Goal: Contribute content: Contribute content

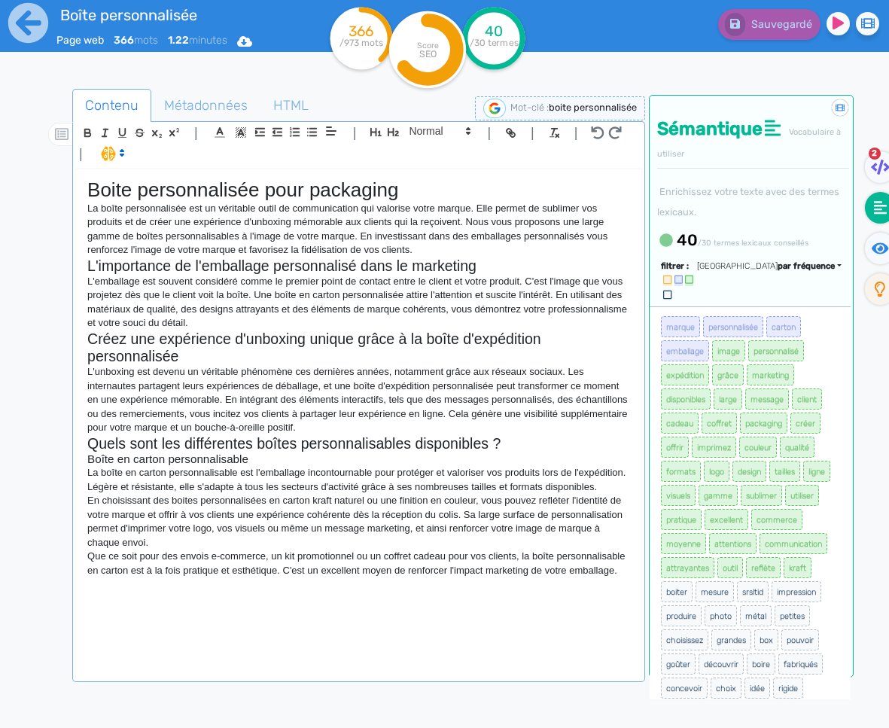
click at [160, 599] on div "Boite personnalisée pour packaging La boîte personnalisée est un véritable outi…" at bounding box center [358, 423] width 565 height 509
click at [312, 614] on div "Boite personnalisée pour packaging La boîte personnalisée est un véritable outi…" at bounding box center [358, 423] width 565 height 509
click at [630, 591] on div "Boite personnalisée pour packaging La boîte personnalisée est un véritable outi…" at bounding box center [358, 423] width 565 height 509
click at [146, 598] on div "Boite personnalisée pour packaging La boîte personnalisée est un véritable outi…" at bounding box center [358, 423] width 565 height 509
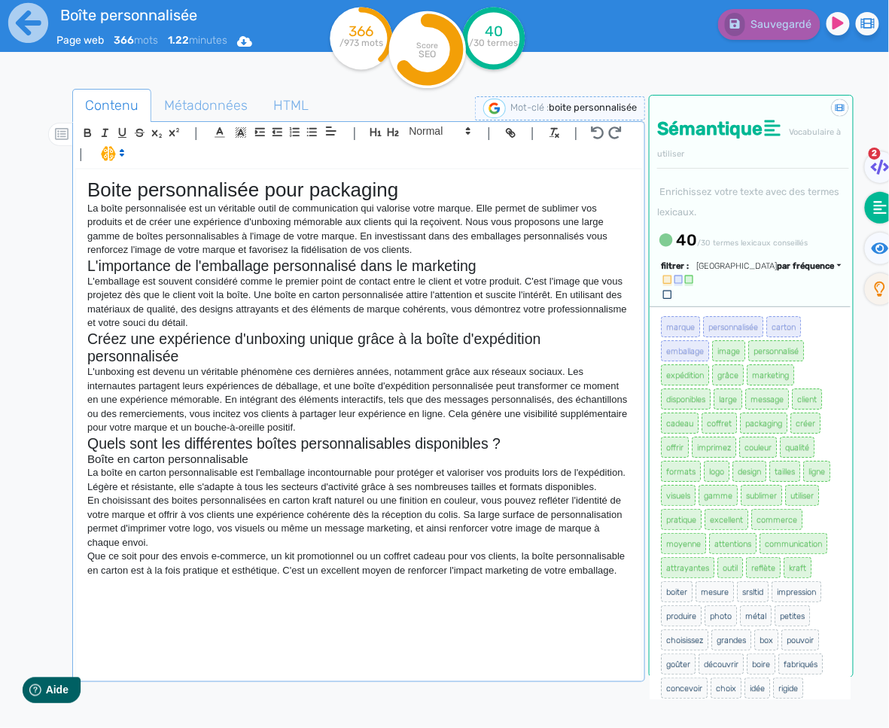
click at [627, 577] on p "Que ce soit pour des envois e-commerce, un kit promotionnel ou un coffret cadea…" at bounding box center [358, 563] width 542 height 28
click at [639, 603] on div "Boite personnalisée pour packaging La boîte personnalisée est un véritable outi…" at bounding box center [358, 423] width 565 height 509
click at [93, 461] on h3 "Boîte en carton personnalisable" at bounding box center [358, 459] width 542 height 14
click at [143, 591] on p "Le coffret cadeau personnalisé" at bounding box center [358, 584] width 542 height 14
click at [411, 132] on span at bounding box center [439, 131] width 74 height 18
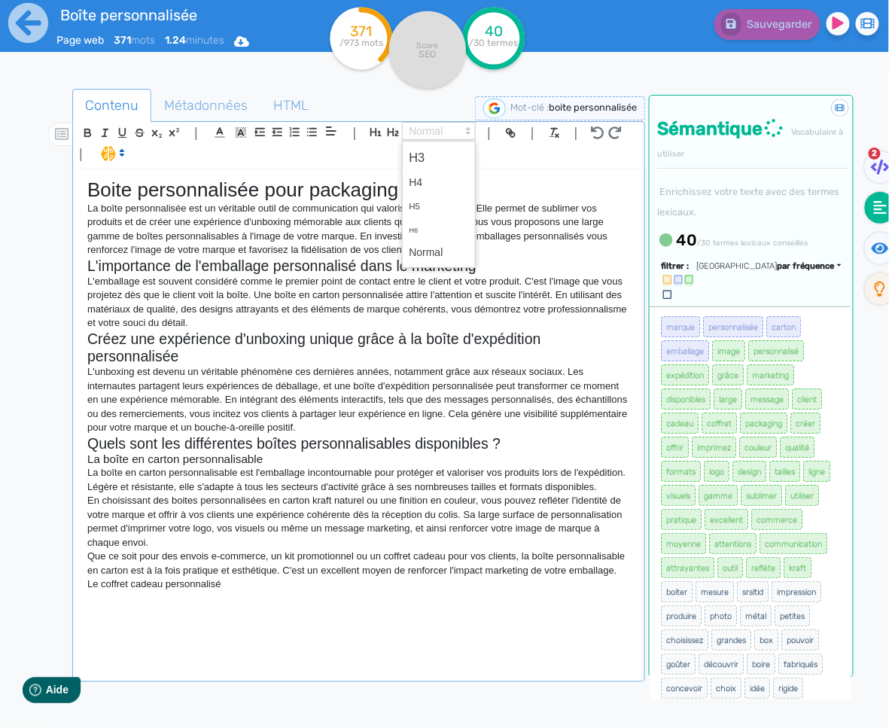
click at [411, 156] on span at bounding box center [439, 157] width 60 height 26
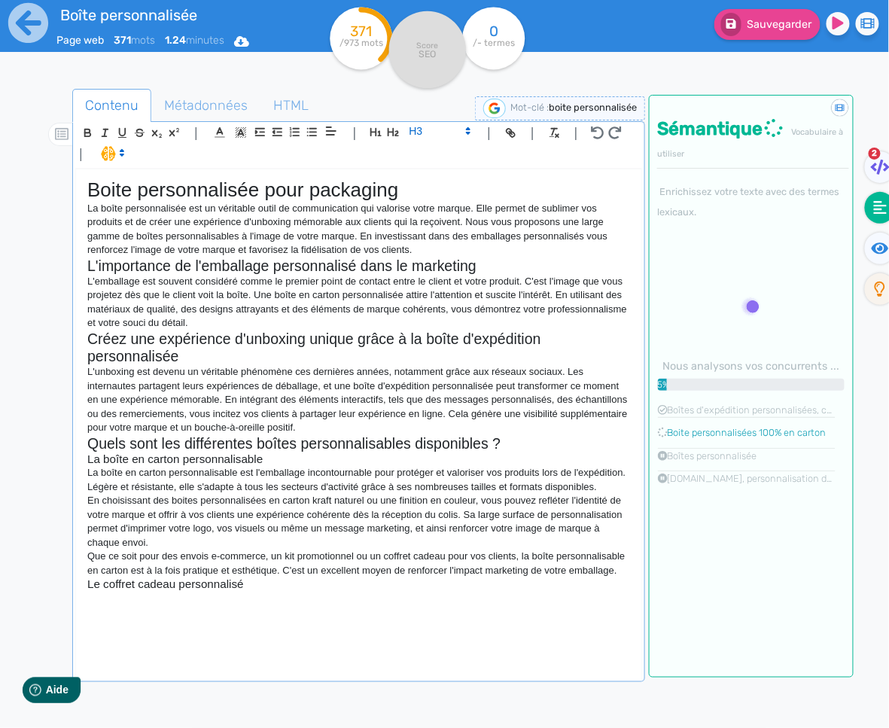
click at [301, 619] on div "Boite personnalisée pour packaging La boîte personnalisée est un véritable outi…" at bounding box center [358, 423] width 565 height 509
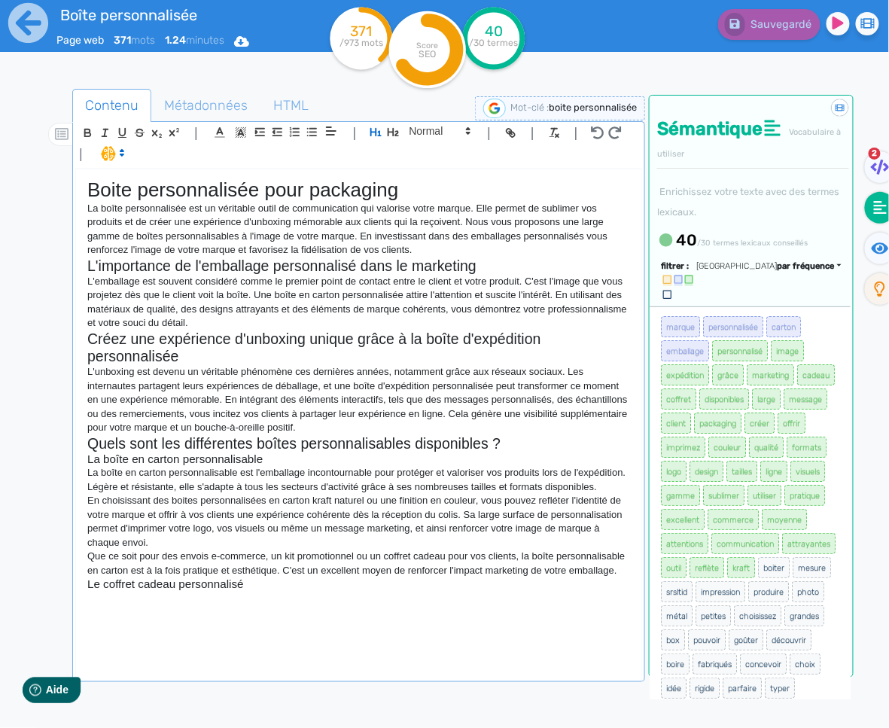
click at [231, 626] on div "Boite personnalisée pour packaging La boîte personnalisée est un véritable outi…" at bounding box center [358, 423] width 565 height 509
click at [193, 604] on p at bounding box center [358, 598] width 542 height 14
click at [208, 626] on div "Boite personnalisée pour packaging La boîte personnalisée est un véritable outi…" at bounding box center [358, 423] width 565 height 509
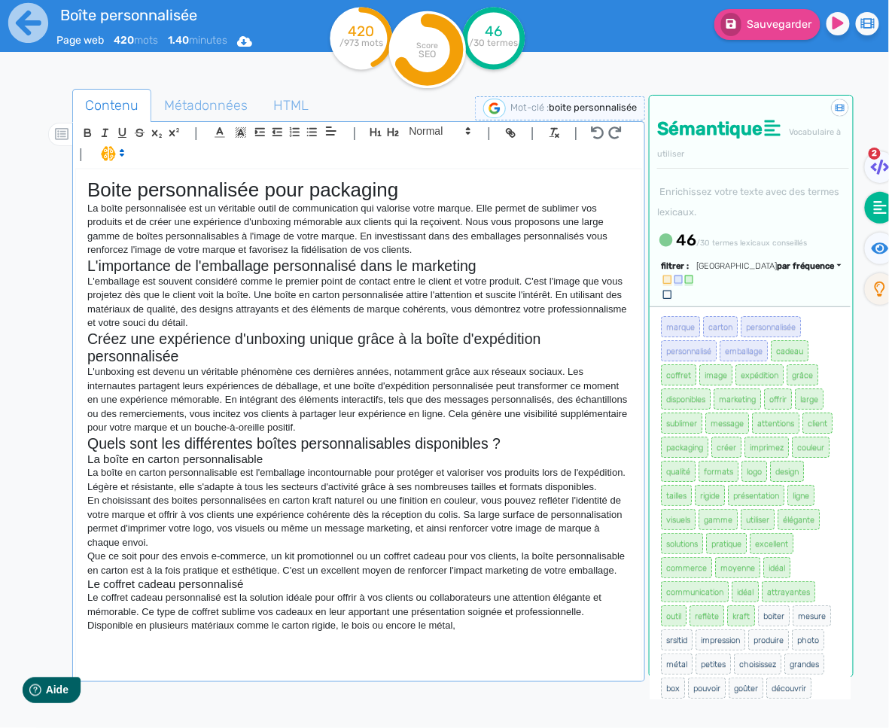
click at [130, 632] on p "Disponible en plusieurs matériaux comme le carton rigide, le bois ou encore le …" at bounding box center [358, 625] width 542 height 14
click at [132, 632] on p "Disponible en plusieurs matériaux comme le carton rigide, le bois ou encore le …" at bounding box center [358, 625] width 542 height 14
click at [512, 632] on p "Disponibles en plusieurs matériaux comme le carton rigide, le bois ou encore le…" at bounding box center [358, 625] width 542 height 14
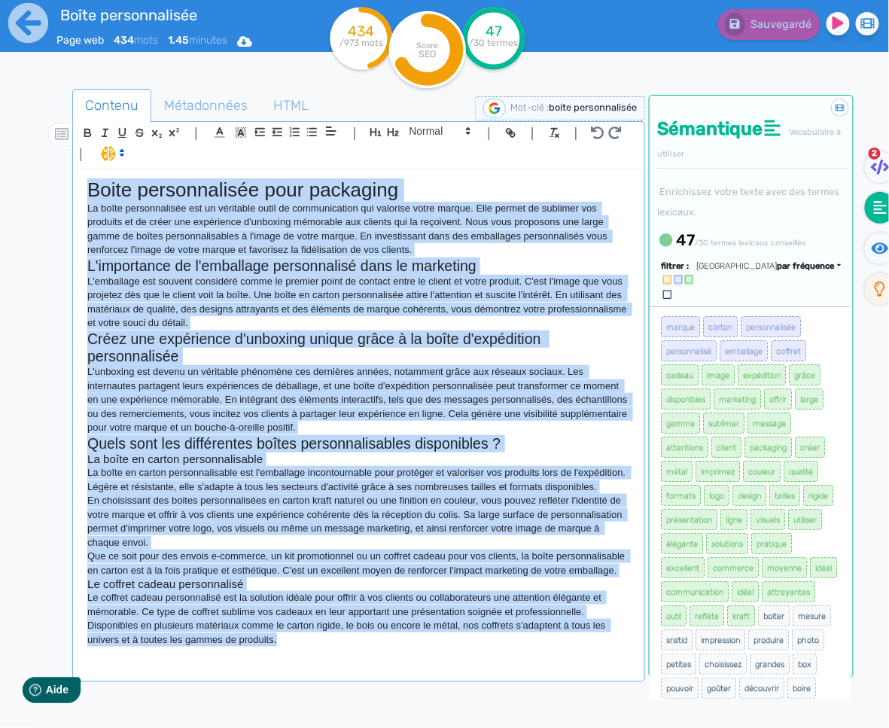
copy div "Lorem ipsumdolorsit amet consectet Ad elits doeiusmodtemp inc ut laboreetd magn…"
click at [371, 667] on div "Boite personnalisée pour packaging La boîte personnalisée est un véritable outi…" at bounding box center [358, 423] width 565 height 509
copy div "Lorem ipsumdolorsit amet consectet Ad elits doeiusmodtemp inc ut laboreetd magn…"
click at [166, 646] on p "Disponibles en plusieurs matériaux comme le carton rigide, le bois ou encore le…" at bounding box center [358, 632] width 542 height 28
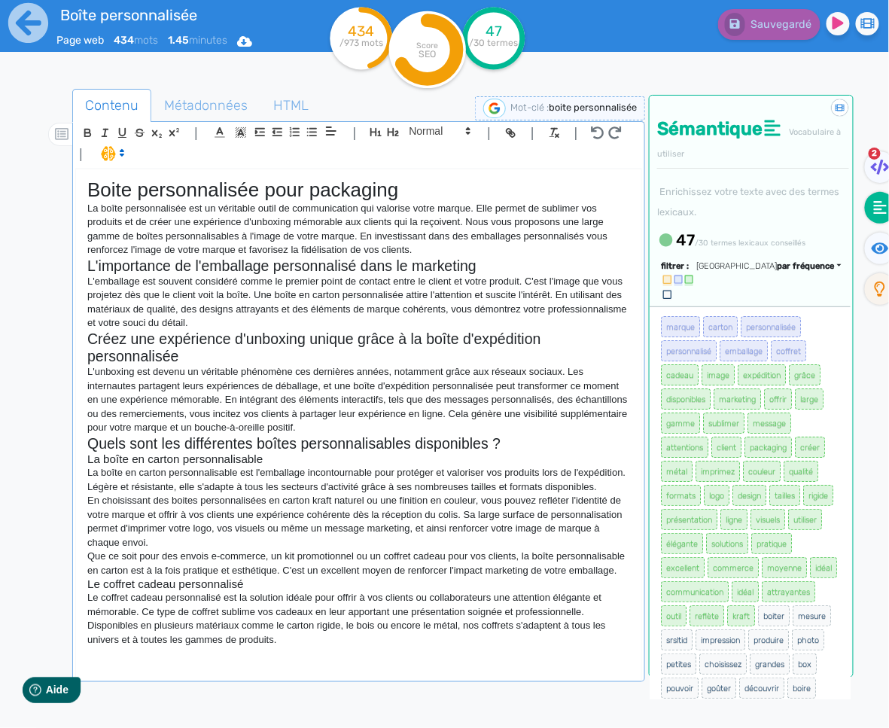
click at [286, 646] on p "Disponibles en plusieurs matériaux comme le carton rigide, le bois ou encore le…" at bounding box center [358, 632] width 542 height 28
click at [330, 661] on div "Boite personnalisée pour packaging La boîte personnalisée est un véritable outi…" at bounding box center [358, 423] width 565 height 509
click at [299, 646] on p "Disponibles en plusieurs matériaux comme le carton rigide, le bois ou encore le…" at bounding box center [358, 632] width 542 height 28
click at [312, 662] on div "Boite personnalisée pour packaging La boîte personnalisée est un véritable outi…" at bounding box center [358, 423] width 565 height 509
click at [287, 646] on p "Disponibles en plusieurs matériaux comme le carton rigide, le bois ou encore le…" at bounding box center [358, 632] width 542 height 28
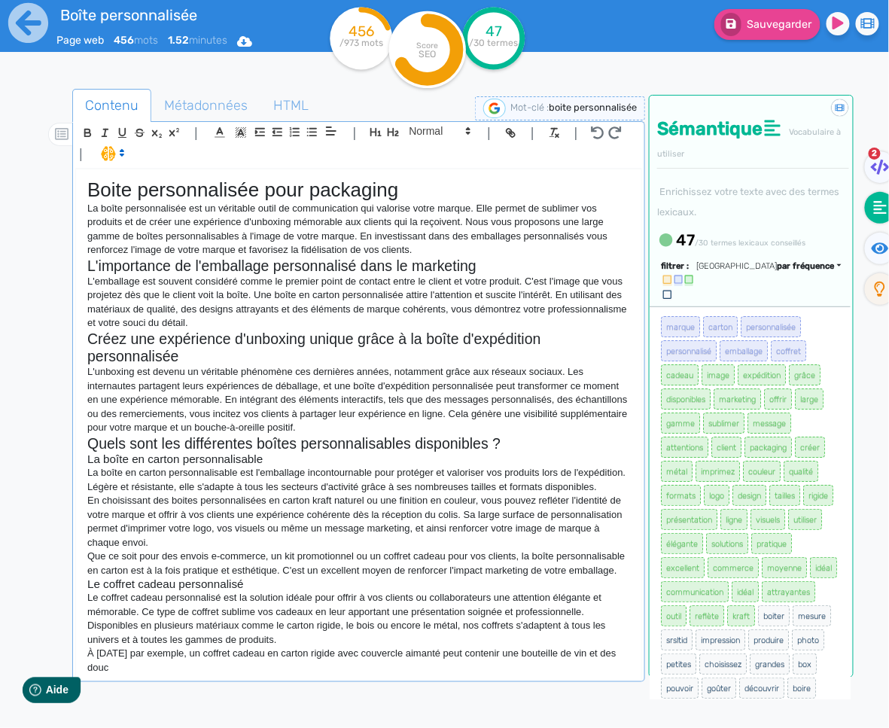
scroll to position [8, 0]
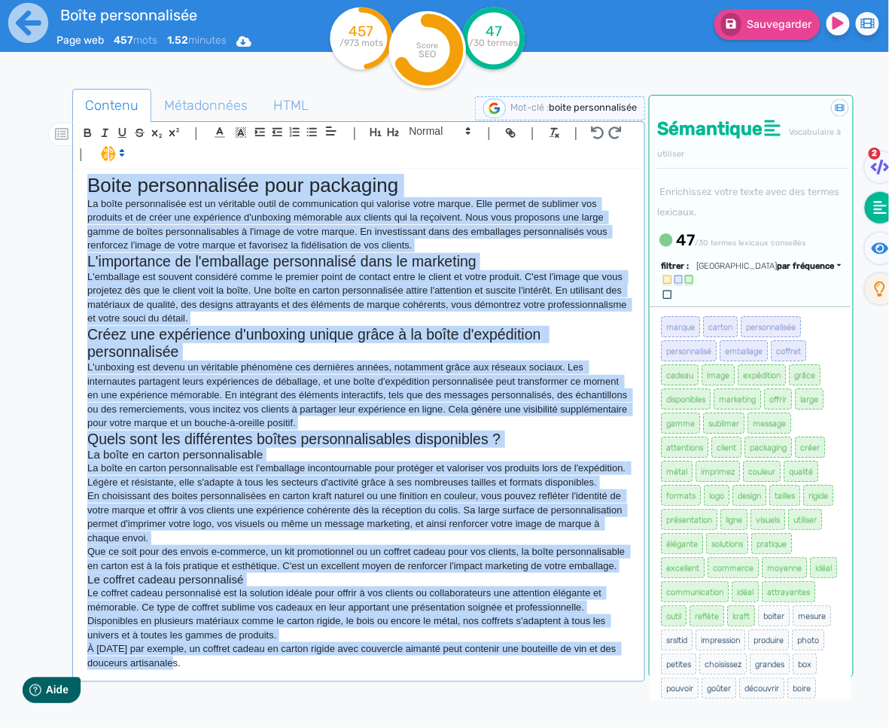
copy div "Lorem ipsumdolorsit amet consectet Ad elits doeiusmodtemp inc ut laboreetd magn…"
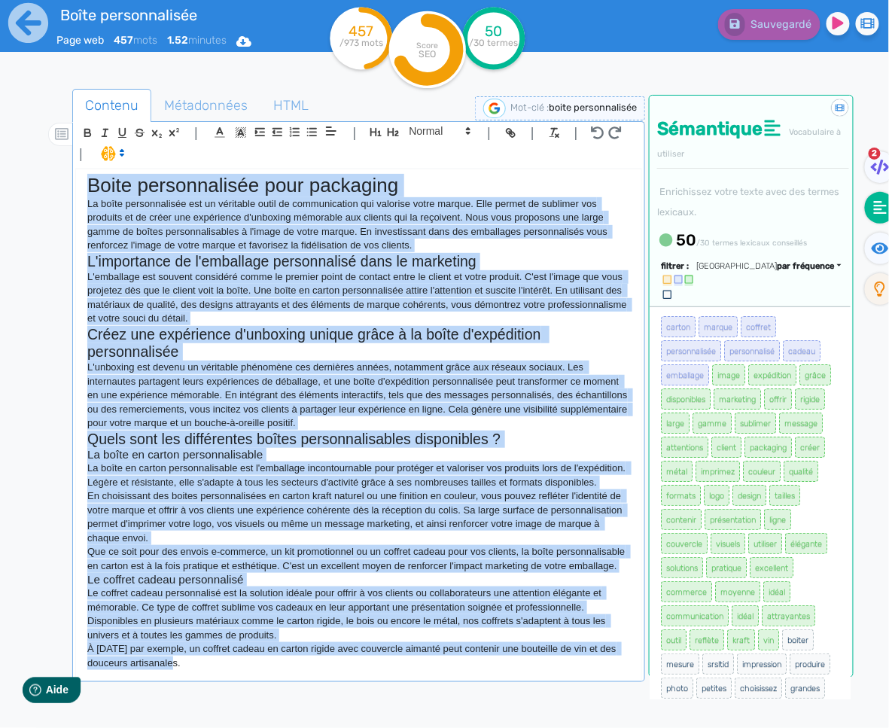
click at [235, 670] on p "À [DATE] par exemple, un coffret cadeau en carton rigide avec couvercle aimanté…" at bounding box center [358, 656] width 542 height 28
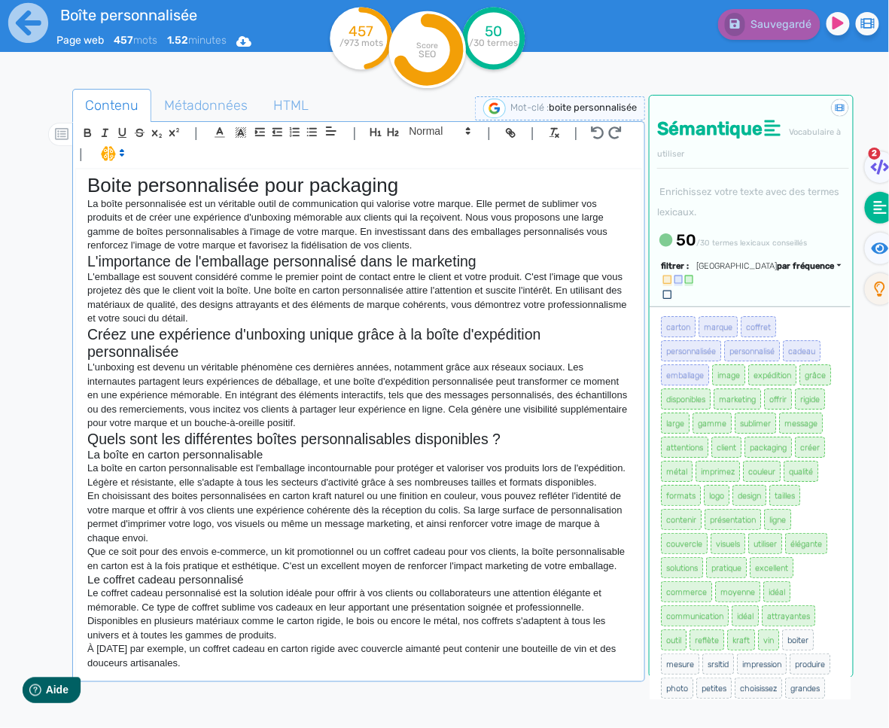
click at [324, 670] on p "À [DATE] par exemple, un coffret cadeau en carton rigide avec couvercle aimanté…" at bounding box center [358, 656] width 542 height 28
drag, startPoint x: 434, startPoint y: 661, endPoint x: 223, endPoint y: 664, distance: 211.4
click at [223, 664] on p "À [DATE] par exemple, un coffret cadeau en carton rigide avec couvercle aimanté…" at bounding box center [358, 656] width 542 height 28
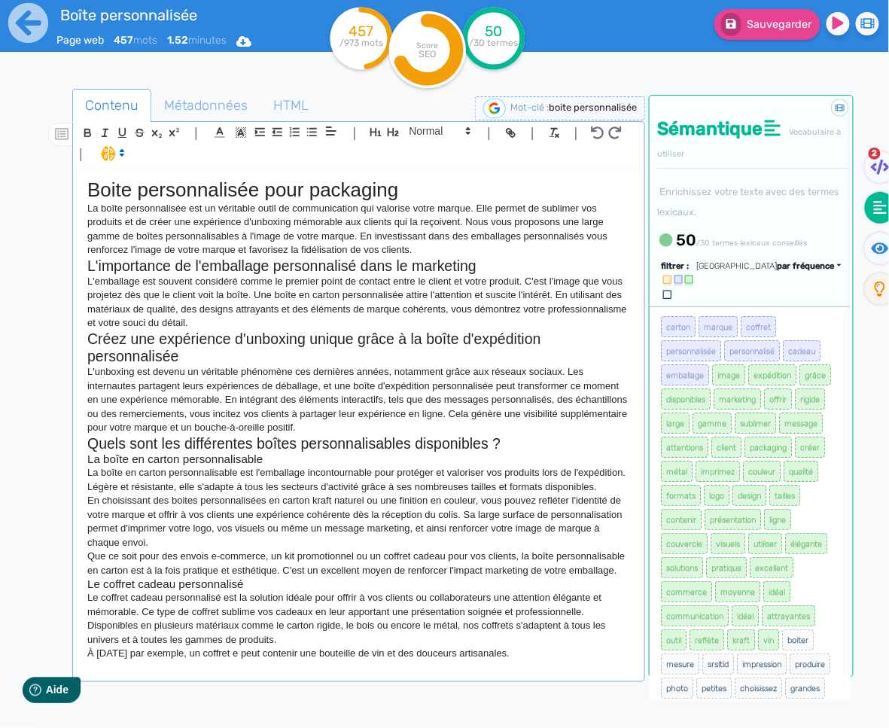
scroll to position [5, 0]
click at [570, 660] on p "À [DATE] par exemple, un coffret en bois gravé peut contenir une bouteille de v…" at bounding box center [358, 653] width 542 height 14
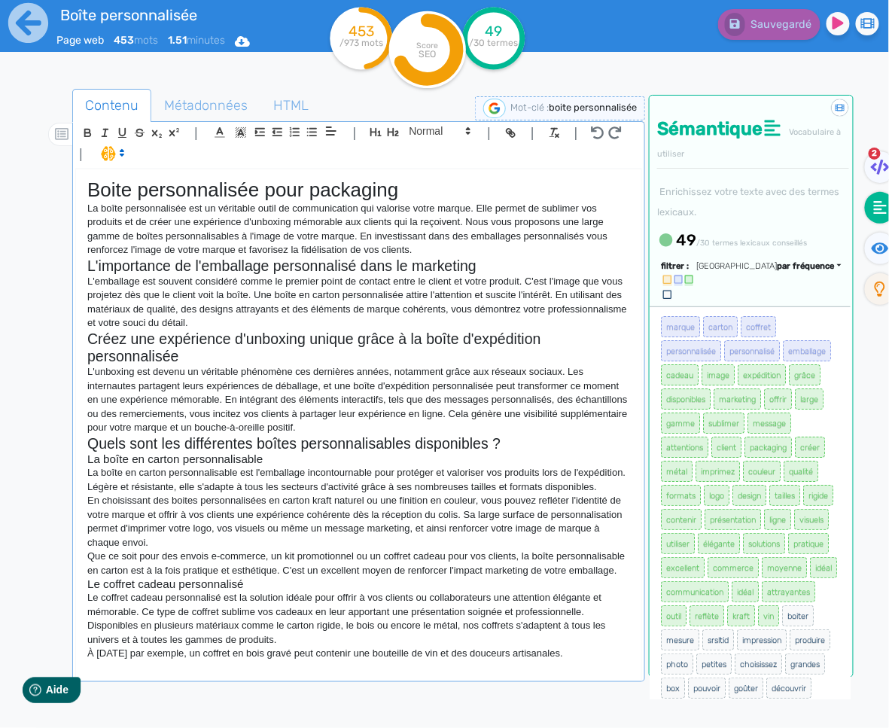
click at [585, 670] on div "Boite personnalisée pour packaging La boîte personnalisée est un véritable outi…" at bounding box center [358, 423] width 565 height 509
click at [565, 660] on p "À [DATE] par exemple, un coffret en bois gravé peut contenir une bouteille de v…" at bounding box center [358, 653] width 542 height 14
drag, startPoint x: 590, startPoint y: 664, endPoint x: 562, endPoint y: 664, distance: 27.8
click at [562, 660] on p "À [DATE] par exemple, un coffret en bois gravé peut contenir une bouteille de v…" at bounding box center [358, 653] width 542 height 14
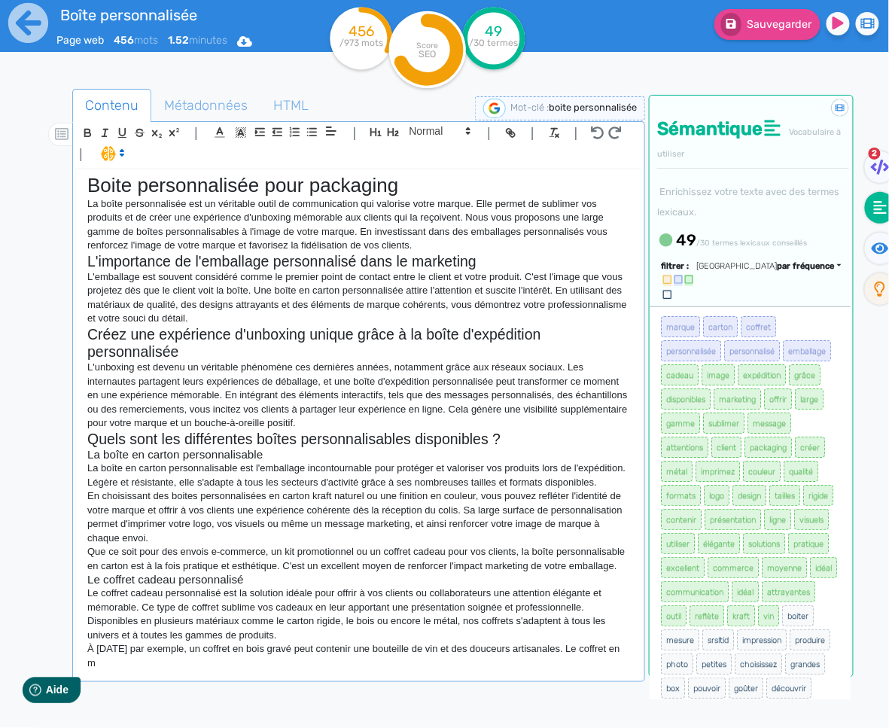
scroll to position [8, 0]
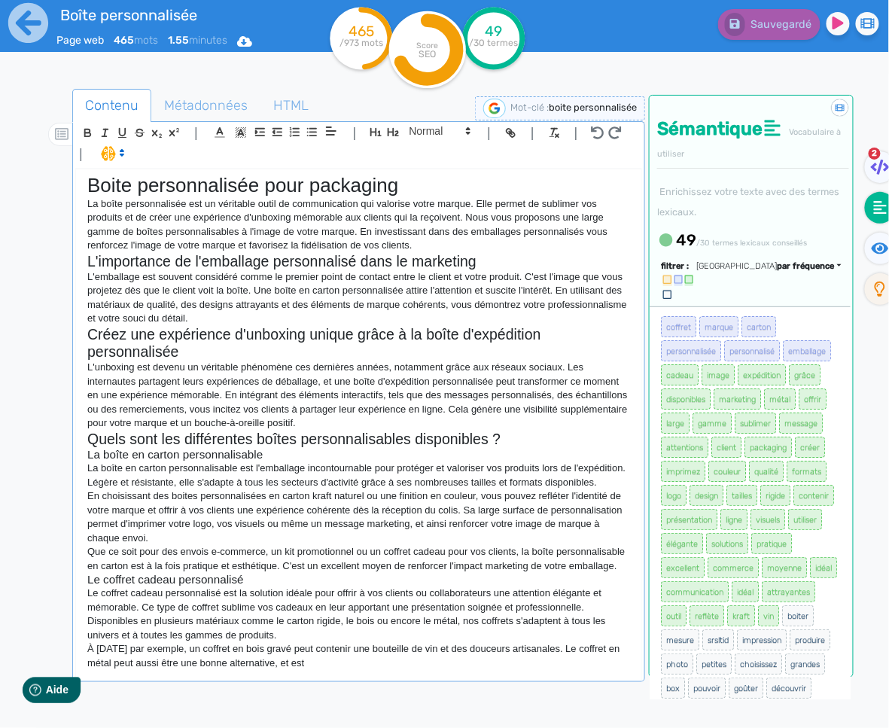
click at [327, 679] on div "Boite personnalisée pour packaging La boîte personnalisée est un véritable outi…" at bounding box center [358, 447] width 567 height 557
click at [330, 670] on p "À [DATE] par exemple, un coffret en bois gravé peut contenir une bouteille de v…" at bounding box center [358, 656] width 542 height 28
click at [384, 670] on p "À [DATE] par exemple, un coffret en bois gravé peut contenir une bouteille de v…" at bounding box center [358, 656] width 542 height 28
click at [348, 670] on p "À [DATE] par exemple, un coffret en bois gravé peut contenir une bouteille de v…" at bounding box center [358, 656] width 542 height 28
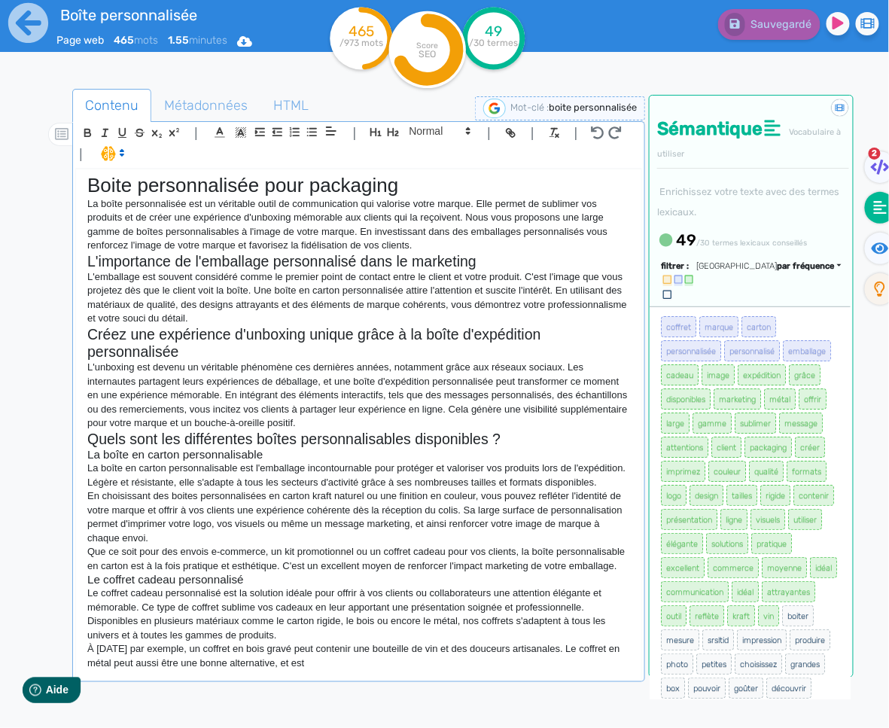
click at [361, 670] on p "À [DATE] par exemple, un coffret en bois gravé peut contenir une bouteille de v…" at bounding box center [358, 656] width 542 height 28
click at [364, 670] on p "À [DATE] par exemple, un coffret en bois gravé peut contenir une bouteille de v…" at bounding box center [358, 656] width 542 height 28
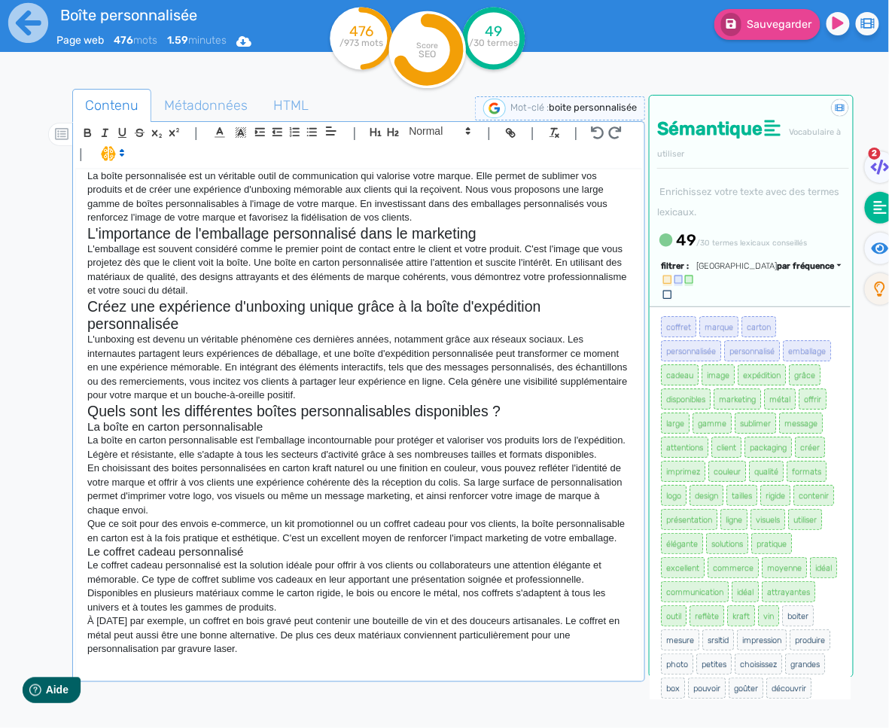
scroll to position [36, 0]
copy div "Lorem ipsumdolorsit amet consectet Ad elits doeiusmodtemp inc ut laboreetd magn…"
click at [239, 669] on p "Le coffret en carton, quant à lui," at bounding box center [358, 662] width 542 height 14
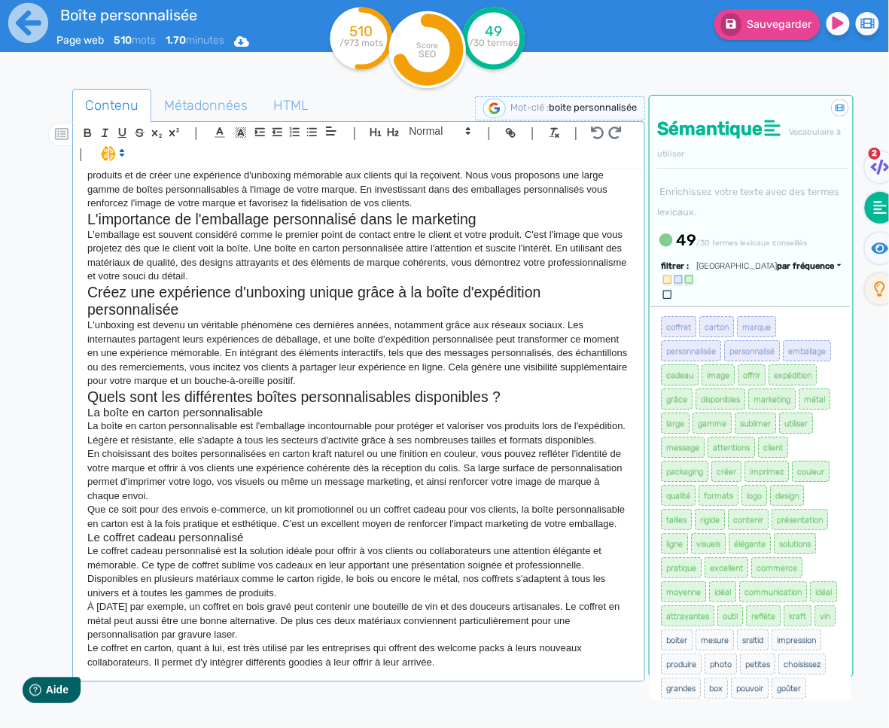
scroll to position [63, 0]
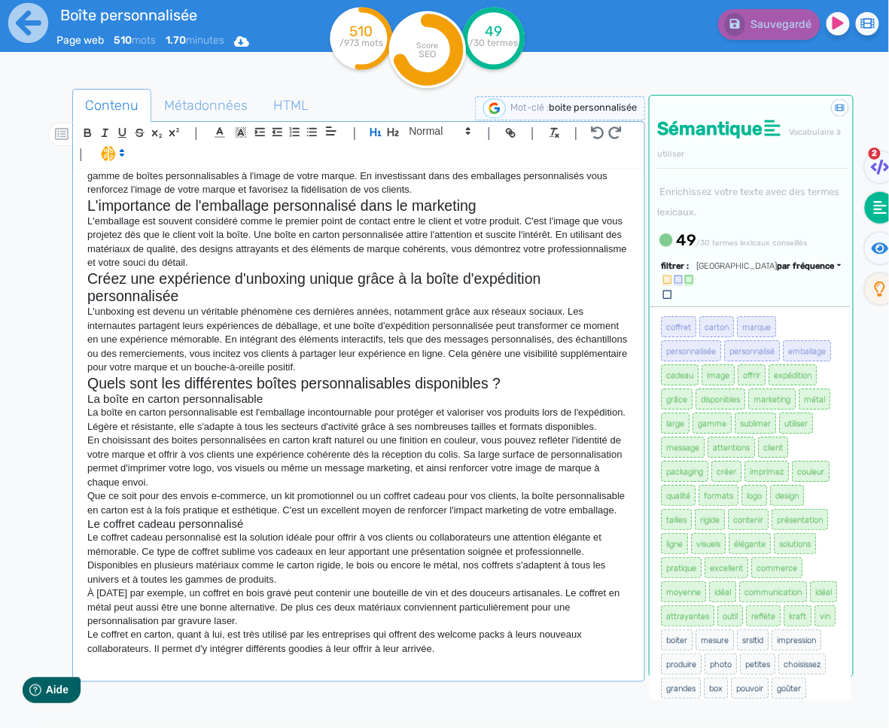
drag, startPoint x: 439, startPoint y: 661, endPoint x: 480, endPoint y: 662, distance: 40.6
click at [440, 655] on p "Le coffret en carton, quant à lui, est très utilisé par les entreprises qui off…" at bounding box center [358, 641] width 542 height 28
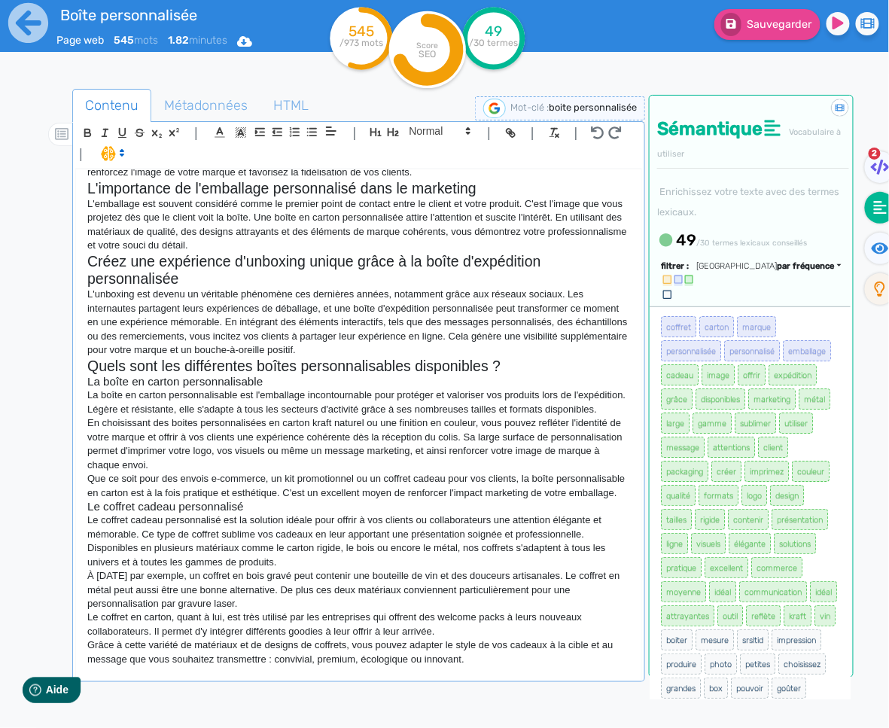
scroll to position [70, 0]
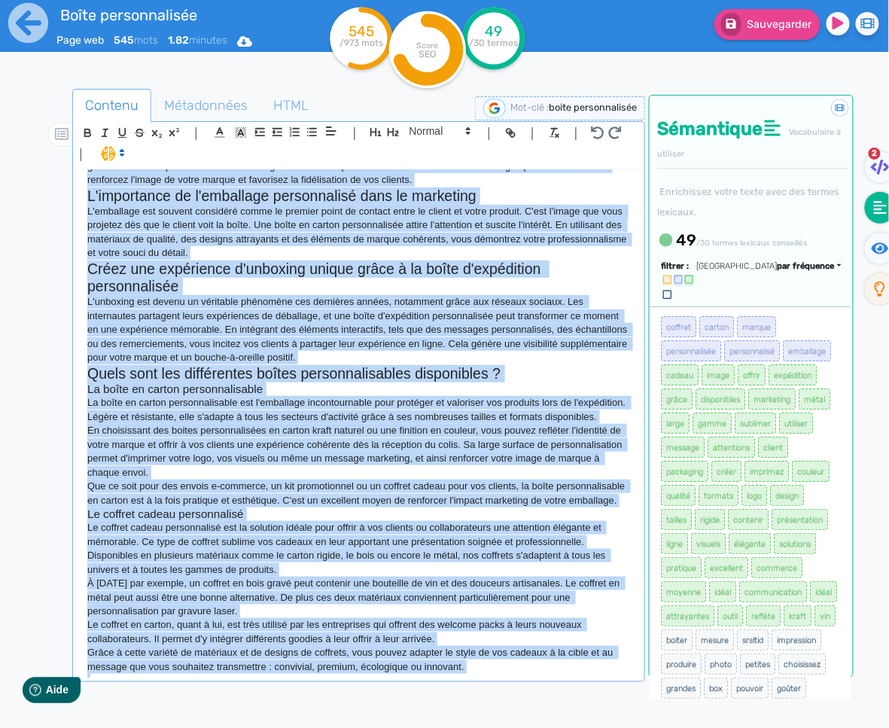
copy div "Lorem ipsumdolorsit amet consectet Ad elits doeiusmodtemp inc ut laboreetd magn…"
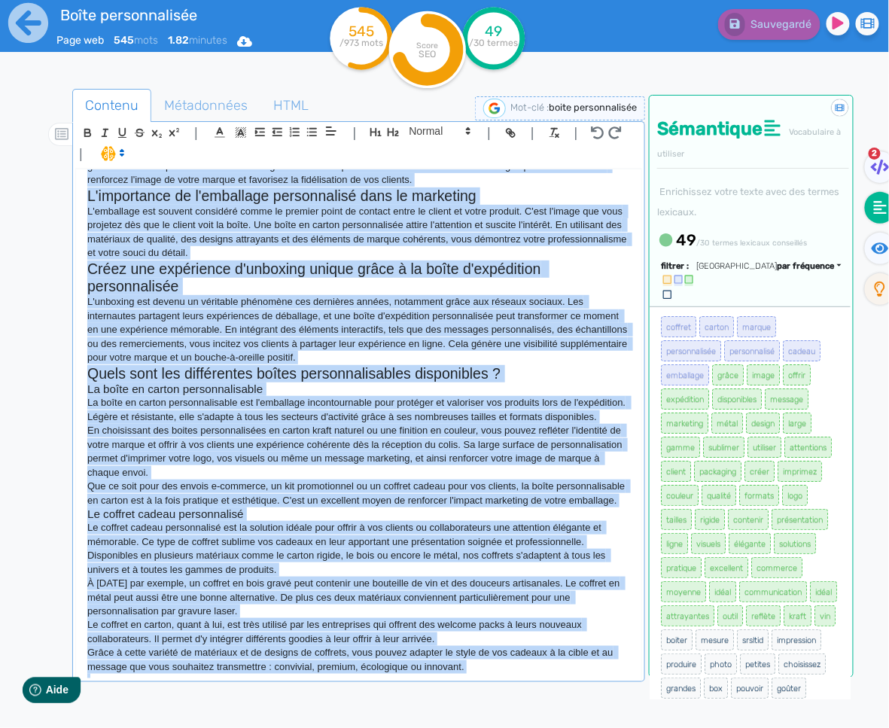
scroll to position [102, 0]
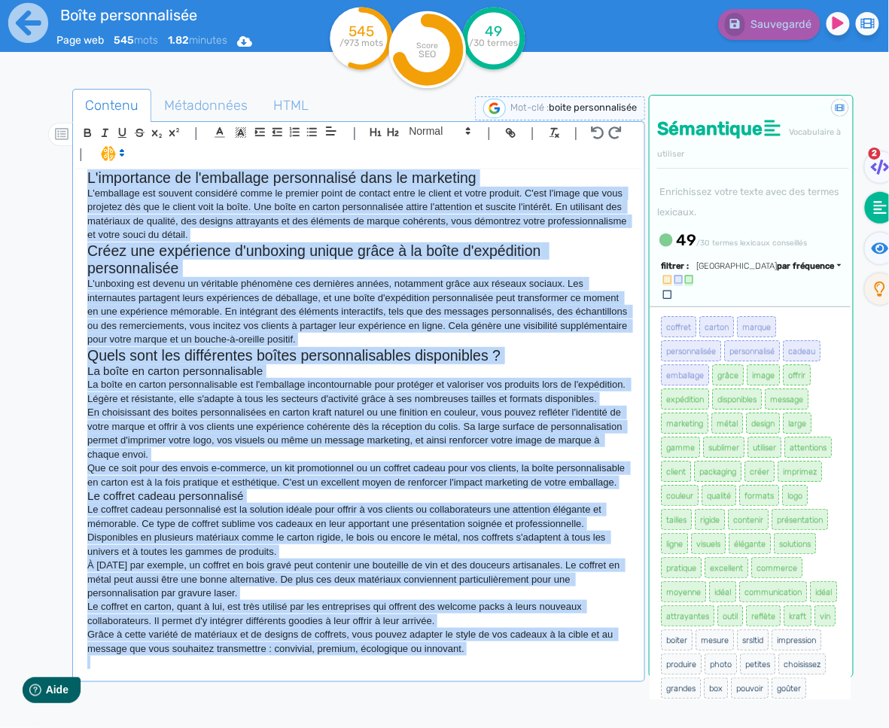
click at [485, 675] on div "Boite personnalisée pour packaging La boîte personnalisée est un véritable outi…" at bounding box center [358, 423] width 565 height 509
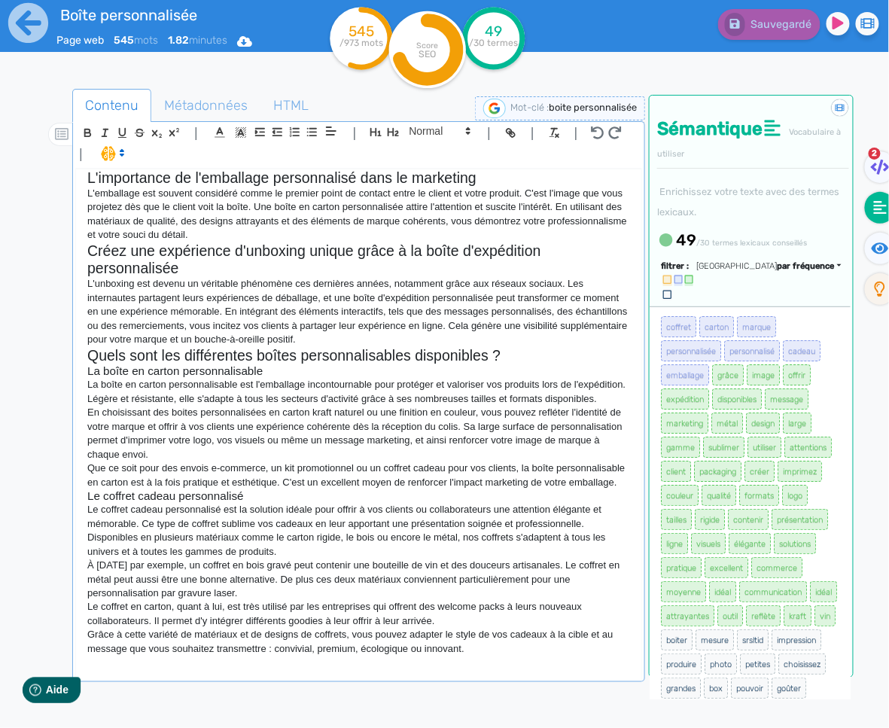
click at [472, 670] on div "Boite personnalisée pour packaging La boîte personnalisée est un véritable outi…" at bounding box center [358, 423] width 565 height 509
click at [284, 676] on div "Boite personnalisée pour packaging La boîte personnalisée est un véritable outi…" at bounding box center [358, 423] width 565 height 509
click at [287, 673] on div "Boite personnalisée pour packaging La boîte personnalisée est un véritable outi…" at bounding box center [358, 423] width 565 height 509
click at [298, 658] on p at bounding box center [358, 662] width 542 height 14
click at [303, 674] on div "Boite personnalisée pour packaging La boîte personnalisée est un véritable outi…" at bounding box center [358, 423] width 565 height 509
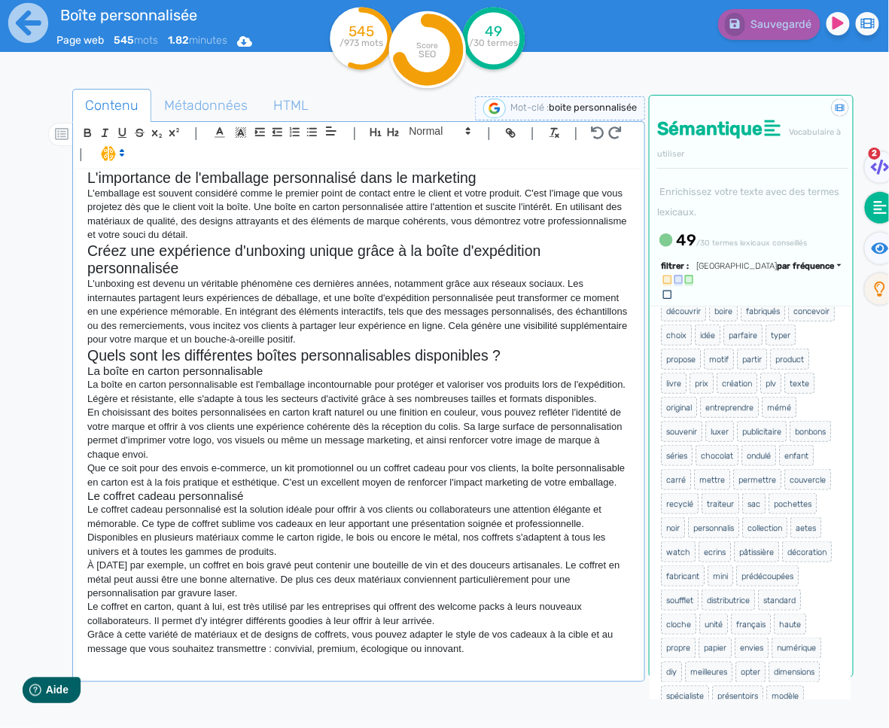
scroll to position [810, 0]
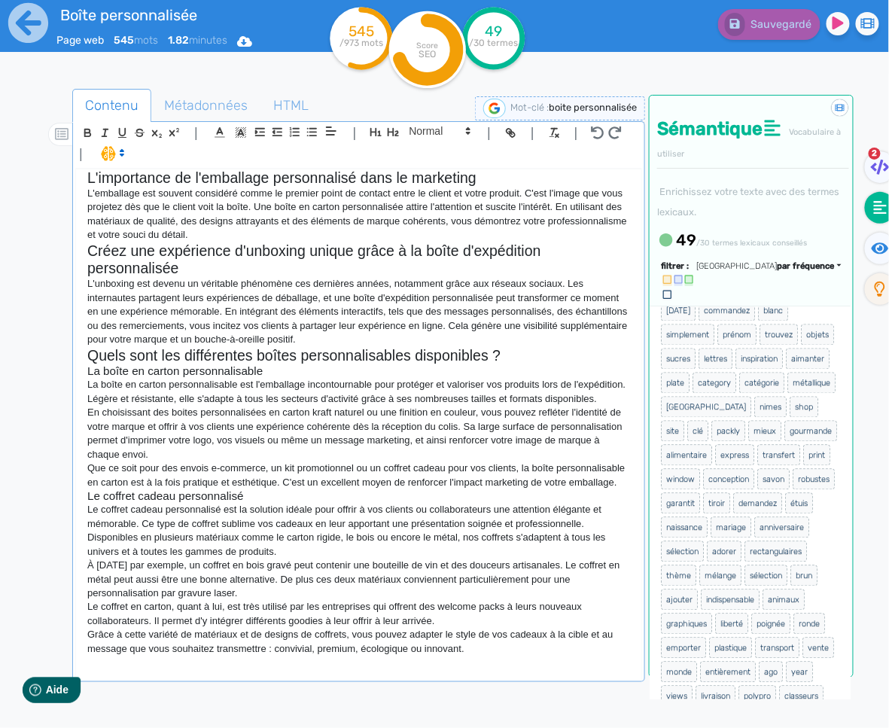
click at [264, 670] on div "Boite personnalisée pour packaging La boîte personnalisée est un véritable outi…" at bounding box center [358, 423] width 565 height 509
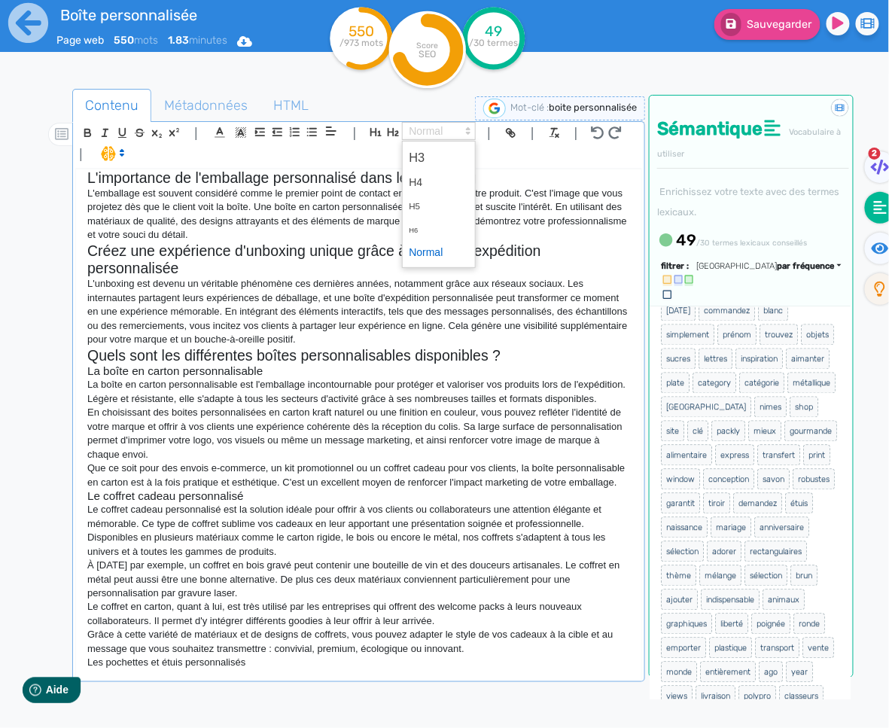
click at [422, 136] on span at bounding box center [439, 131] width 74 height 18
click at [419, 156] on span at bounding box center [439, 157] width 60 height 26
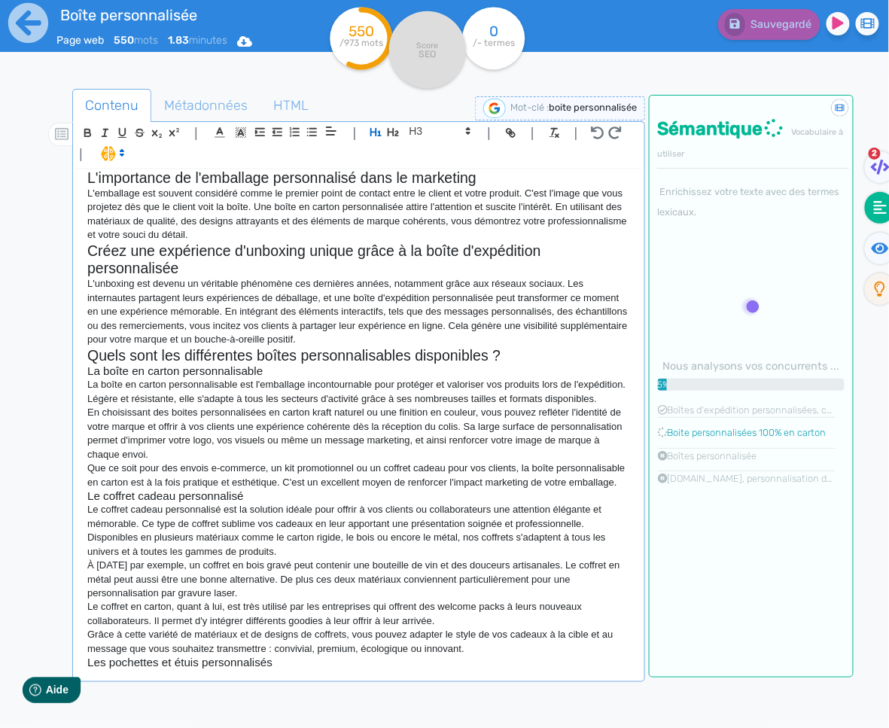
click at [284, 664] on h3 "Les pochettes et étuis personnalisés" at bounding box center [358, 662] width 542 height 14
drag, startPoint x: 275, startPoint y: 664, endPoint x: 92, endPoint y: 660, distance: 182.9
click at [90, 661] on h3 "Les pochettes et étuis personnalisés" at bounding box center [358, 662] width 542 height 14
copy h3 "es pochettes et étuis personnalisés"
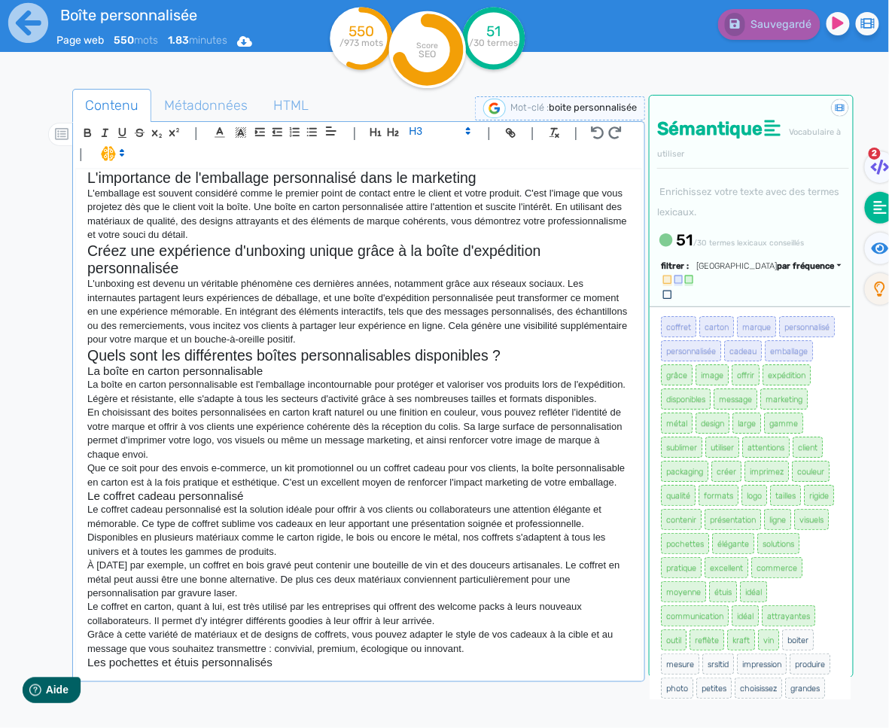
click at [214, 676] on div "Boite personnalisée pour packaging La boîte personnalisée est un véritable outi…" at bounding box center [358, 423] width 565 height 509
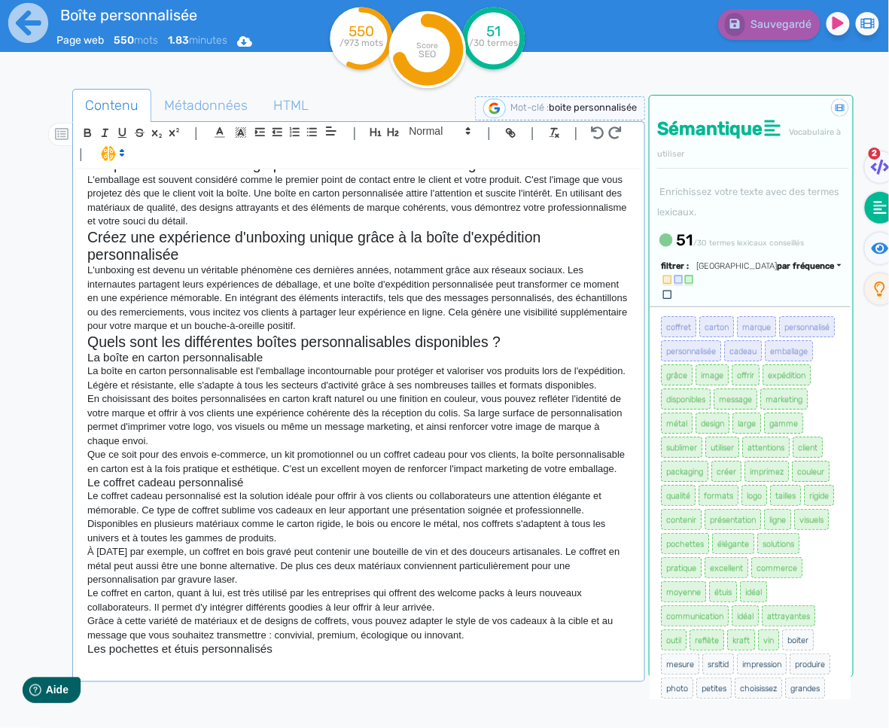
scroll to position [24, 0]
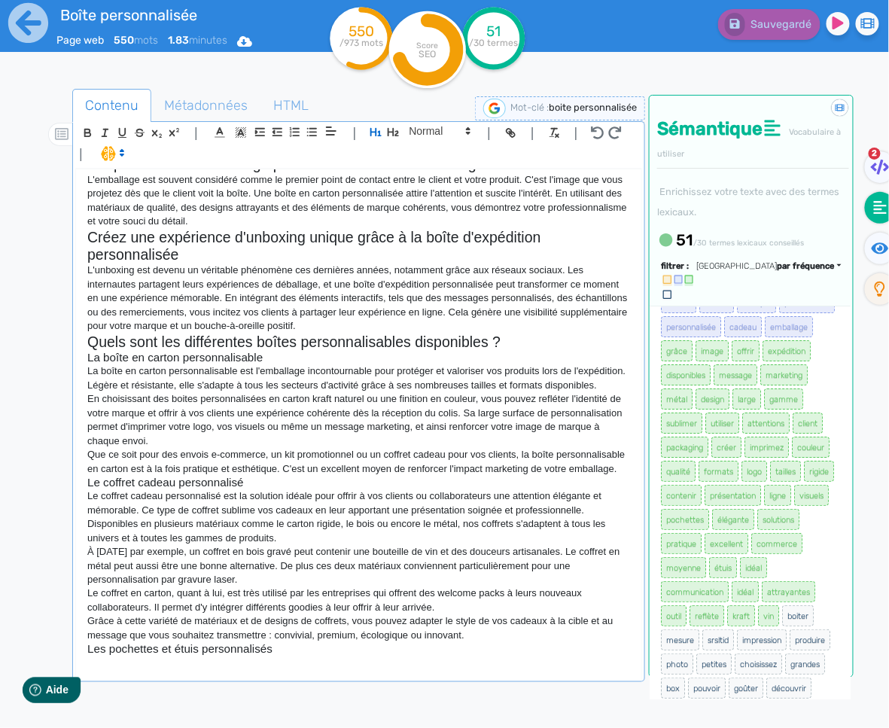
click at [285, 669] on p at bounding box center [358, 662] width 542 height 14
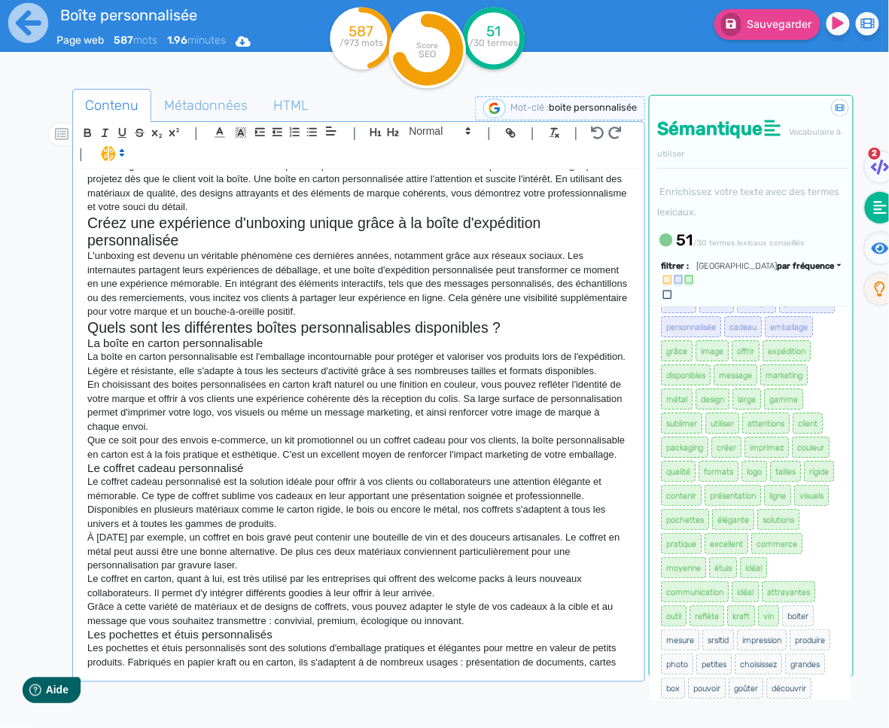
scroll to position [133, 0]
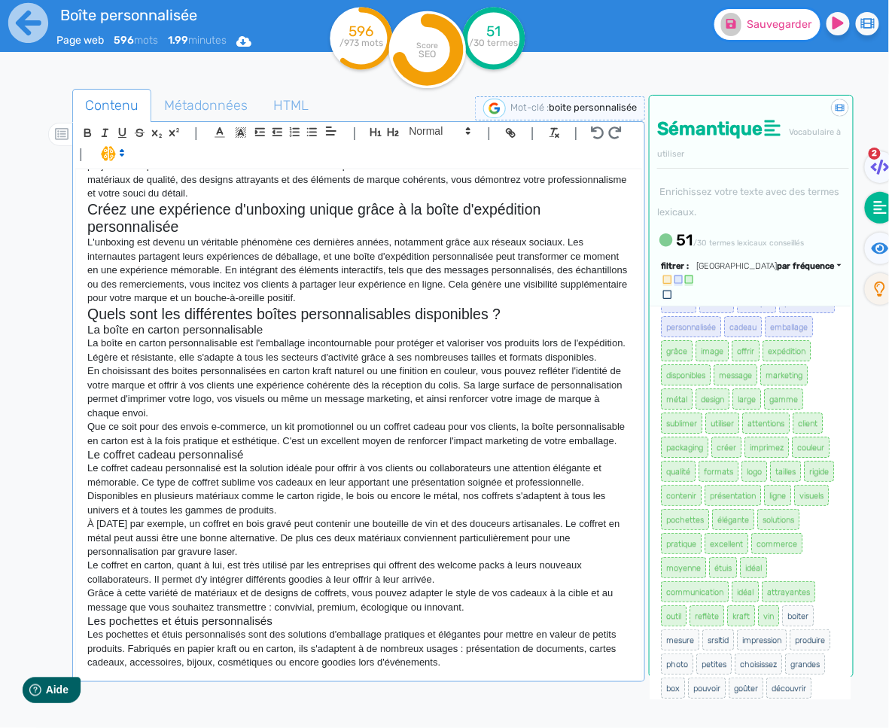
drag, startPoint x: 716, startPoint y: 26, endPoint x: 731, endPoint y: 26, distance: 15.1
click at [720, 26] on button "Sauvegarder" at bounding box center [767, 24] width 106 height 31
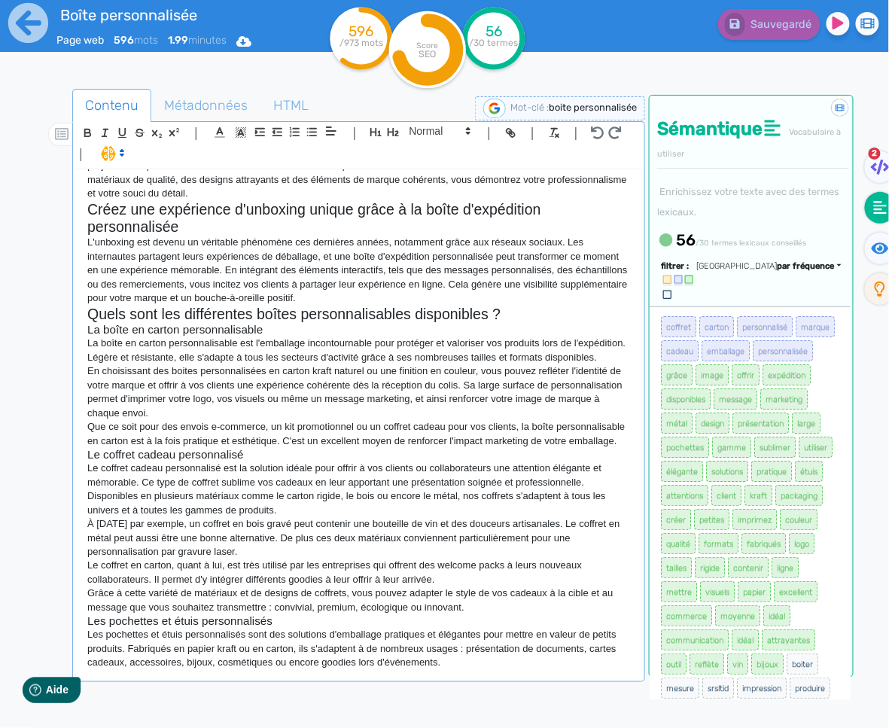
click at [474, 669] on p "Les pochettes et étuis personnalisés sont des solutions d'emballage pratiques e…" at bounding box center [358, 647] width 542 height 41
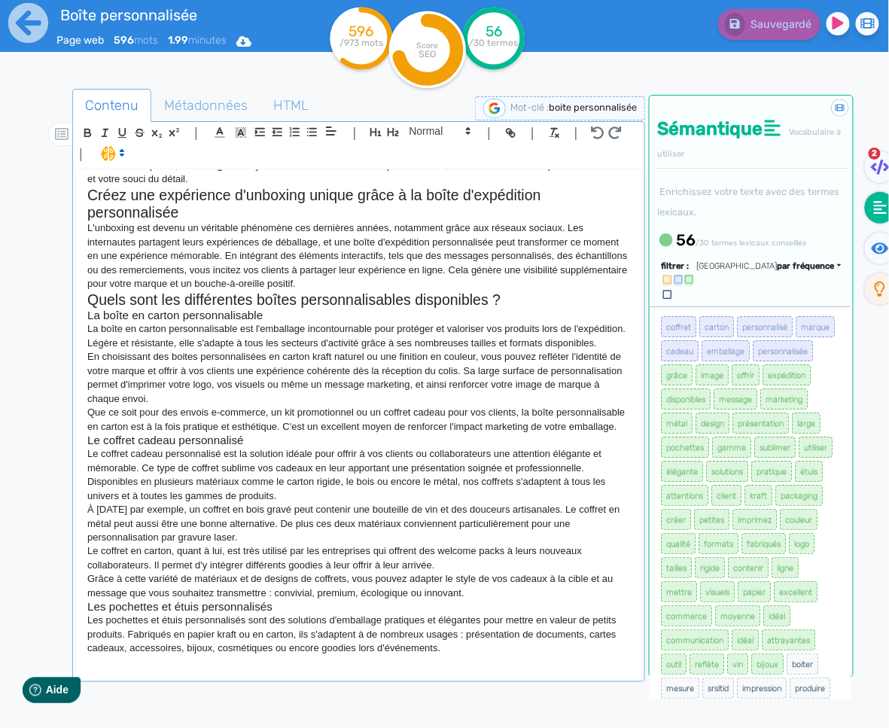
click at [394, 669] on p at bounding box center [358, 662] width 542 height 14
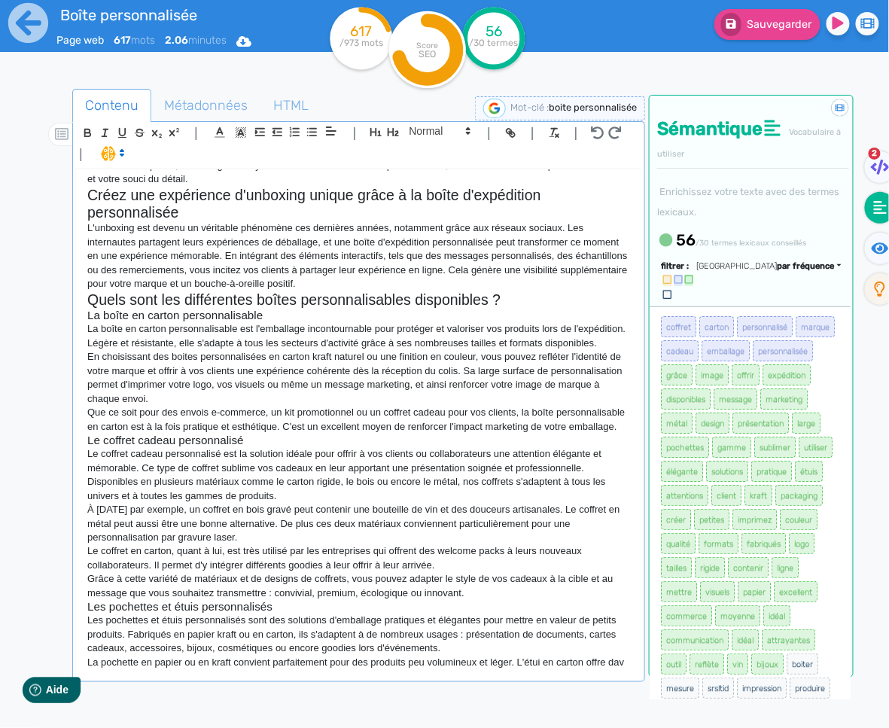
scroll to position [161, 0]
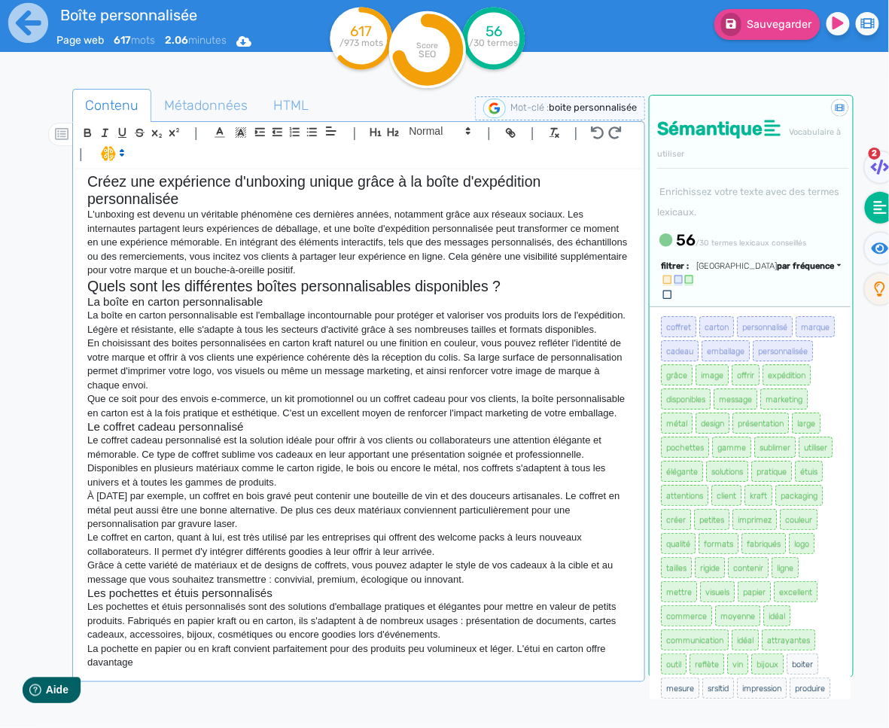
click at [591, 661] on p "La pochette en papier ou en kraft convient parfaitement pour des produits peu v…" at bounding box center [358, 656] width 542 height 28
drag, startPoint x: 309, startPoint y: 665, endPoint x: 304, endPoint y: 671, distance: 8.0
click at [309, 667] on p "La pochette en papier ou en kraft convient parfaitement pour des produits peu v…" at bounding box center [358, 656] width 542 height 28
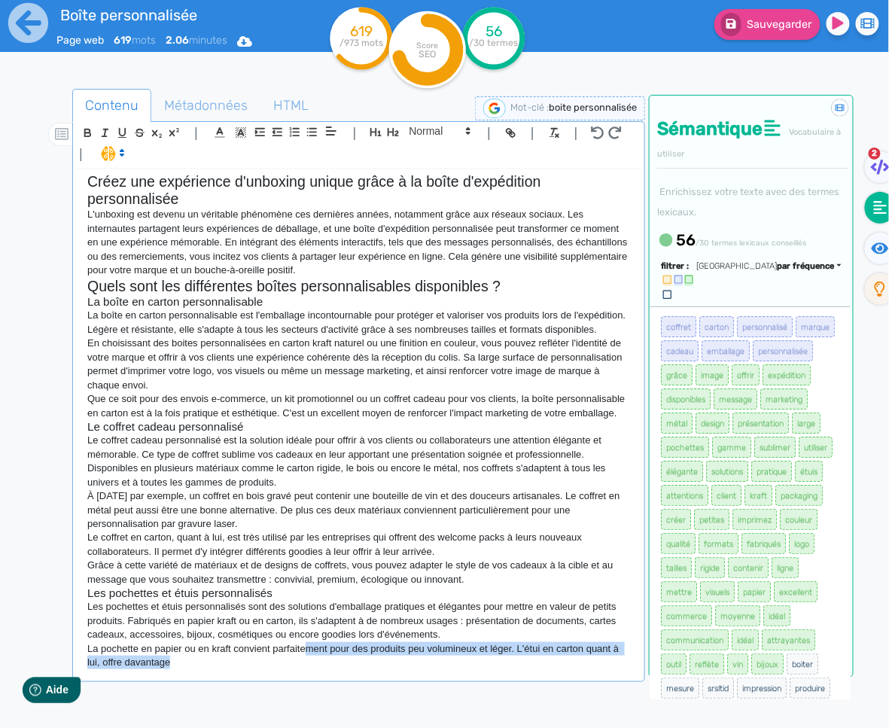
click at [305, 670] on p "La pochette en papier ou en kraft convient parfaitement pour des produits peu v…" at bounding box center [358, 656] width 542 height 28
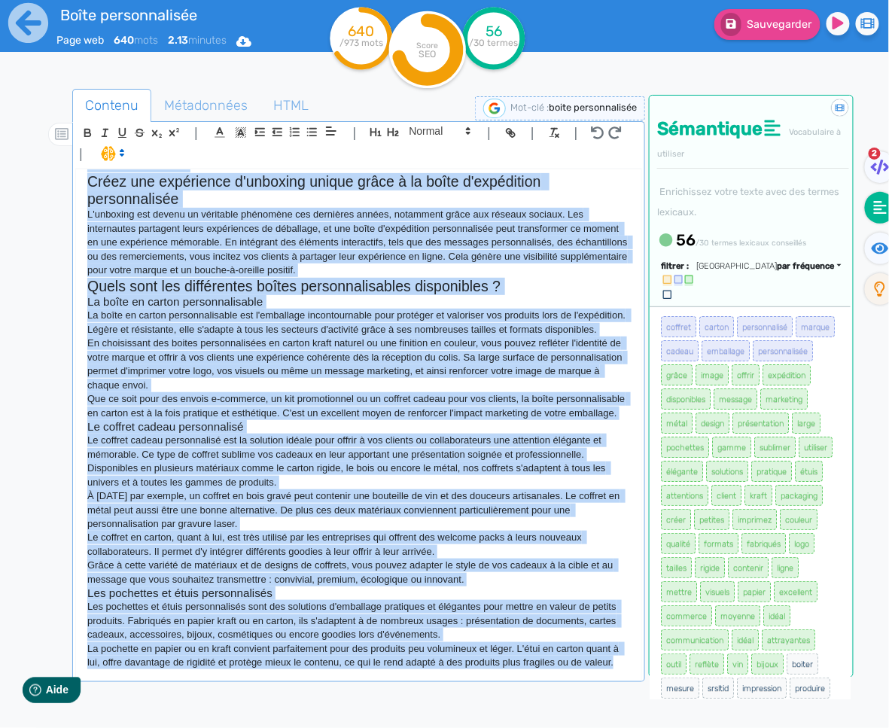
copy div "Lorem ipsumdolorsit amet consectet Ad elits doeiusmodtemp inc ut laboreetd magn…"
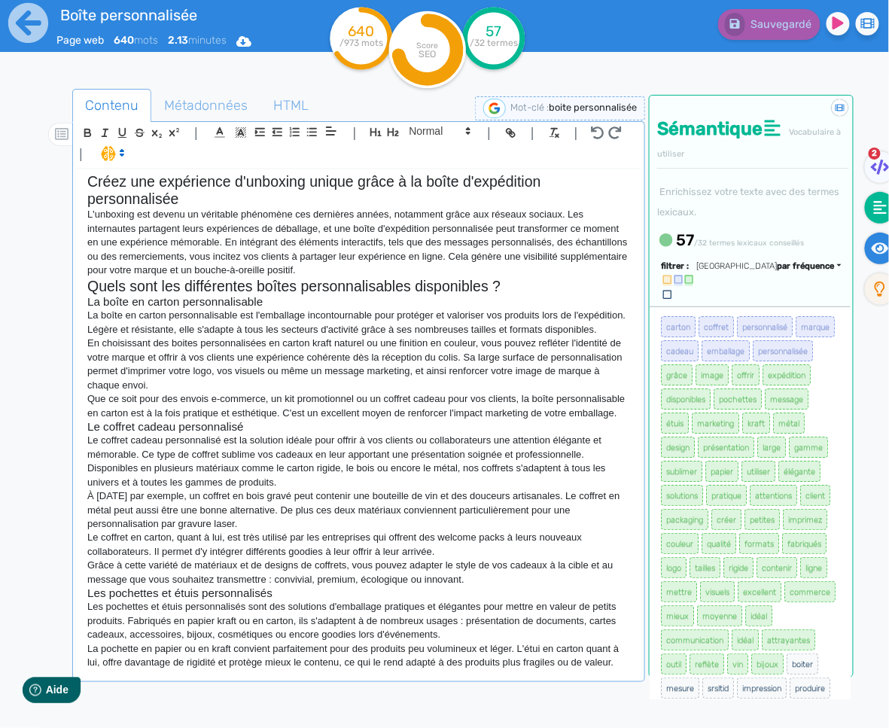
click at [868, 247] on fa-icon at bounding box center [879, 248] width 31 height 32
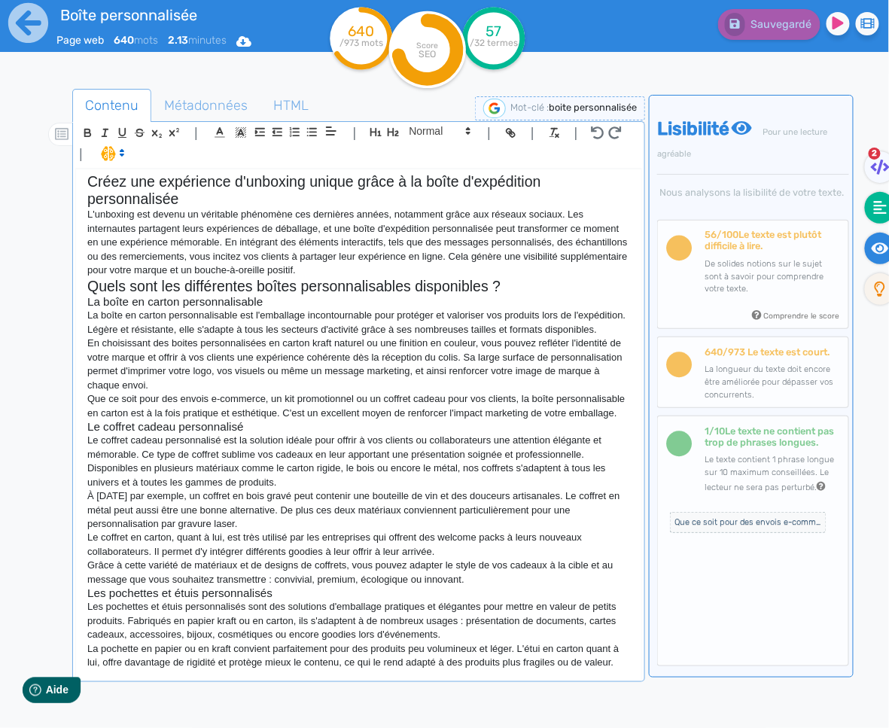
click at [870, 215] on fa-icon at bounding box center [879, 208] width 31 height 32
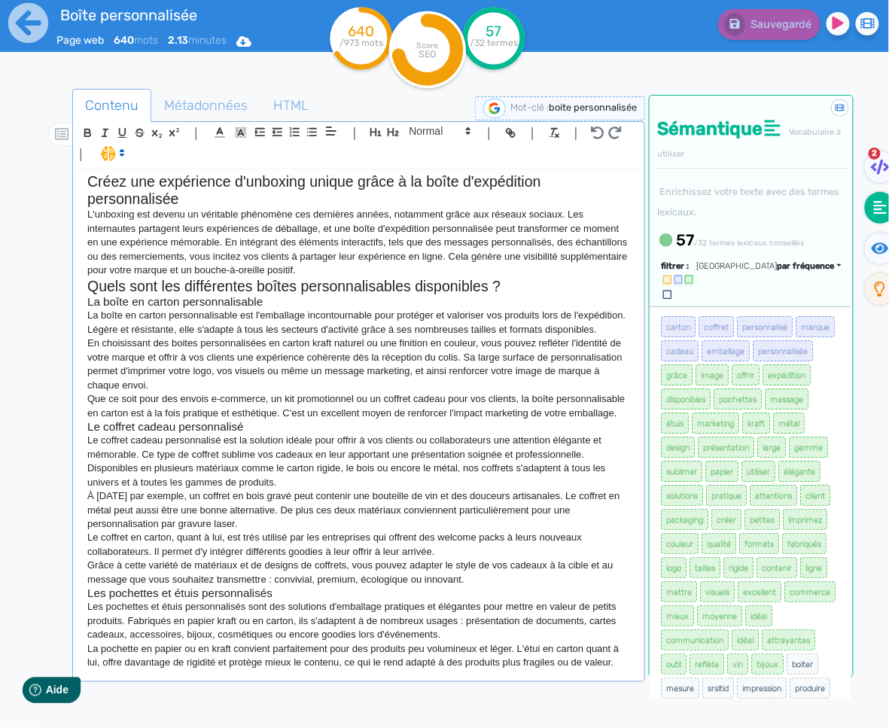
scroll to position [171, 0]
click at [622, 665] on p "La pochette en papier ou en kraft convient parfaitement pour des produits peu v…" at bounding box center [358, 656] width 542 height 28
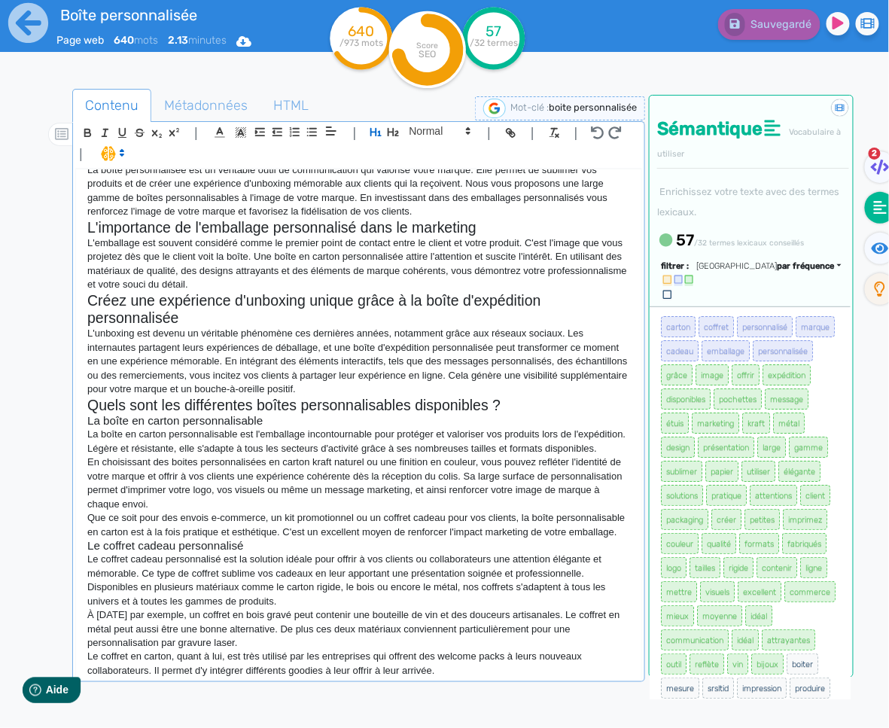
scroll to position [0, 0]
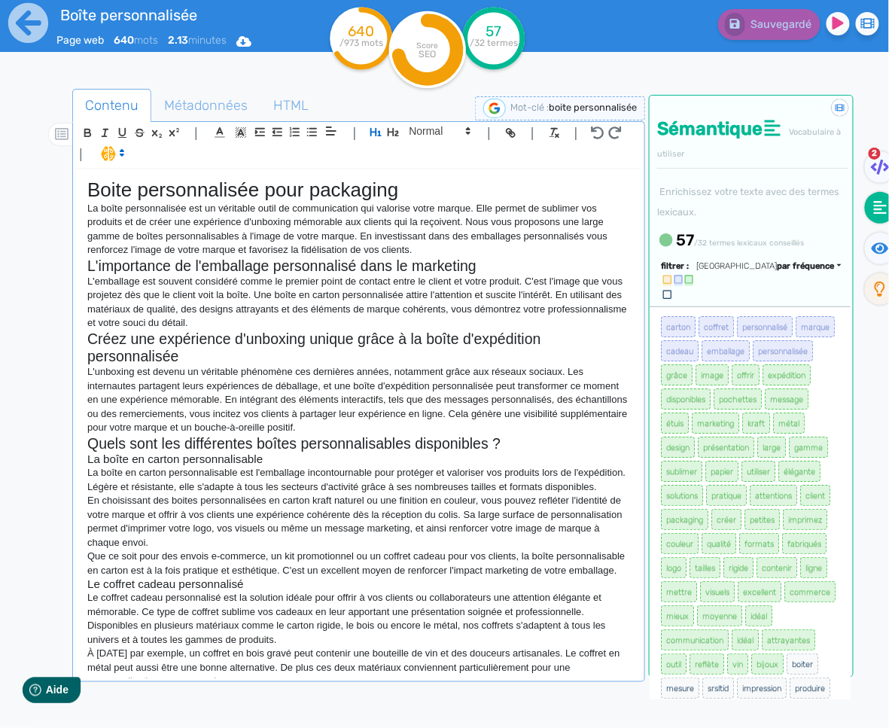
click at [399, 429] on p "L'unboxing est devenu un véritable phénomène ces dernières années, notamment gr…" at bounding box center [358, 399] width 542 height 69
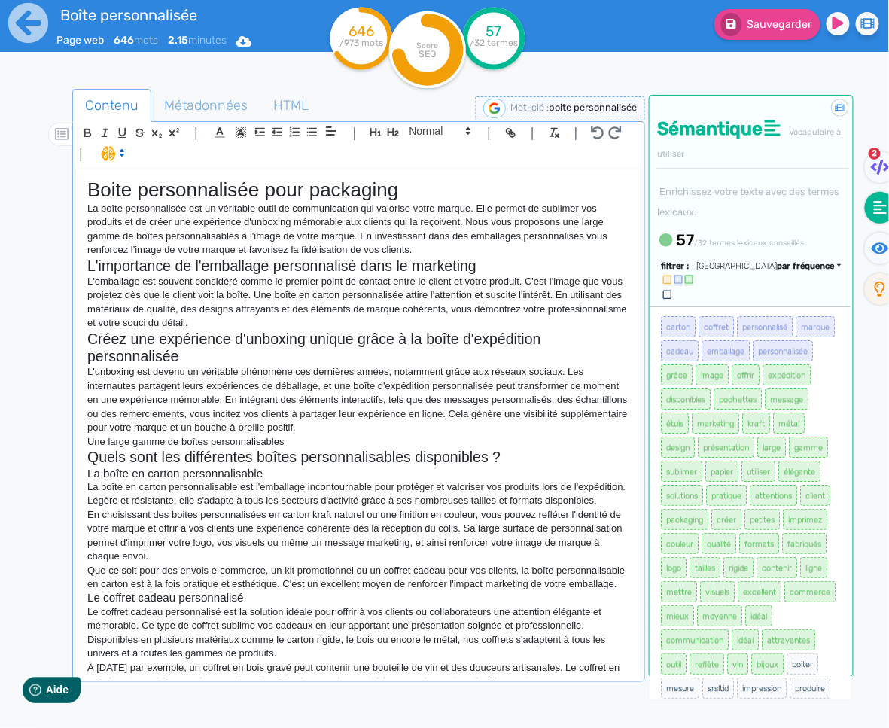
drag, startPoint x: 451, startPoint y: 137, endPoint x: 450, endPoint y: 147, distance: 9.9
click at [451, 137] on span at bounding box center [439, 131] width 74 height 18
click at [447, 156] on span at bounding box center [439, 157] width 60 height 26
click at [395, 136] on icon "button" at bounding box center [393, 132] width 13 height 13
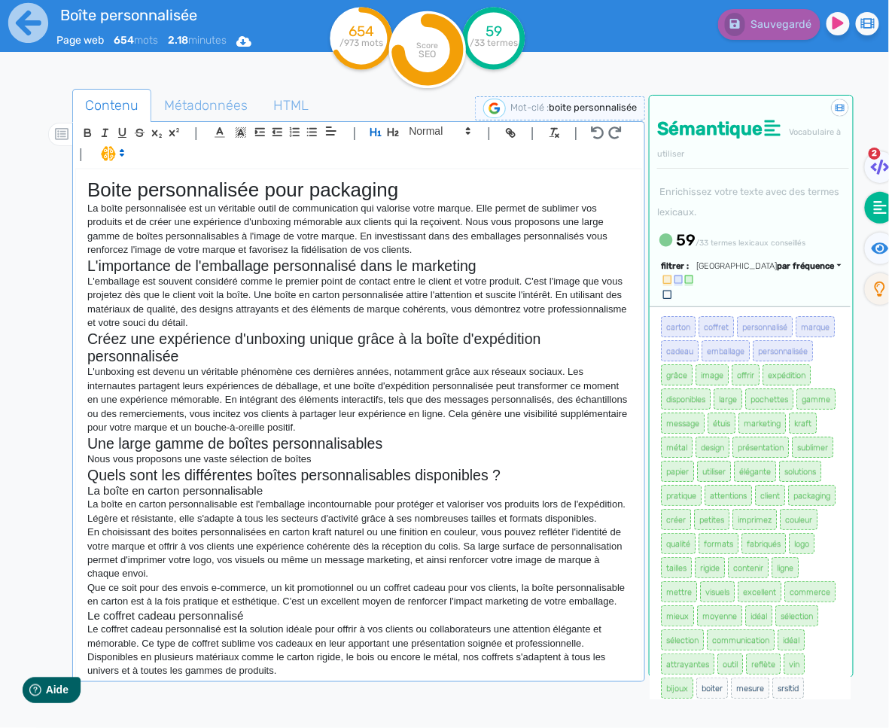
click at [327, 455] on p "Nous vous proposons une vaste sélection de boîtes" at bounding box center [358, 459] width 542 height 14
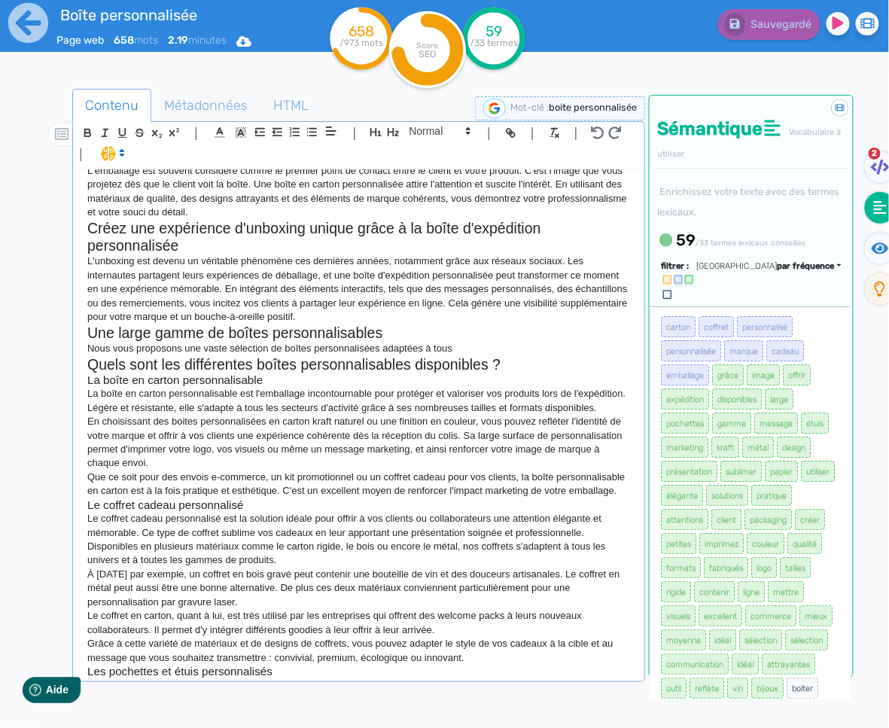
scroll to position [217, 0]
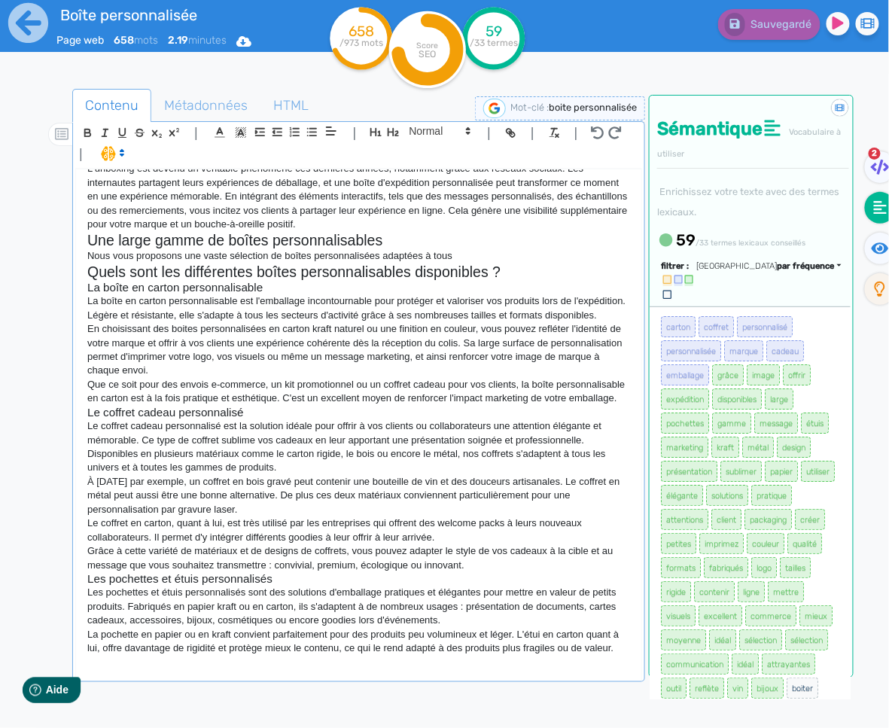
click at [475, 673] on div "Boite personnalisée pour packaging La boîte personnalisée est un véritable outi…" at bounding box center [358, 423] width 565 height 509
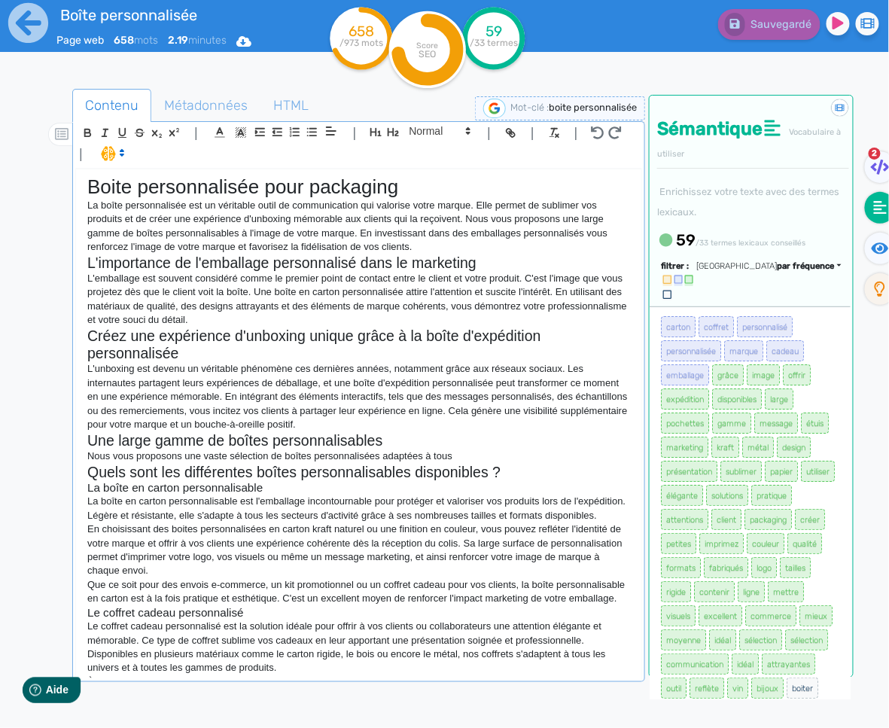
scroll to position [5, 0]
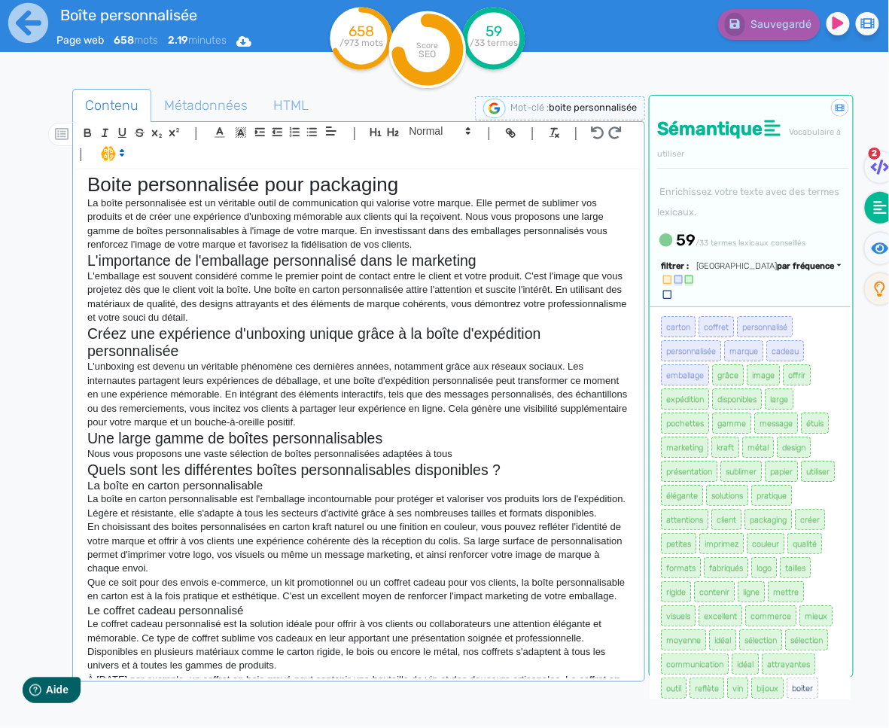
click at [469, 451] on p "Nous vous proposons une vaste sélection de boîtes personnalisées adaptées à tous" at bounding box center [358, 454] width 542 height 14
click at [473, 456] on p "Nous vous proposons une vaste sélection de boîtes personnalisées adaptées à tous" at bounding box center [358, 454] width 542 height 14
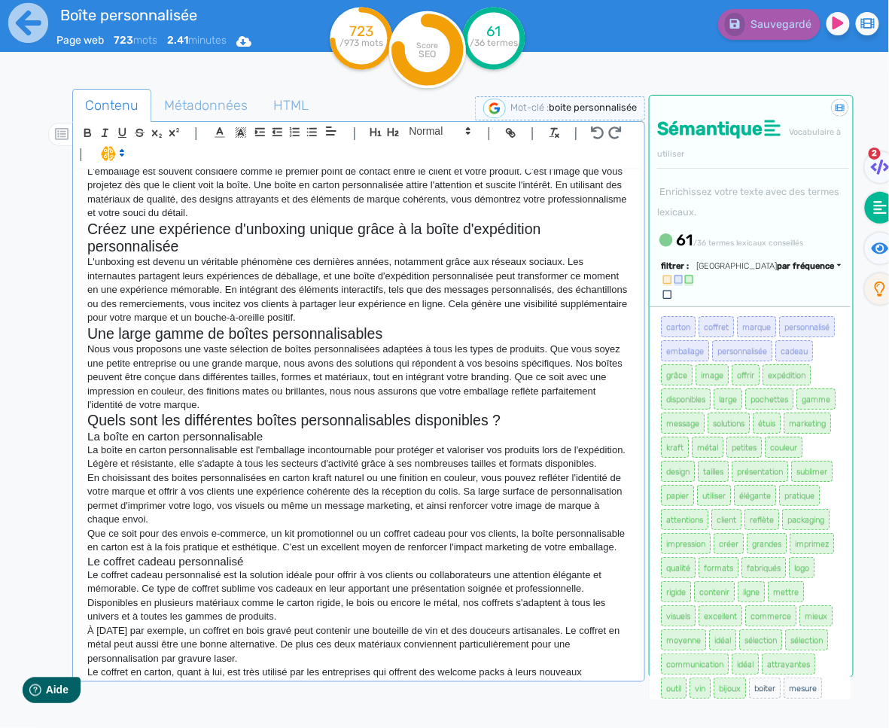
scroll to position [0, 0]
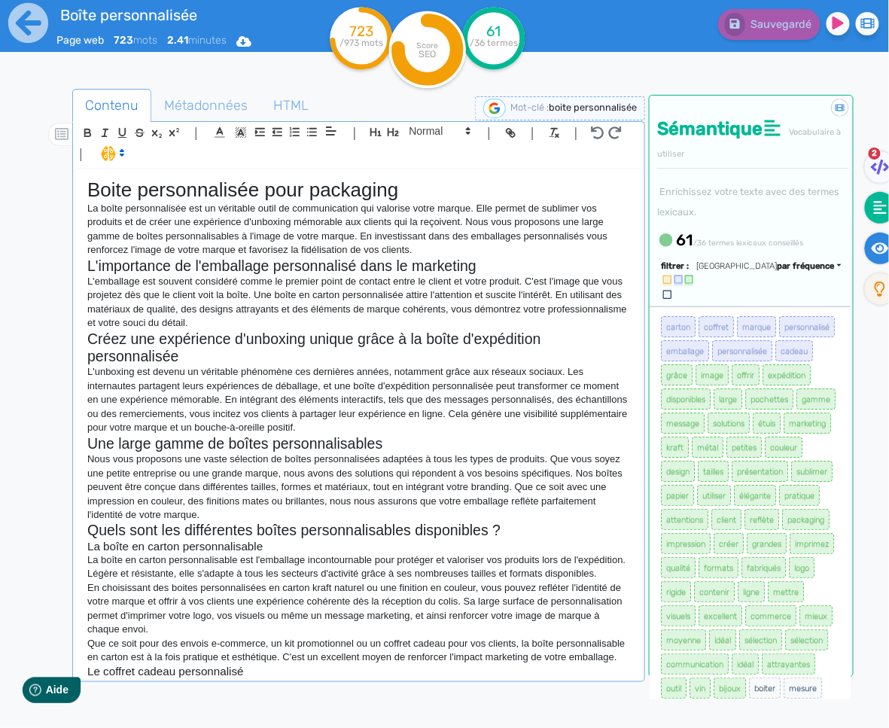
click at [886, 257] on fa-icon at bounding box center [879, 248] width 31 height 32
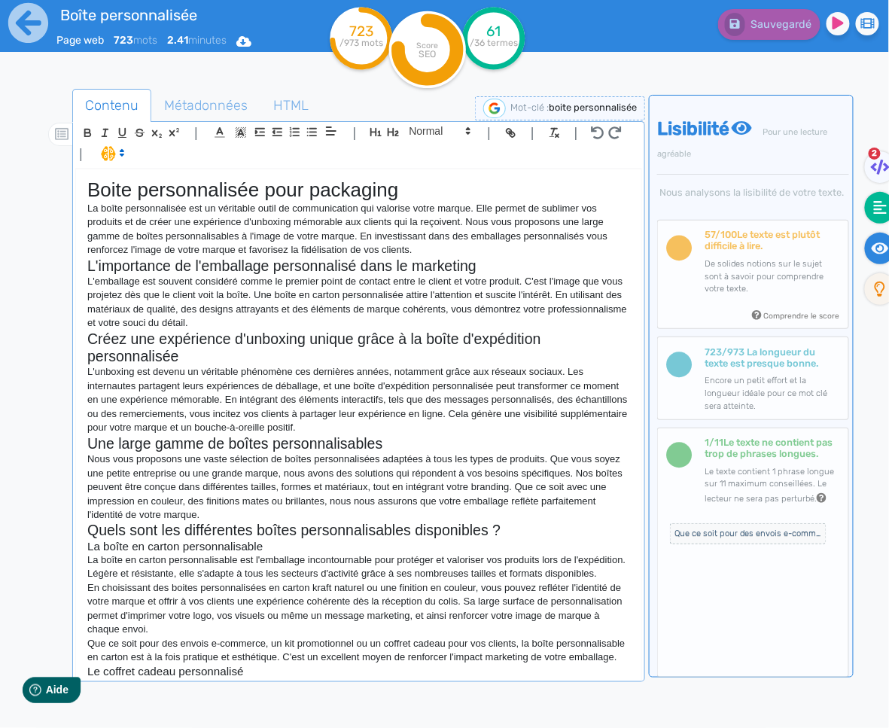
click at [872, 209] on fa-icon at bounding box center [879, 208] width 31 height 32
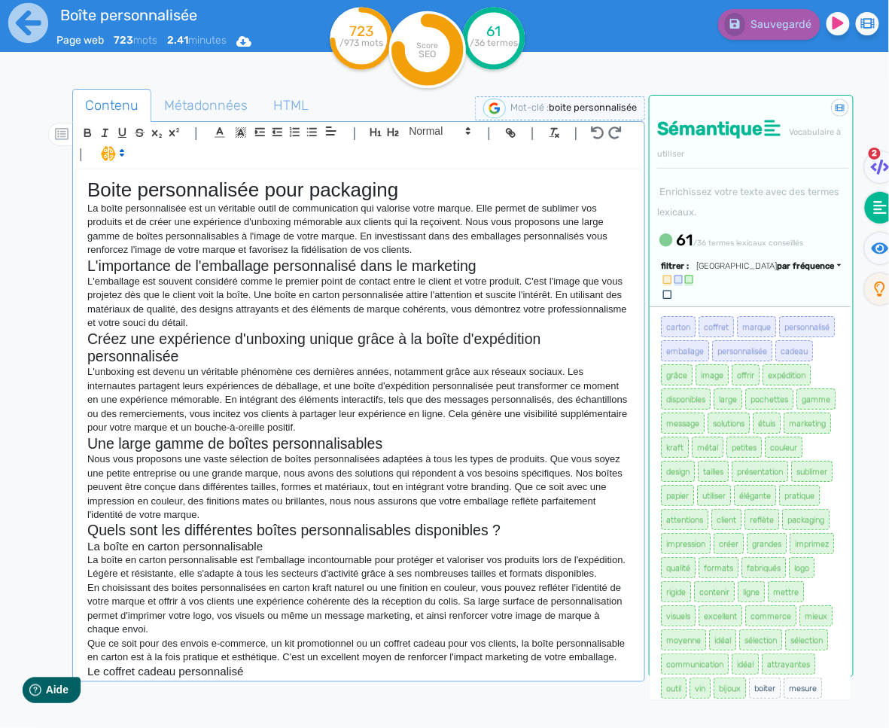
click at [333, 516] on p "Nous vous proposons une vaste sélection de boîtes personnalisées adaptées à tou…" at bounding box center [358, 486] width 542 height 69
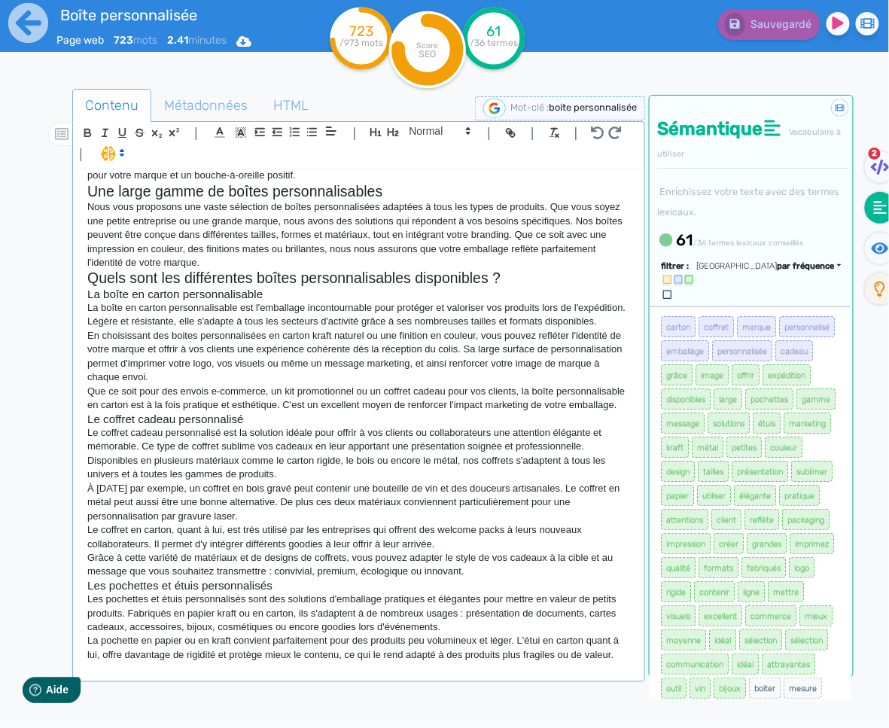
scroll to position [272, 0]
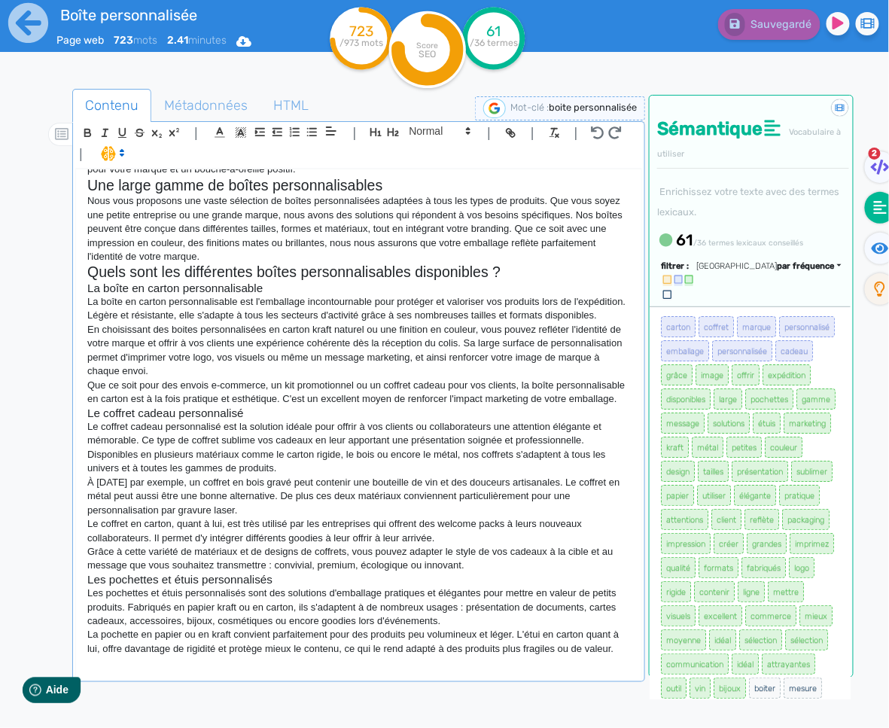
click at [348, 667] on p at bounding box center [358, 662] width 542 height 14
click at [144, 660] on p at bounding box center [358, 662] width 542 height 14
click at [142, 666] on p at bounding box center [358, 662] width 542 height 14
click at [259, 667] on p "Pourquoi privilégier une boîte" at bounding box center [358, 662] width 542 height 14
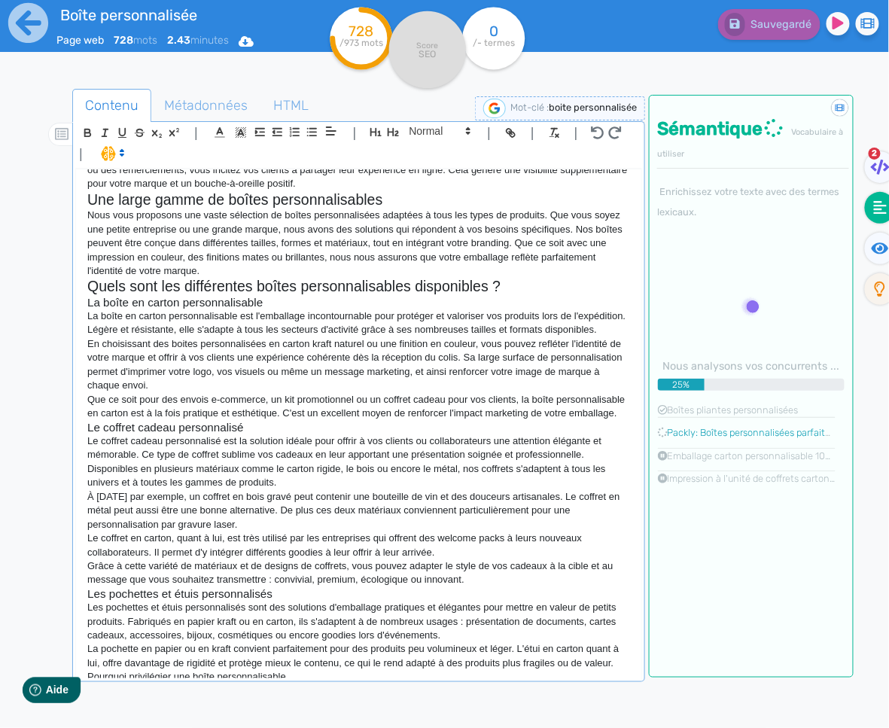
scroll to position [272, 0]
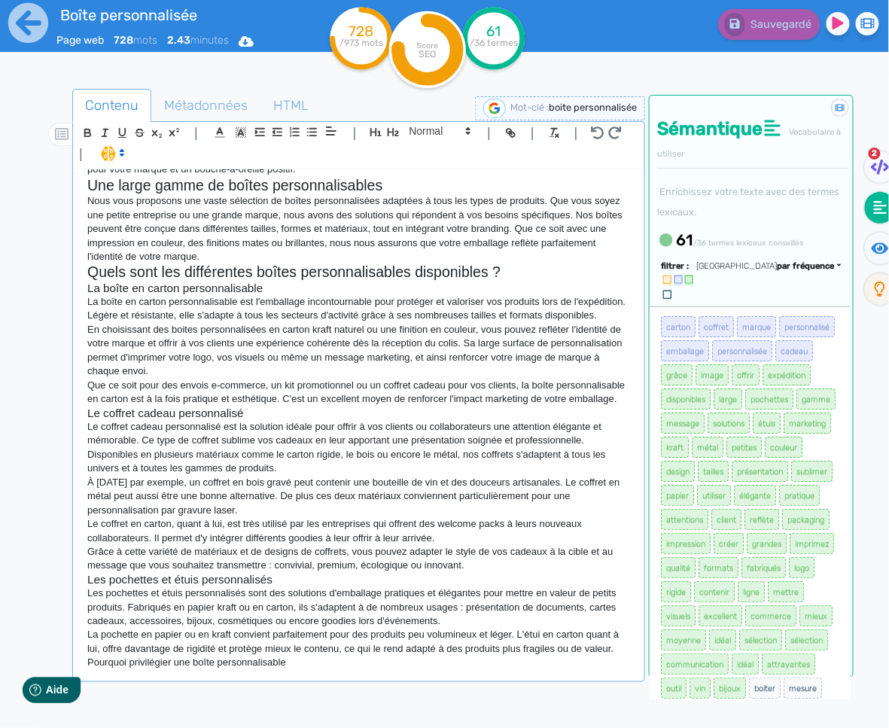
click at [335, 670] on div "Boite personnalisée pour packaging La boîte personnalisée est un véritable outi…" at bounding box center [358, 423] width 565 height 509
click at [382, 130] on button "button" at bounding box center [375, 131] width 17 height 17
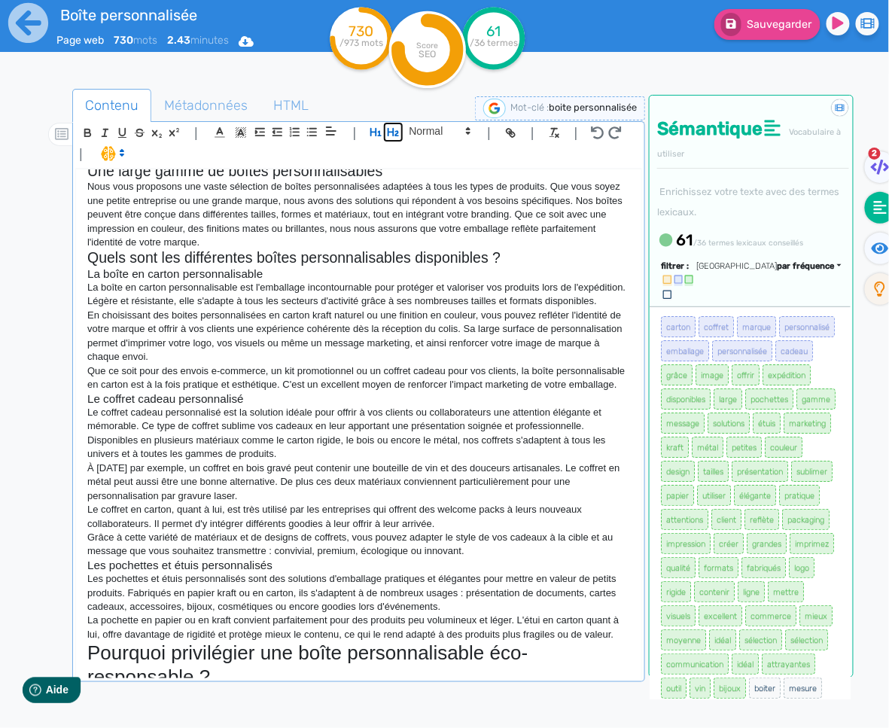
click at [392, 131] on icon "button" at bounding box center [392, 132] width 11 height 8
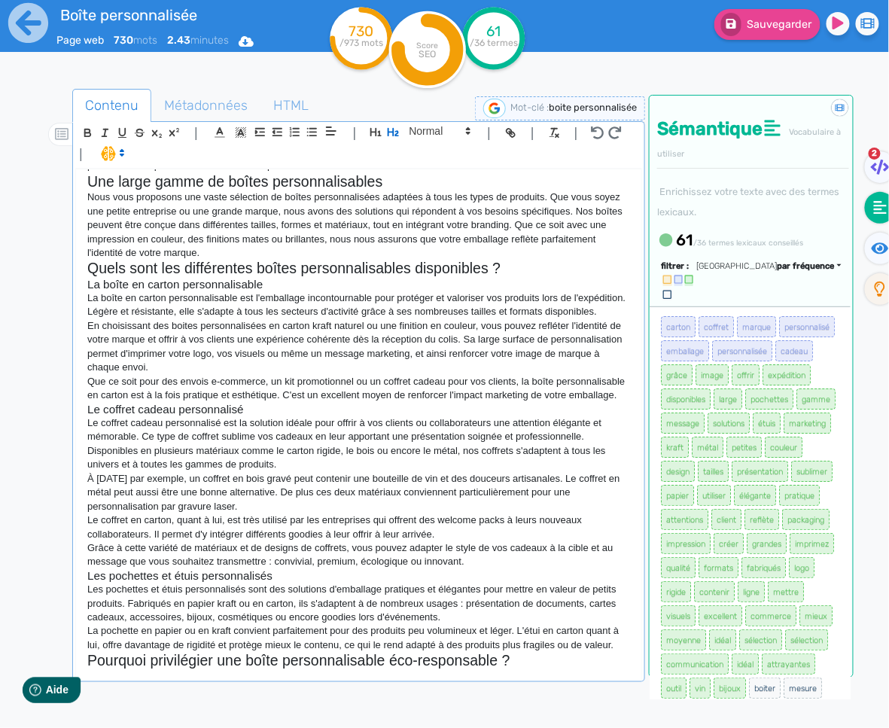
scroll to position [290, 0]
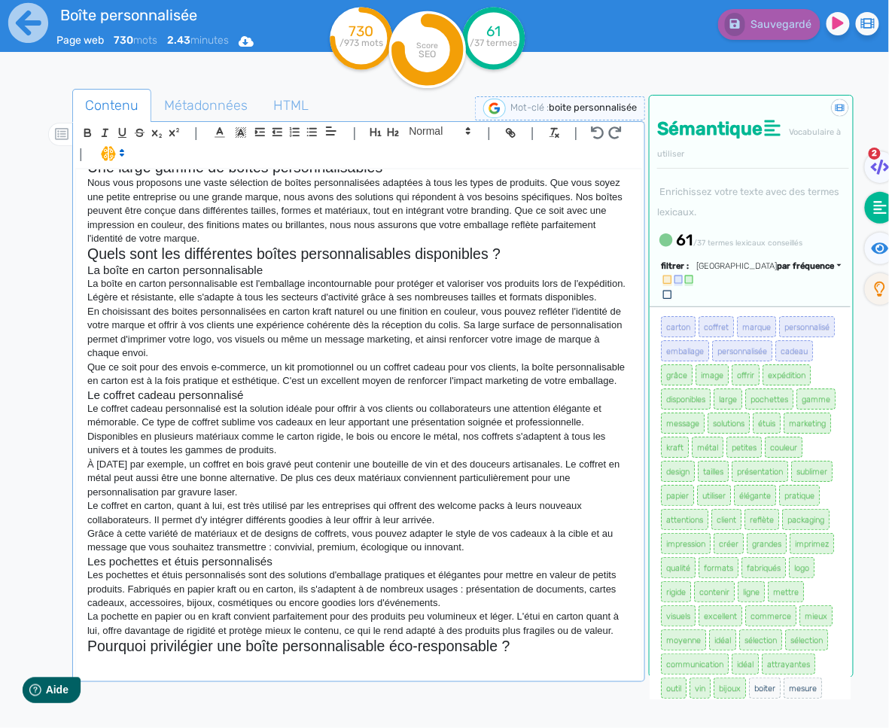
click at [117, 665] on p at bounding box center [358, 662] width 542 height 14
click at [497, 668] on p "Dans un contexte où la durabilité est de plus en plus importante pour les conso…" at bounding box center [358, 662] width 542 height 14
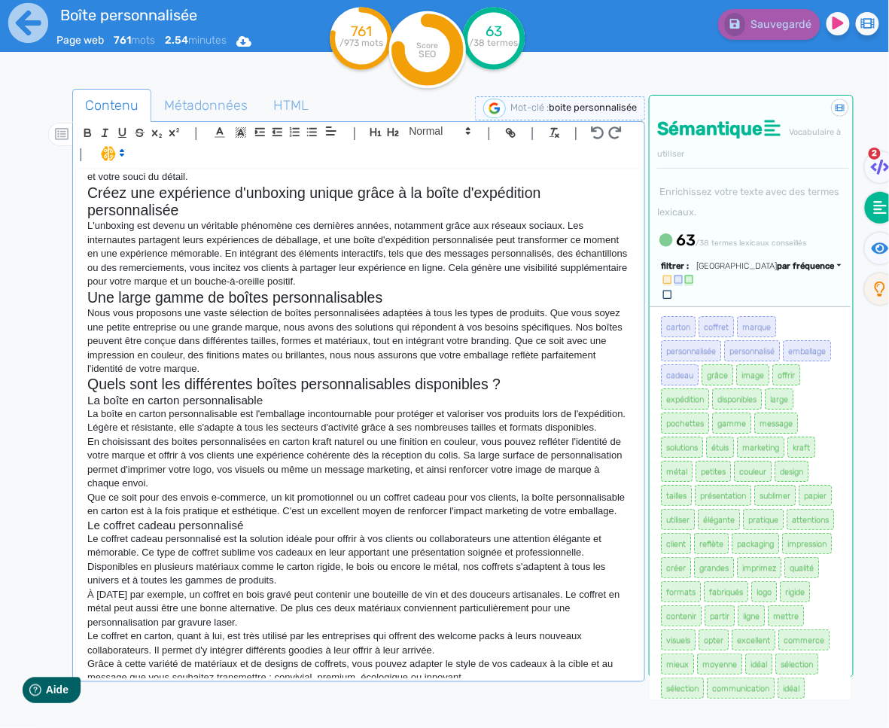
scroll to position [303, 0]
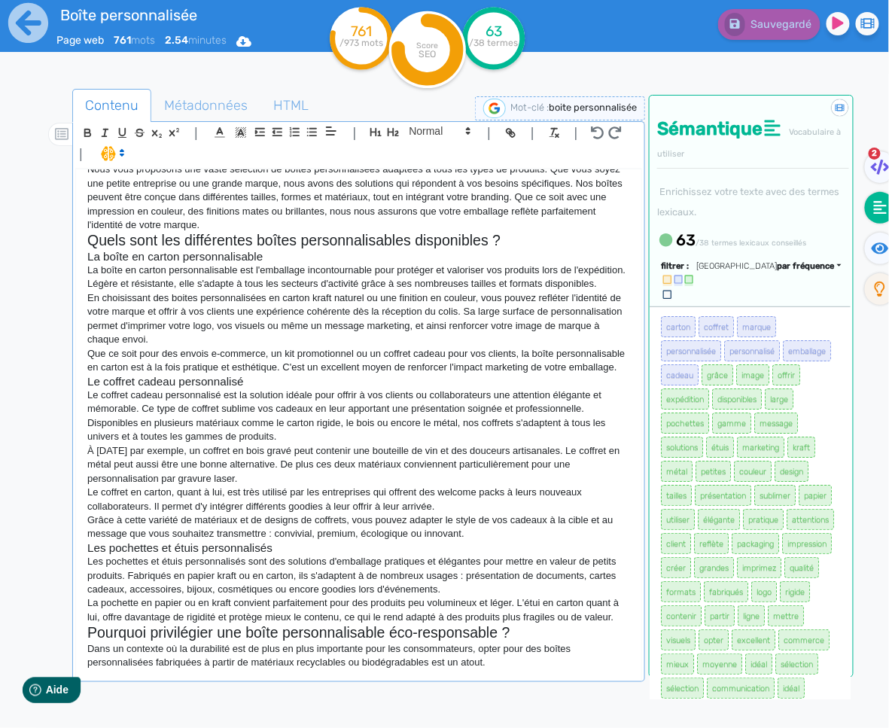
click at [521, 670] on p "Dans un contexte où la durabilité est de plus en plus importante pour les conso…" at bounding box center [358, 656] width 542 height 28
click at [515, 669] on p "Dans un contexte où la durabilité est de plus en plus importante pour les conso…" at bounding box center [358, 656] width 542 height 28
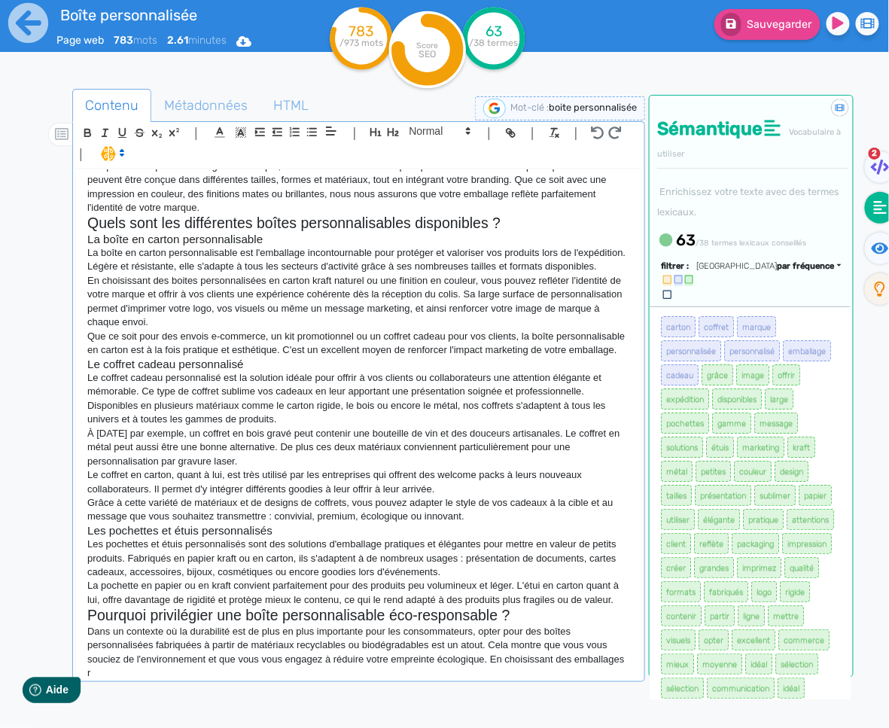
scroll to position [321, 0]
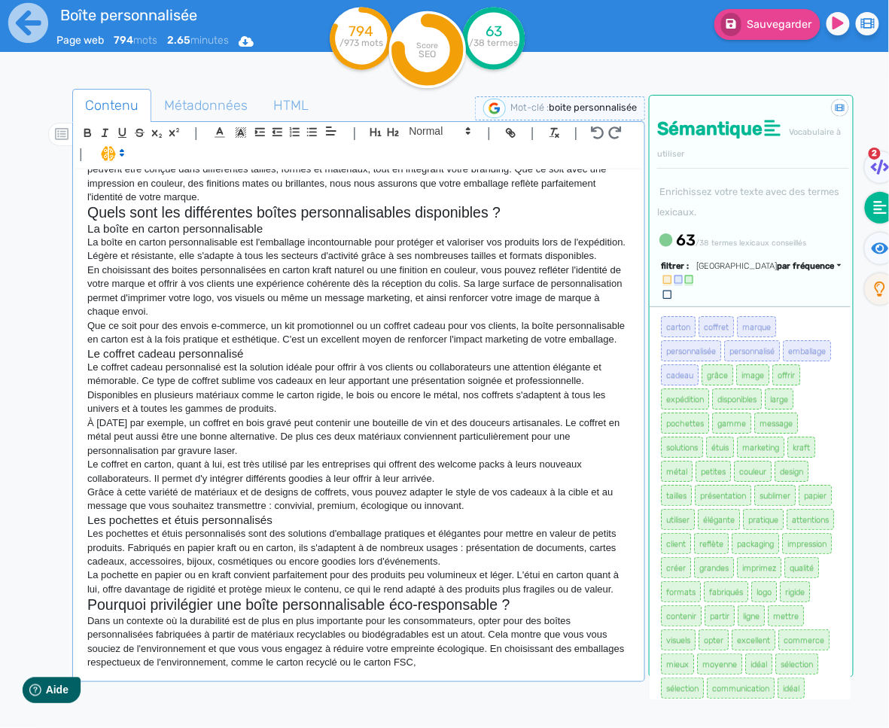
click at [382, 670] on p "Dans un contexte où la durabilité est de plus en plus importante pour les conso…" at bounding box center [358, 642] width 542 height 56
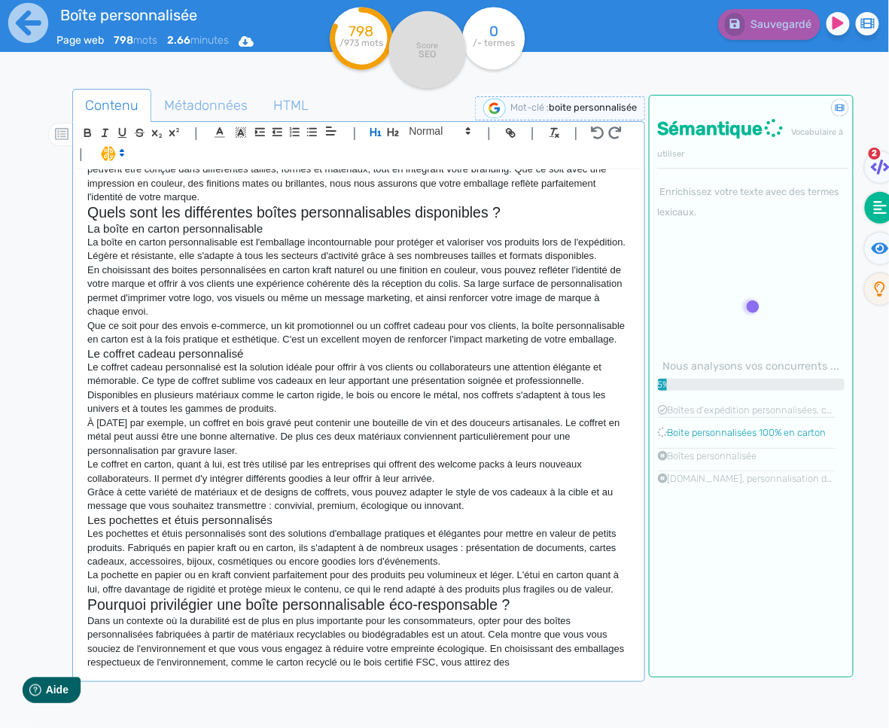
click at [524, 670] on p "Dans un contexte où la durabilité est de plus en plus importante pour les conso…" at bounding box center [358, 642] width 542 height 56
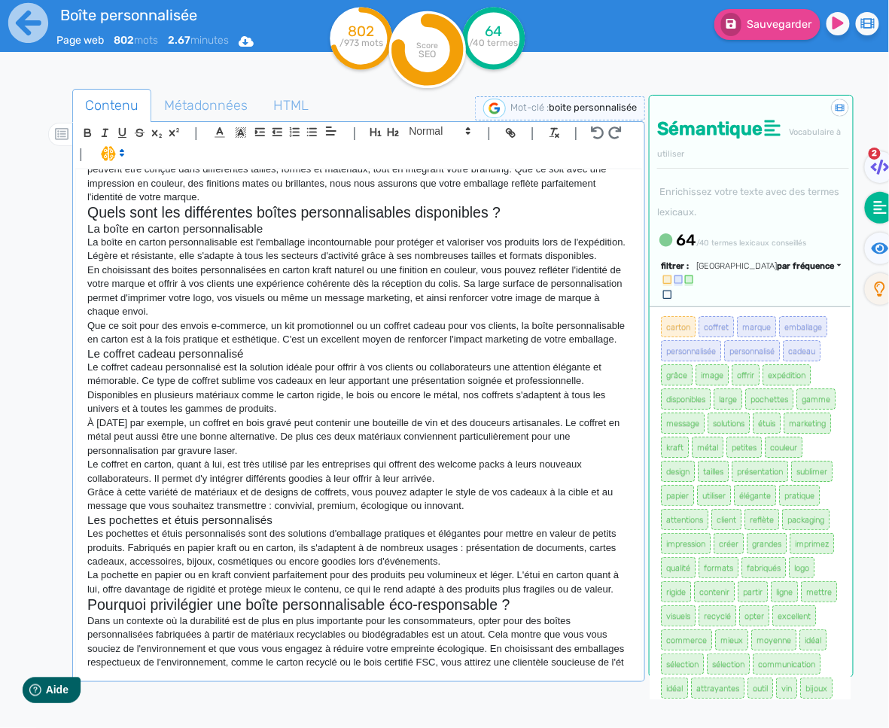
scroll to position [335, 0]
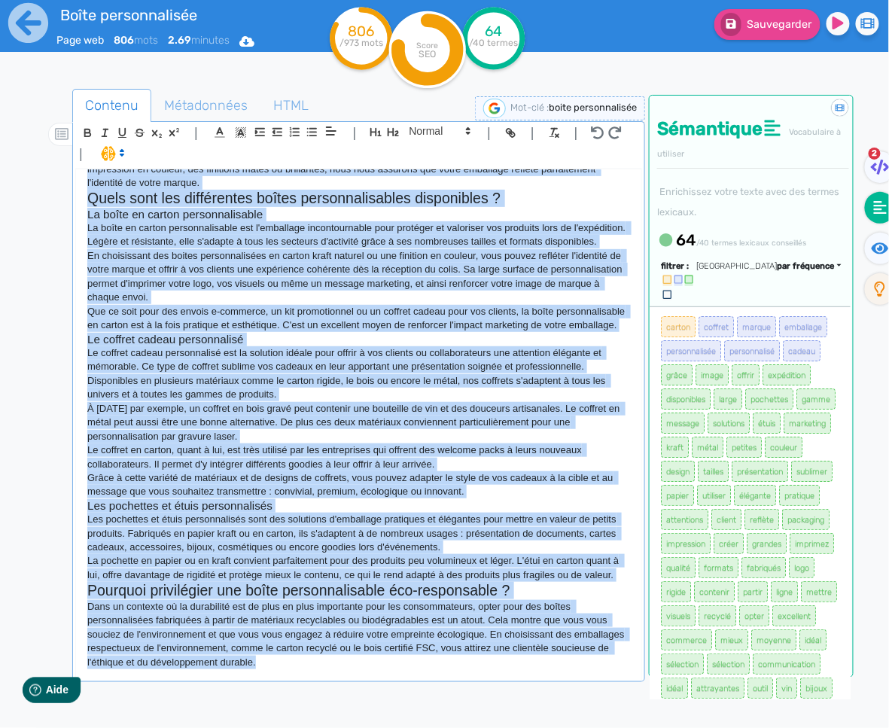
copy div "Lorem ipsumdolorsit amet consectet Ad elits doeiusmodtemp inc ut laboreetd magn…"
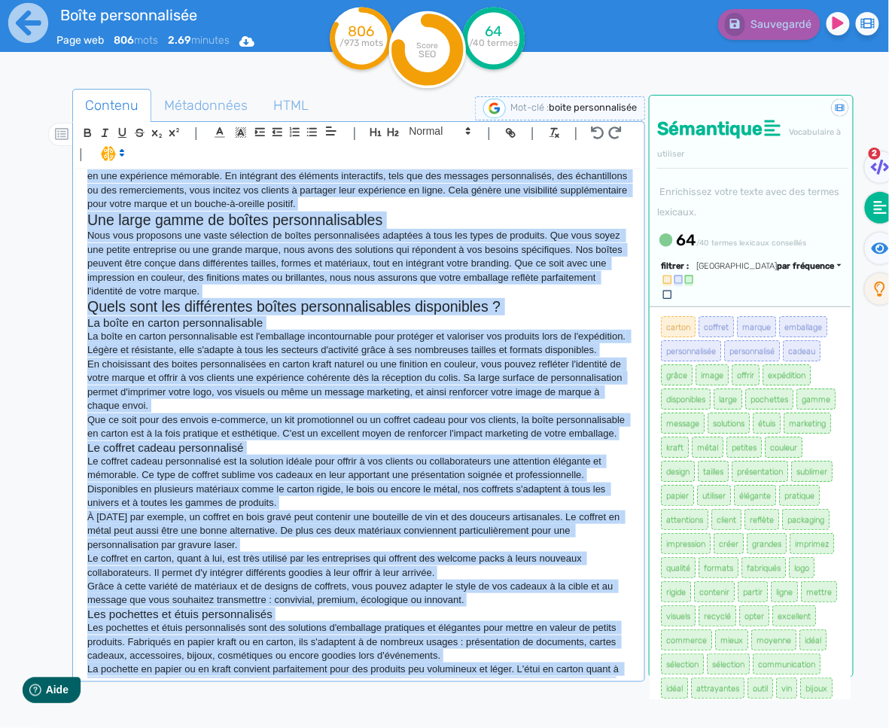
scroll to position [157, 0]
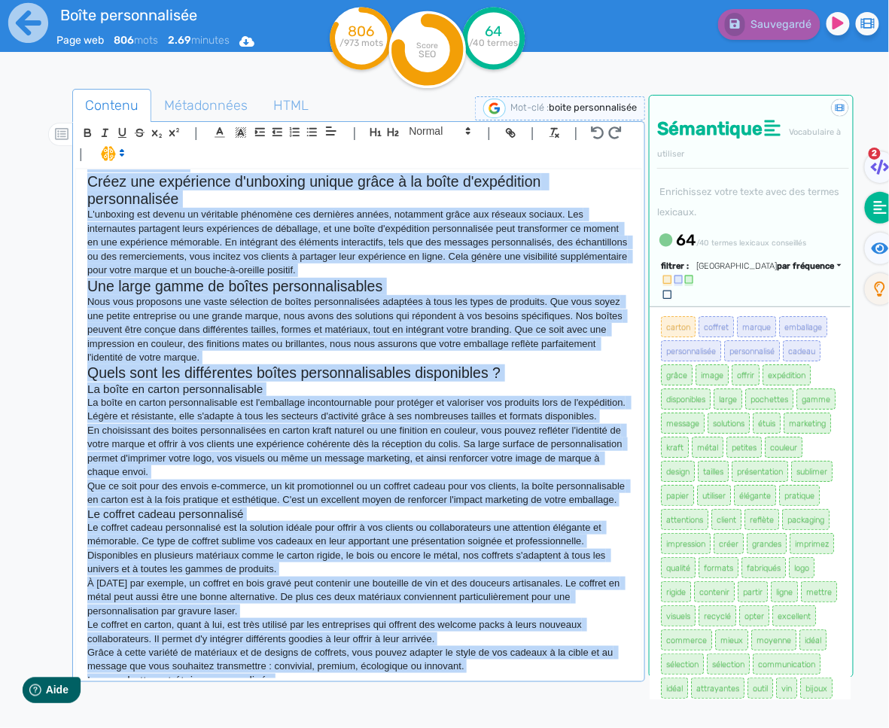
click at [478, 424] on p "La boîte en carton personnalisable est l'emballage incontournable pour protéger…" at bounding box center [358, 410] width 542 height 28
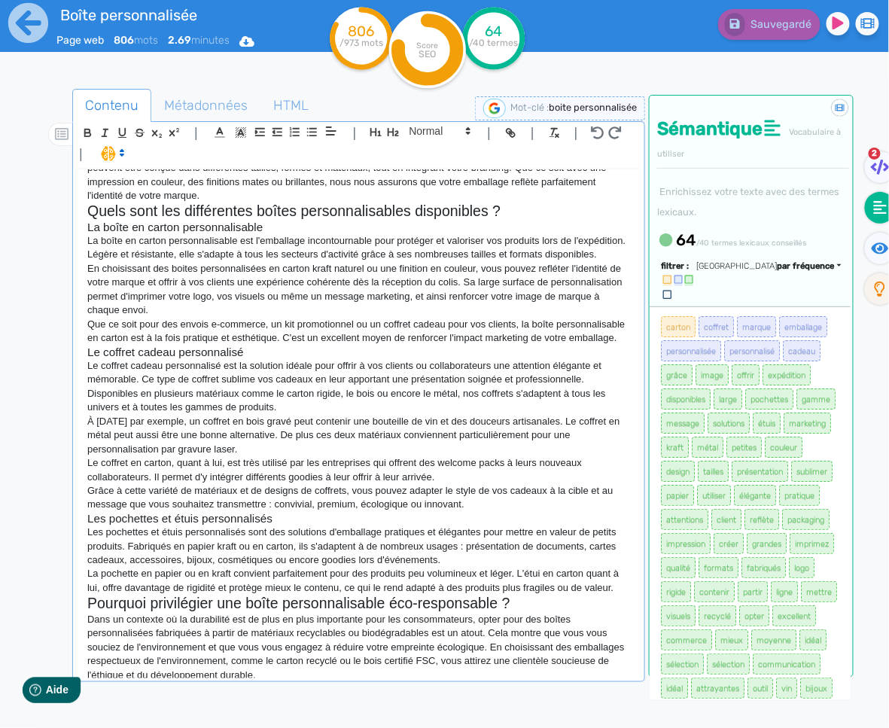
scroll to position [345, 0]
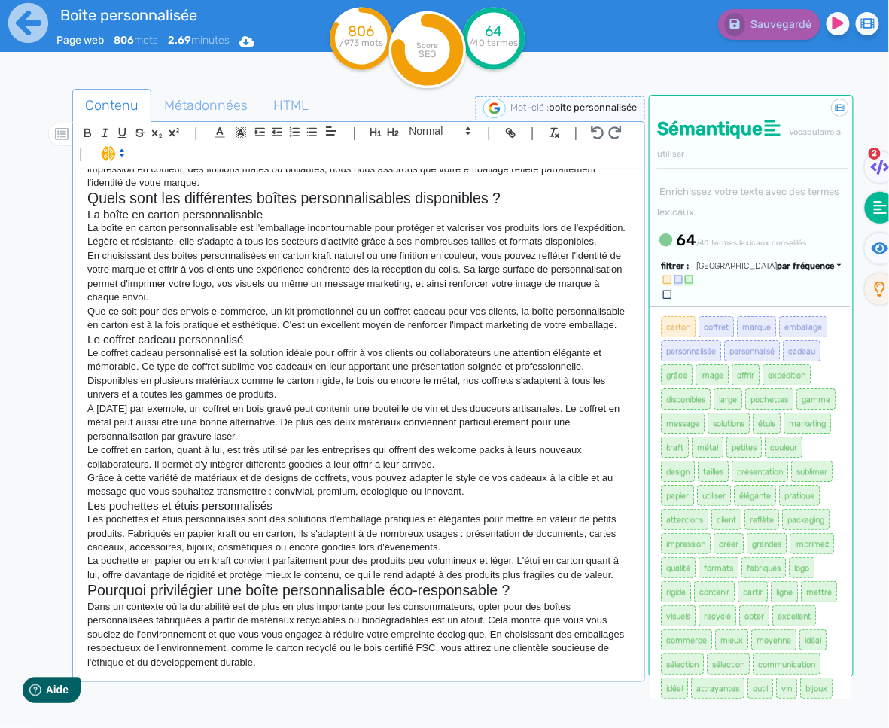
click at [411, 666] on p "Dans un contexte où la durabilité est de plus en plus importante pour les conso…" at bounding box center [358, 634] width 542 height 69
click at [276, 669] on p "Dans un contexte où la durabilité est de plus en plus importante pour les conso…" at bounding box center [358, 634] width 542 height 69
click at [301, 669] on p "Dans un contexte où la durabilité est de plus en plus importante pour les conso…" at bounding box center [358, 634] width 542 height 69
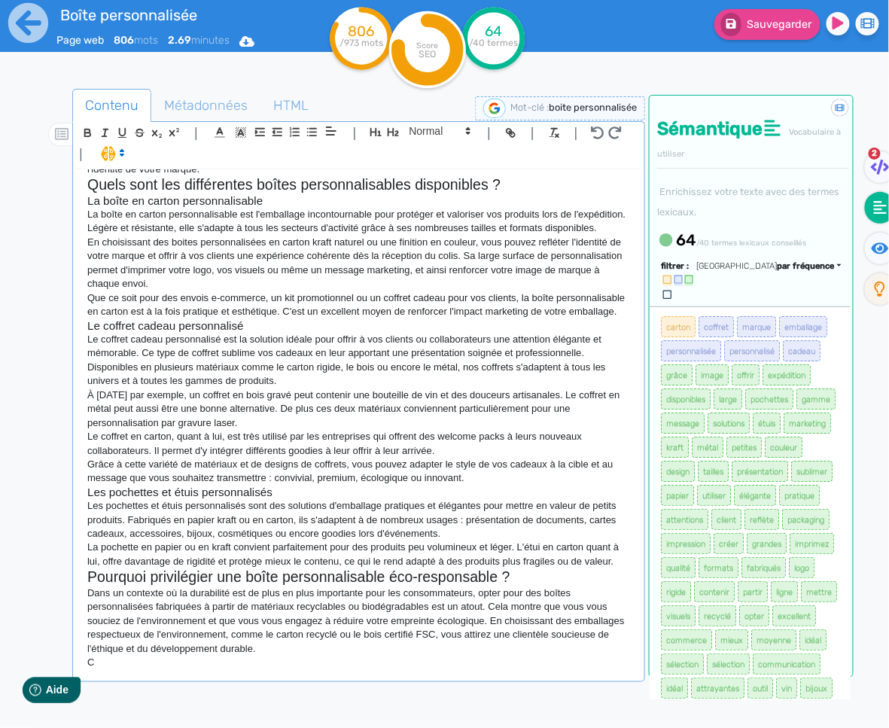
scroll to position [349, 0]
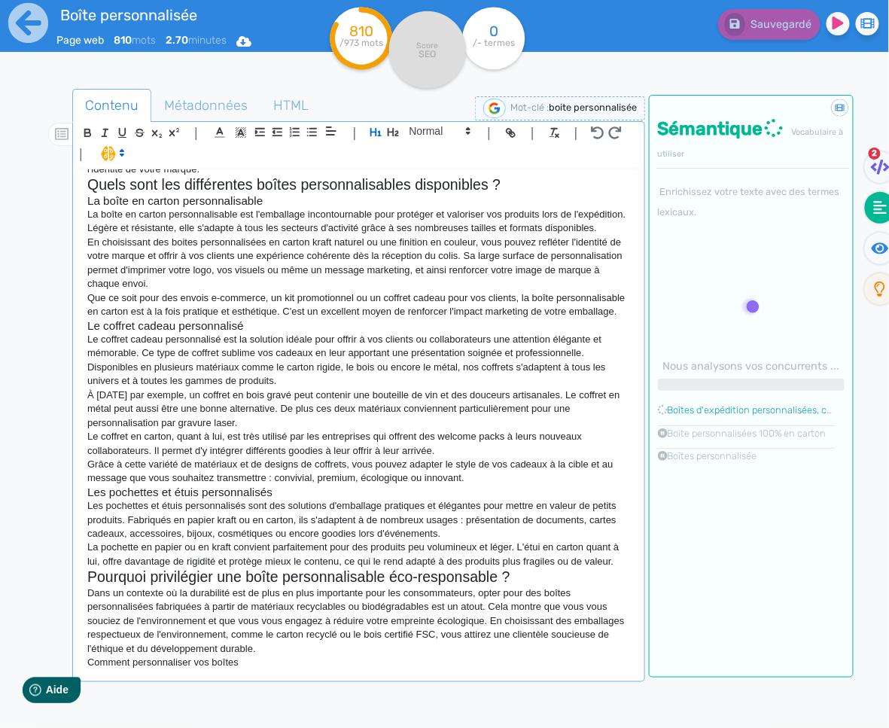
click at [330, 667] on p "Comment personnaliser vos boîtes" at bounding box center [358, 662] width 542 height 14
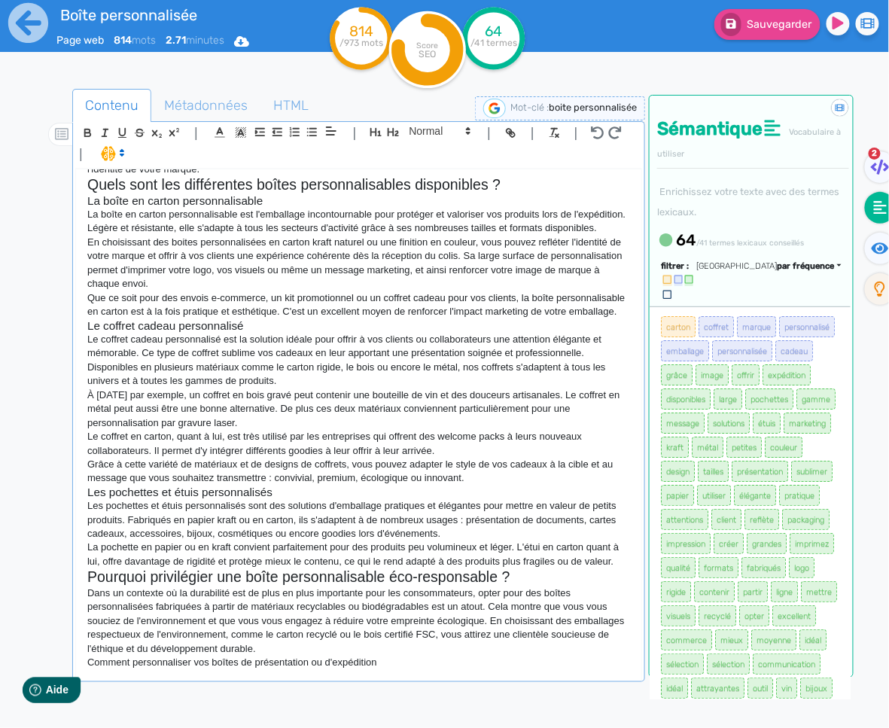
scroll to position [359, 0]
drag, startPoint x: 394, startPoint y: 673, endPoint x: 315, endPoint y: 669, distance: 79.1
click at [325, 668] on p "Comment personnaliser vos boîtes de présentation ou d'expédition" at bounding box center [358, 662] width 542 height 14
click at [289, 669] on p "Comment personnaliser vos boîtes de présentation ou d'expédition" at bounding box center [358, 662] width 542 height 14
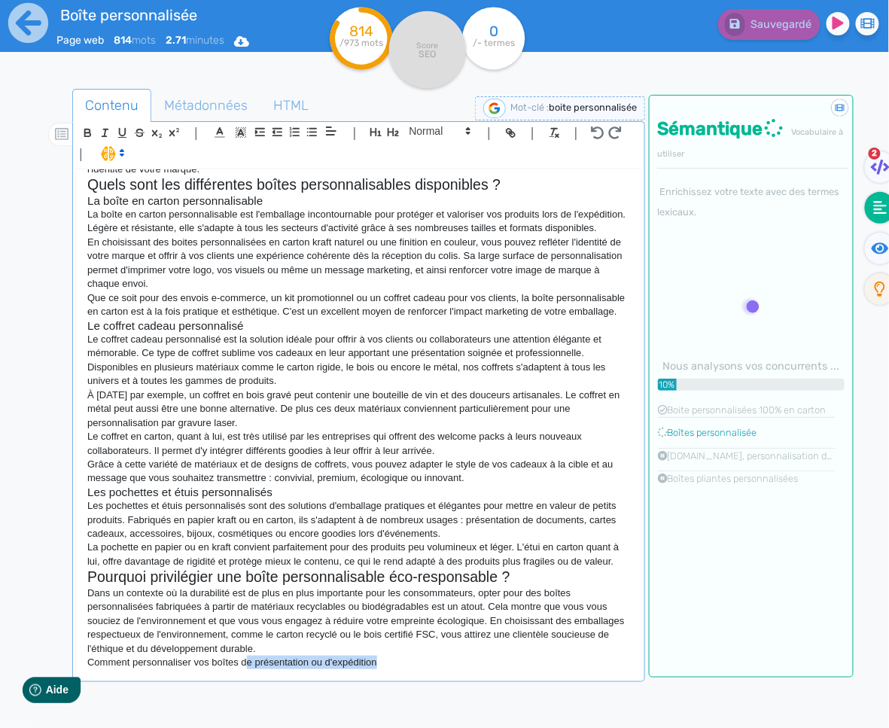
drag, startPoint x: 387, startPoint y: 667, endPoint x: 248, endPoint y: 668, distance: 139.2
click at [248, 668] on p "Comment personnaliser vos boîtes de présentation ou d'expédition" at bounding box center [358, 662] width 542 height 14
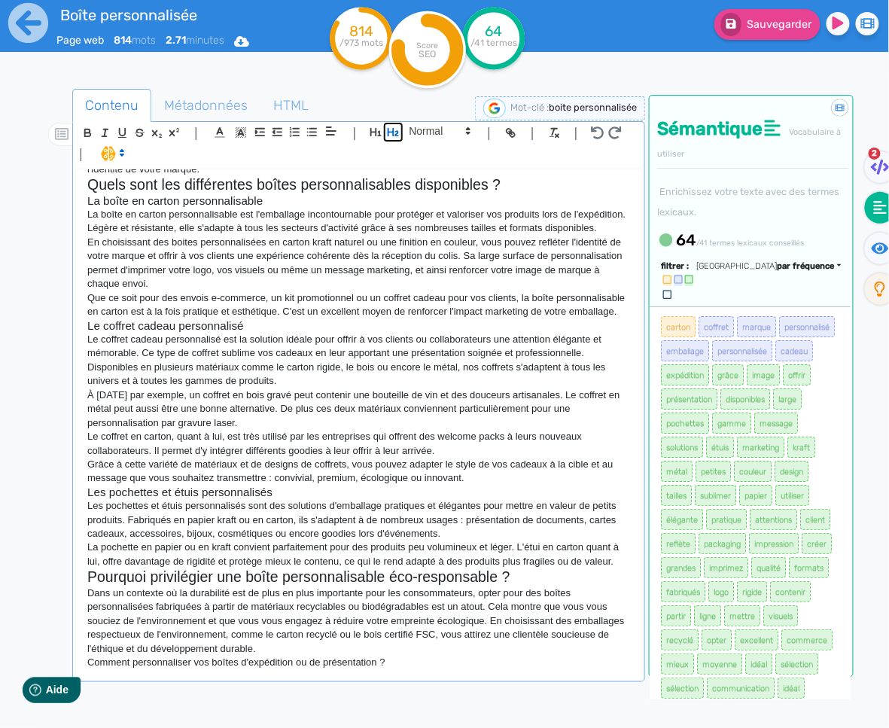
click at [387, 133] on icon "button" at bounding box center [392, 132] width 11 height 8
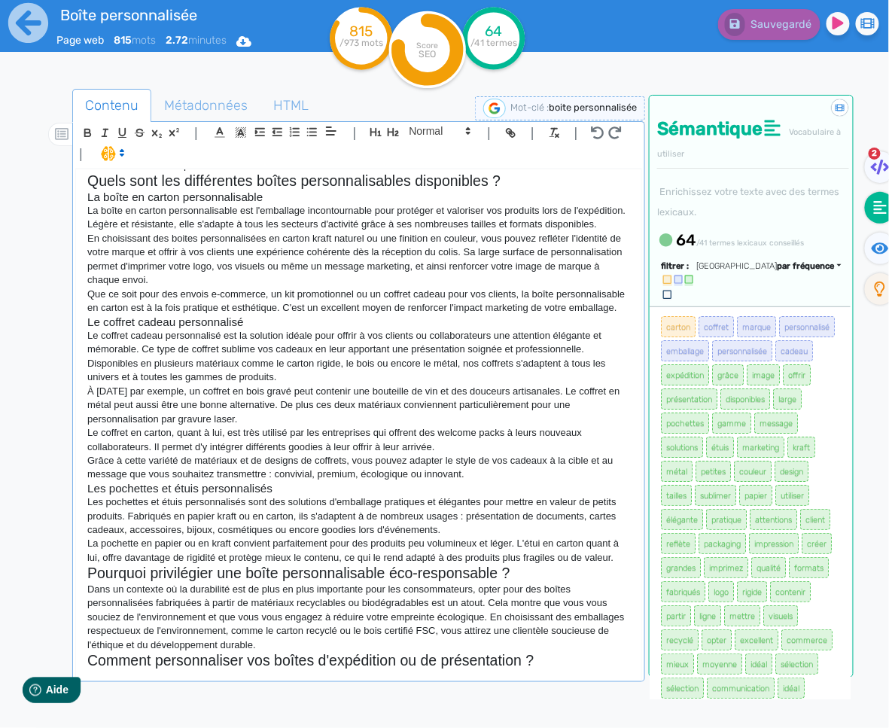
scroll to position [363, 0]
click at [544, 671] on div "Boite personnalisée pour packaging La boîte personnalisée est un véritable outi…" at bounding box center [358, 423] width 565 height 509
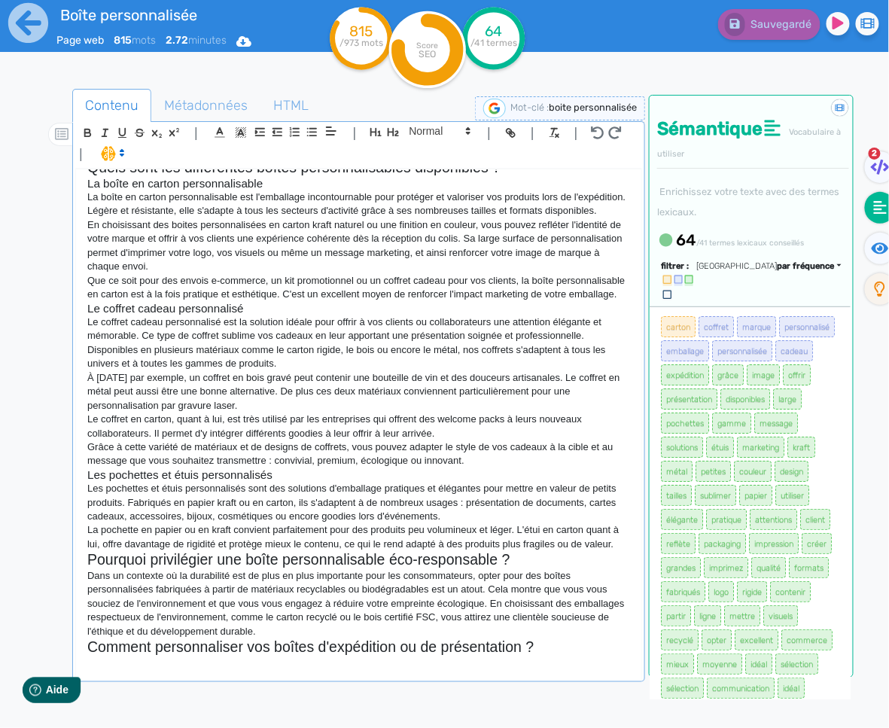
scroll to position [376, 0]
click at [114, 679] on div "Boite personnalisée pour packaging La boîte personnalisée est un véritable outi…" at bounding box center [358, 423] width 565 height 509
click at [120, 673] on div "Boite personnalisée pour packaging La boîte personnalisée est un véritable outi…" at bounding box center [358, 423] width 565 height 509
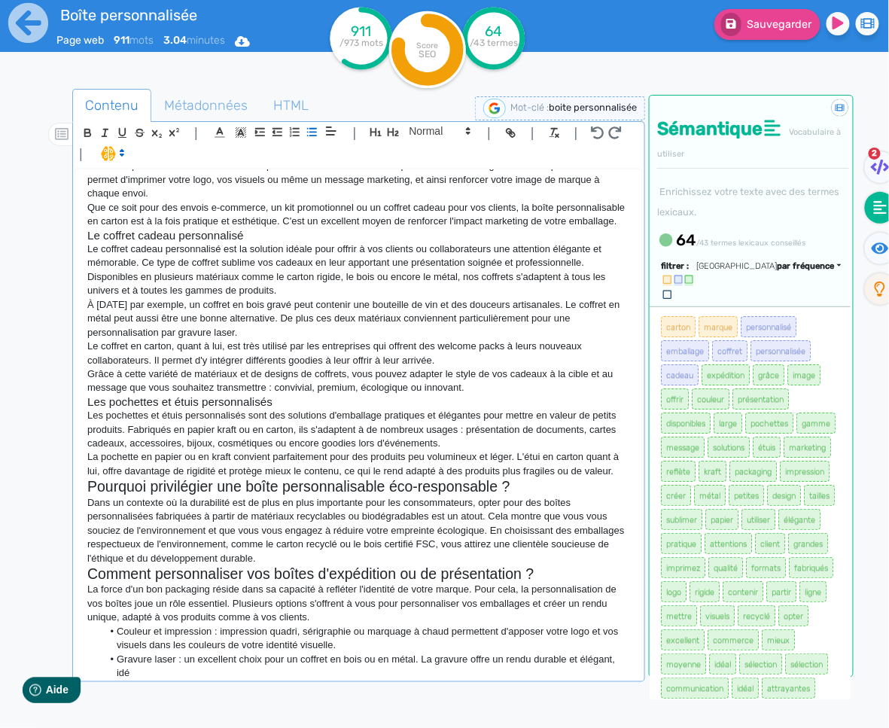
scroll to position [450, 0]
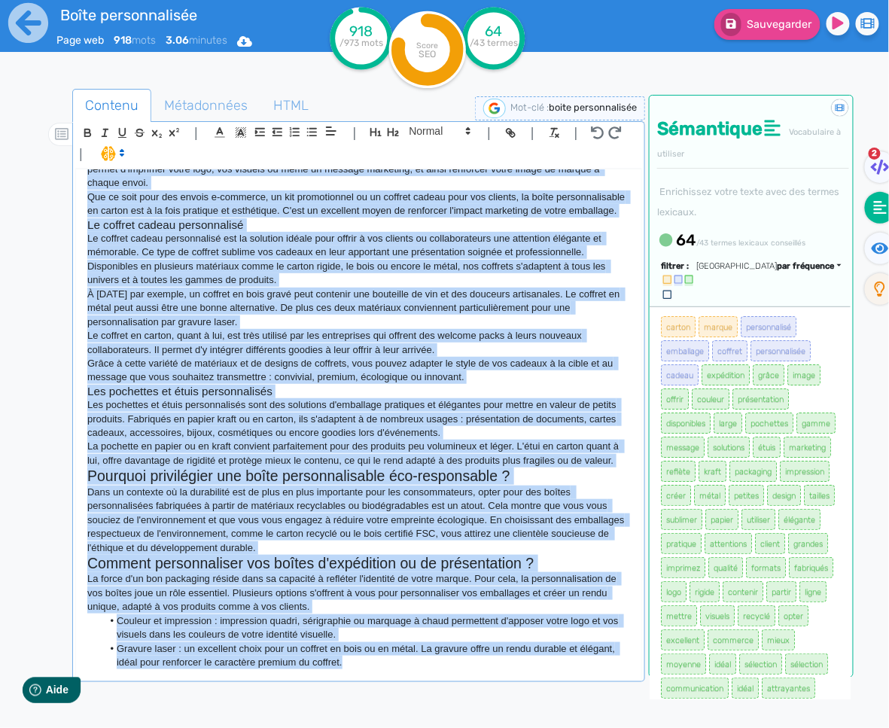
copy div "Lorem ipsumdolorsit amet consectet Ad elits doeiusmodtemp inc ut laboreetd magn…"
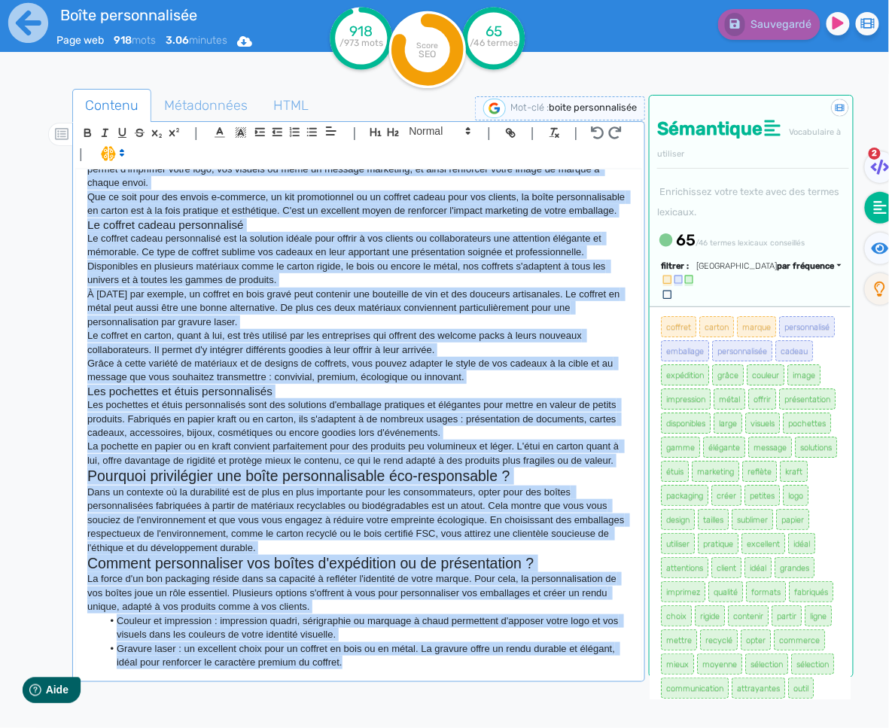
click at [454, 433] on p "Les pochettes et étuis personnalisés sont des solutions d'emballage pratiques e…" at bounding box center [358, 418] width 542 height 41
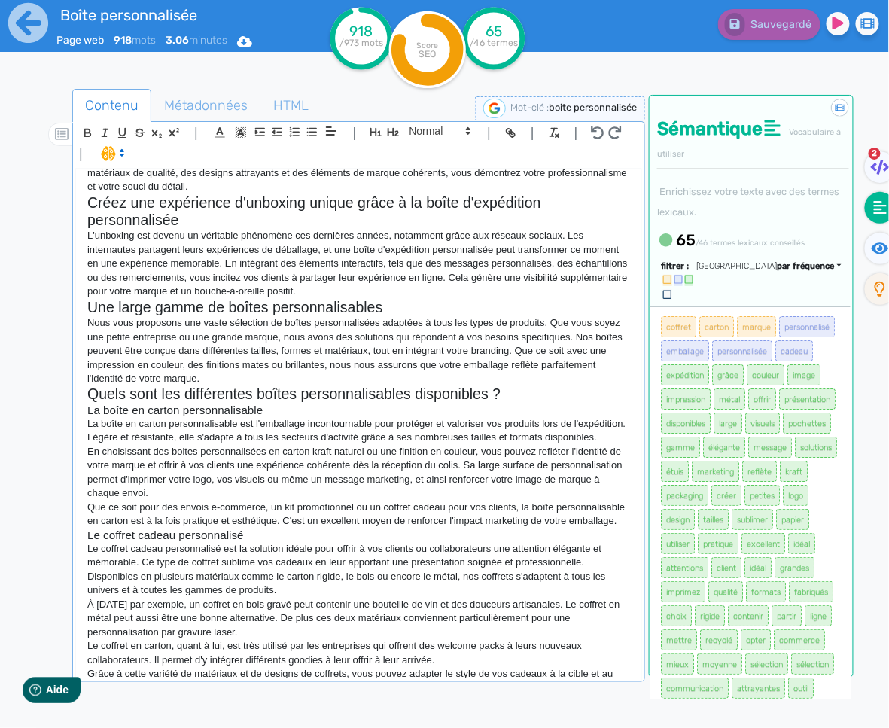
scroll to position [0, 0]
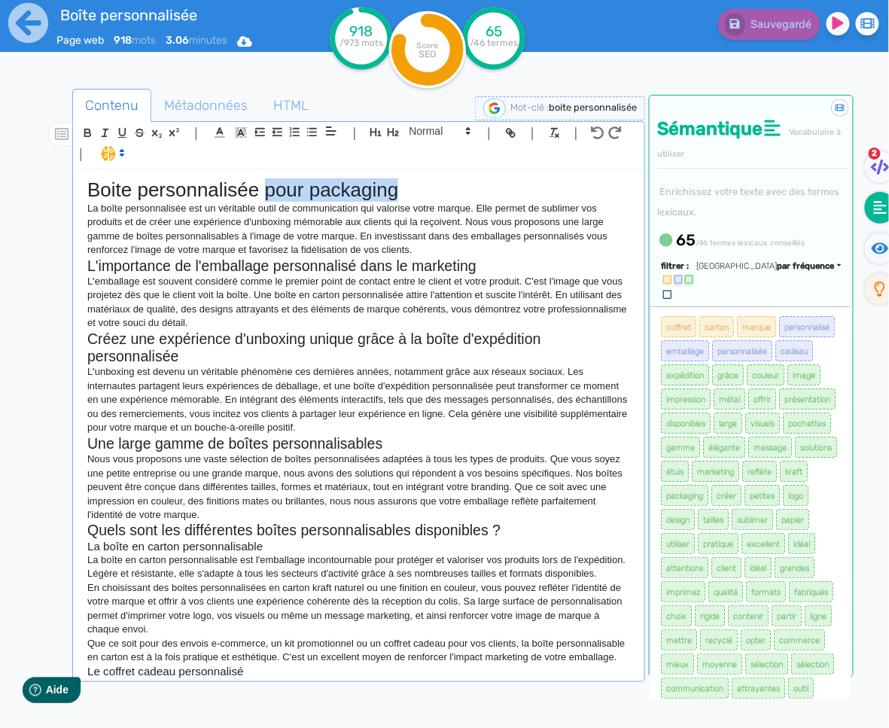
drag, startPoint x: 390, startPoint y: 192, endPoint x: 267, endPoint y: 191, distance: 122.6
click at [267, 191] on h1 "Boite personnalisée pour packaging" at bounding box center [358, 189] width 542 height 23
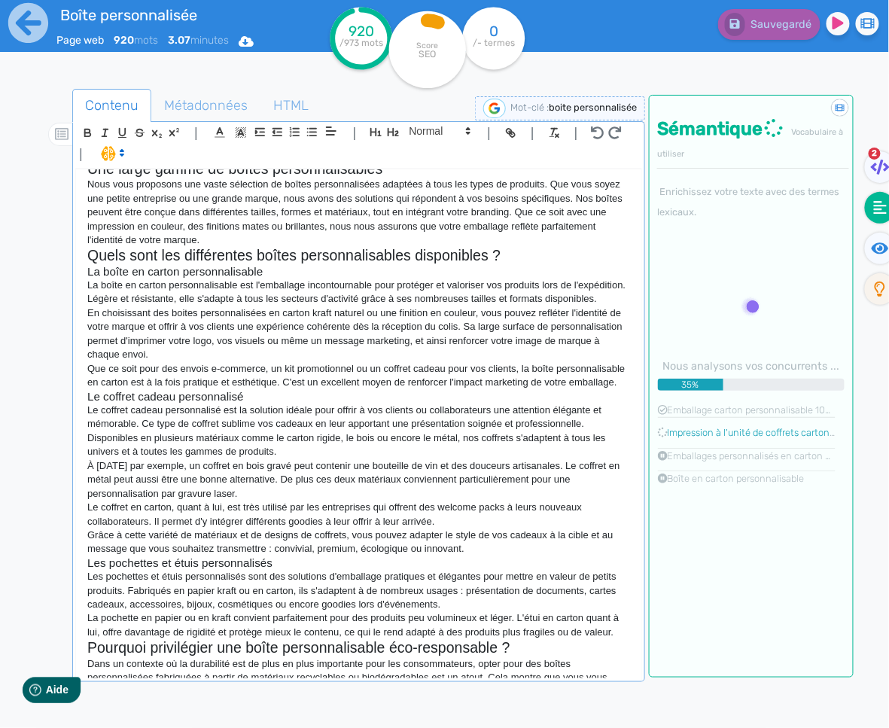
scroll to position [460, 0]
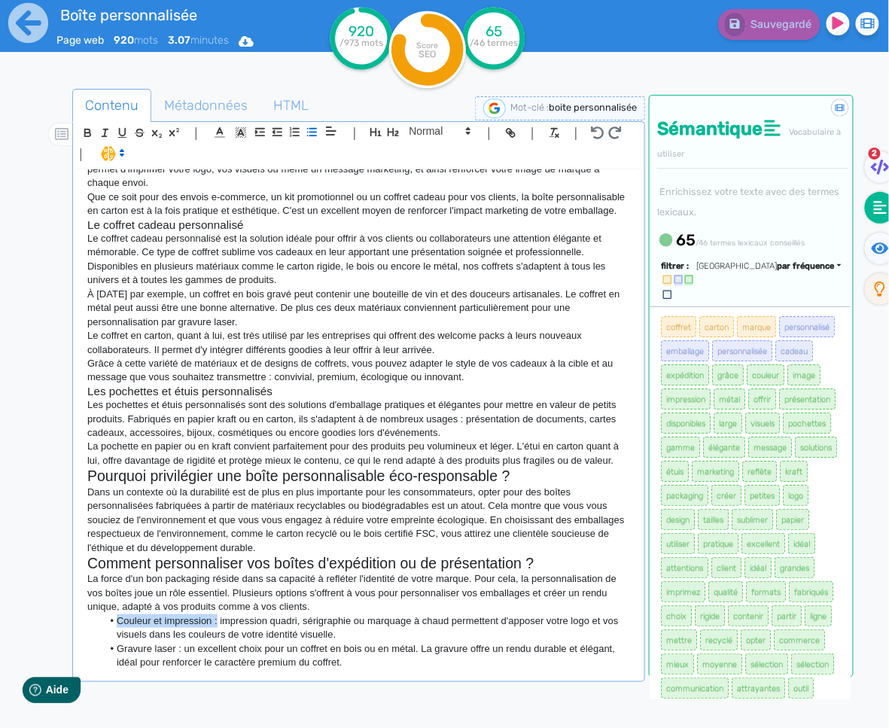
drag, startPoint x: 211, startPoint y: 622, endPoint x: 120, endPoint y: 620, distance: 91.8
click at [117, 620] on li "Couleur et impression : impression quadri, sérigraphie ou marquage à chaud perm…" at bounding box center [366, 628] width 528 height 28
drag, startPoint x: 87, startPoint y: 134, endPoint x: 157, endPoint y: 222, distance: 112.4
click at [87, 133] on icon "button" at bounding box center [87, 132] width 13 height 13
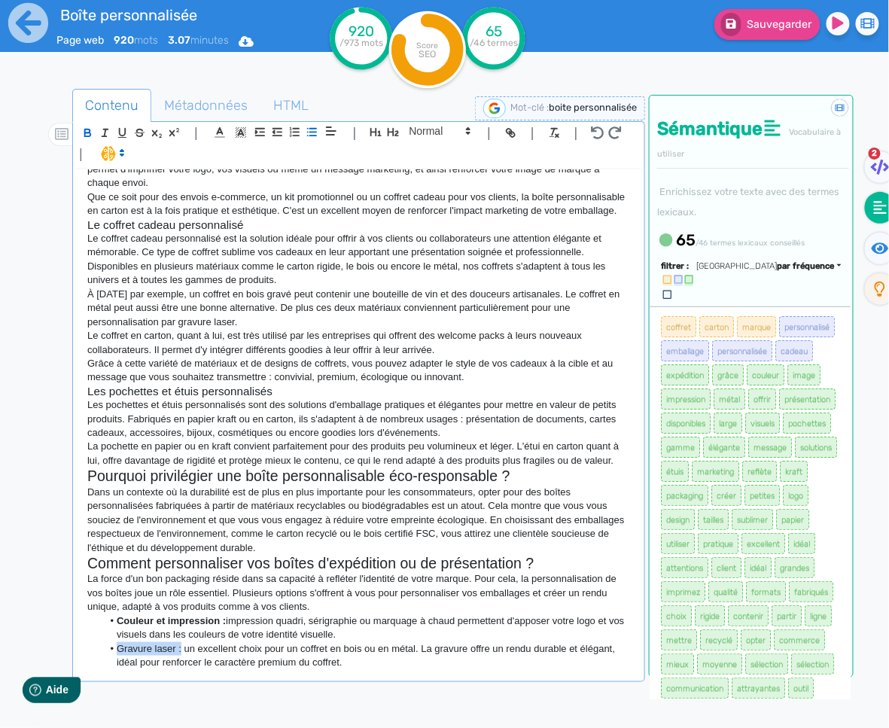
drag, startPoint x: 171, startPoint y: 652, endPoint x: 112, endPoint y: 652, distance: 58.7
click at [112, 652] on li "Gravure laser : un excellent choix pour un coffret en bois ou en métal. La grav…" at bounding box center [366, 656] width 528 height 28
click at [88, 126] on icon "button" at bounding box center [87, 132] width 13 height 13
click at [386, 671] on div "Boite personnalisée : créez votre packaging La boîte personnalisée est un vérit…" at bounding box center [358, 423] width 565 height 509
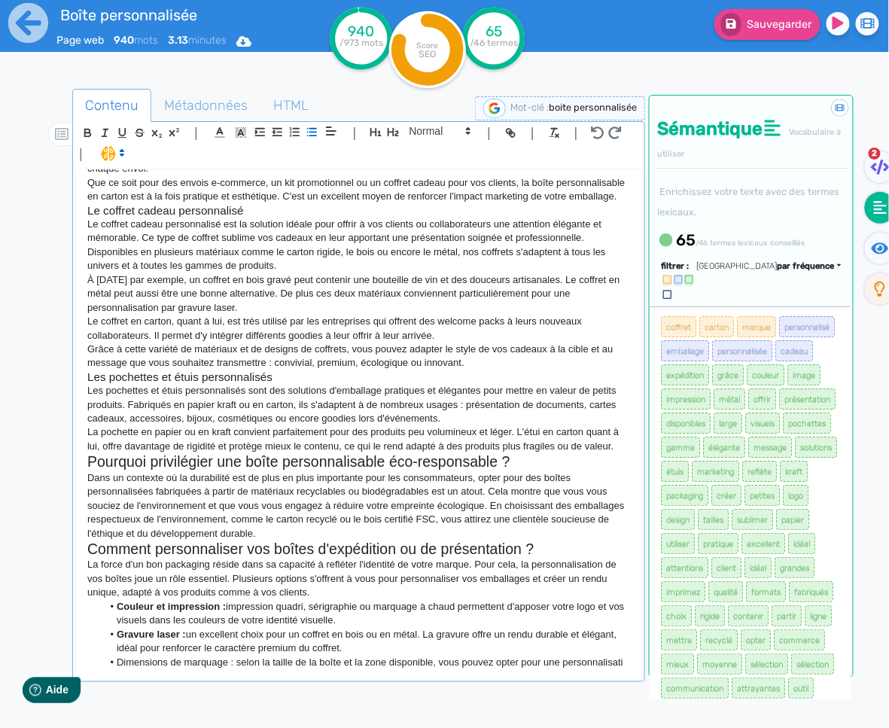
scroll to position [478, 0]
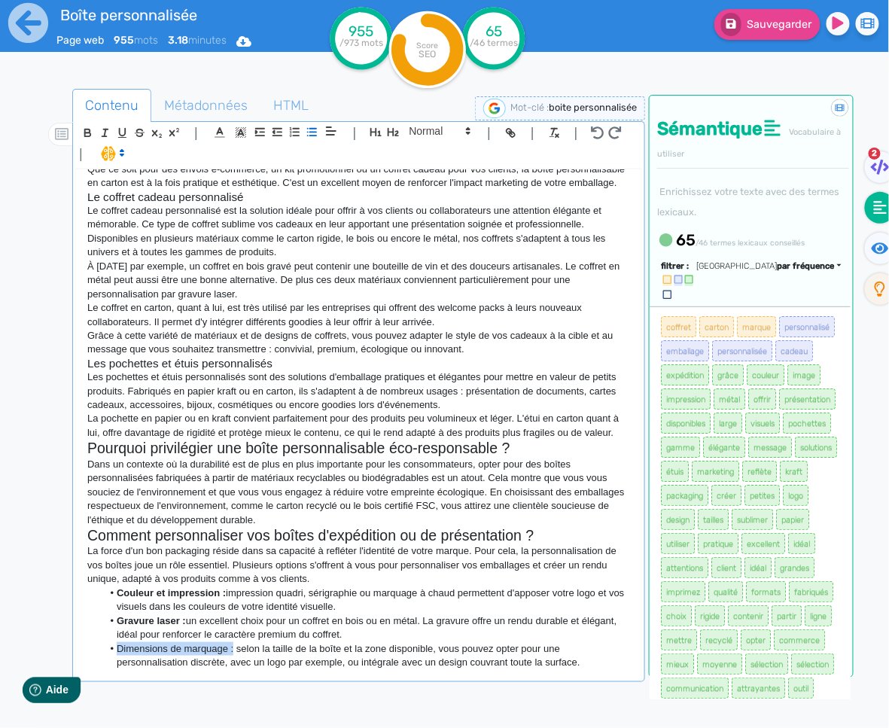
drag, startPoint x: 234, startPoint y: 659, endPoint x: 111, endPoint y: 661, distance: 122.6
click at [111, 661] on li "Dimensions de marquage : selon la taille de la boîte et la zone disponible, vou…" at bounding box center [366, 656] width 528 height 28
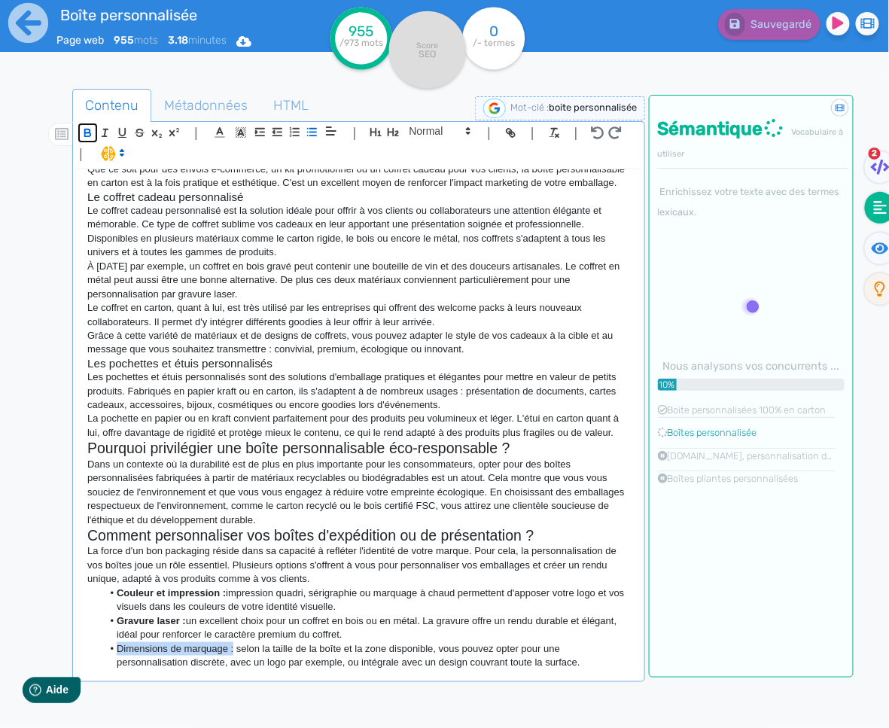
click at [90, 135] on icon "button" at bounding box center [88, 134] width 6 height 4
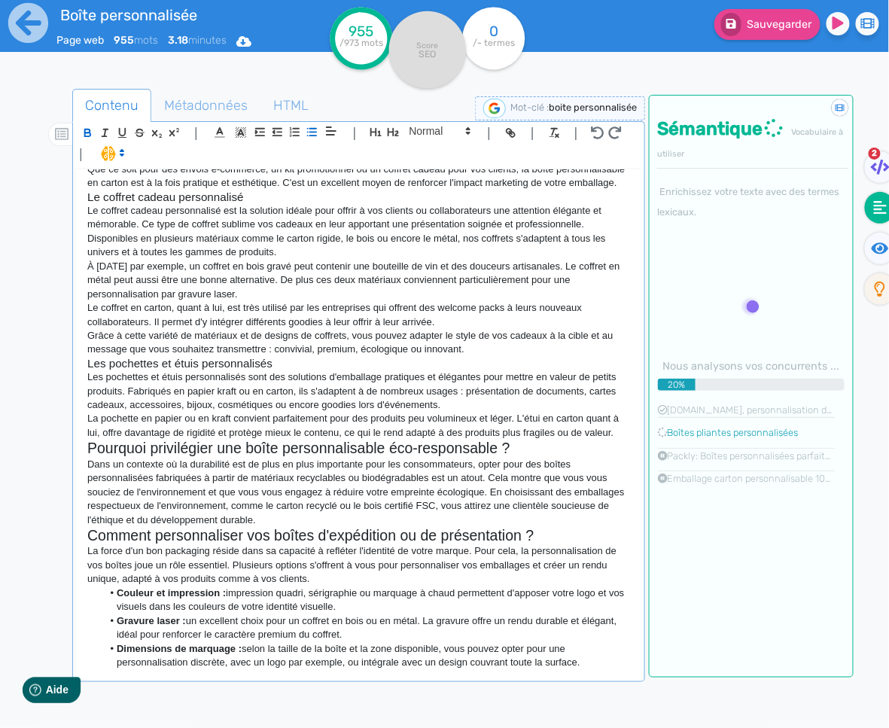
scroll to position [488, 0]
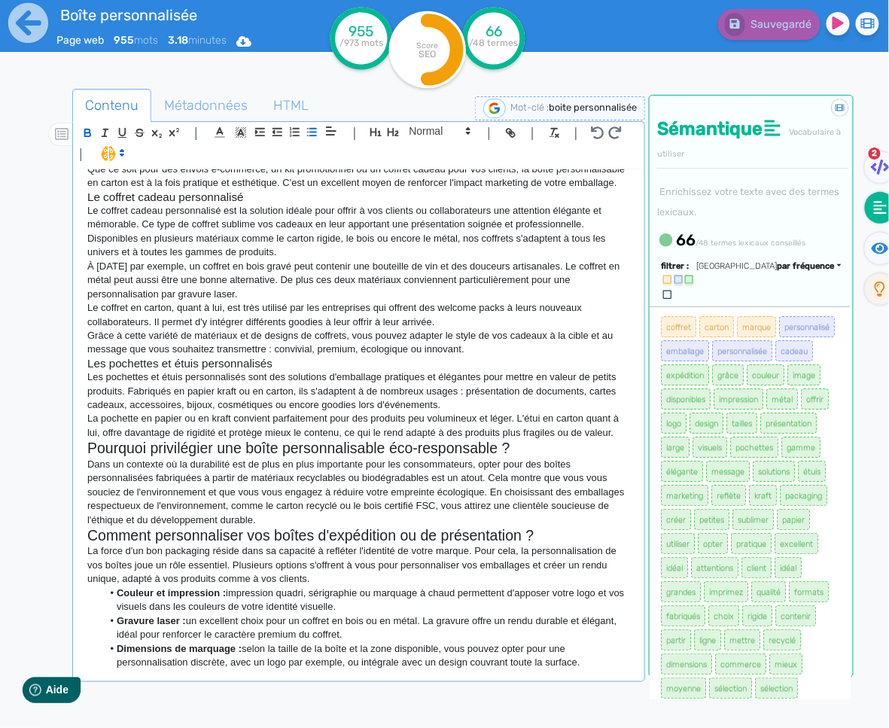
click at [603, 668] on li "Dimensions de marquage : selon la taille de la boîte et la zone disponible, vou…" at bounding box center [366, 656] width 528 height 28
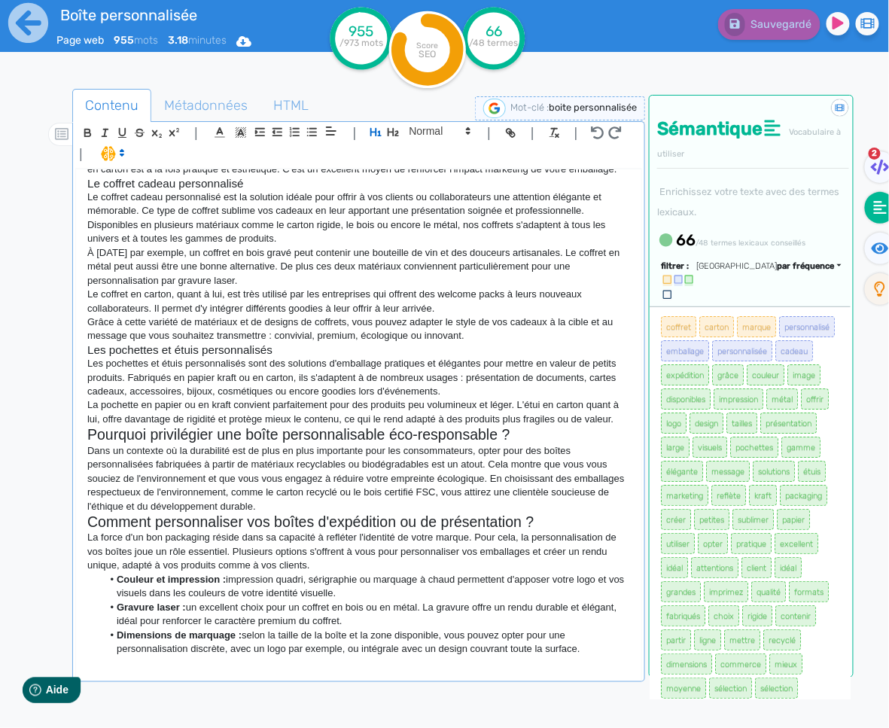
scroll to position [502, 0]
click at [196, 667] on p at bounding box center [358, 663] width 542 height 14
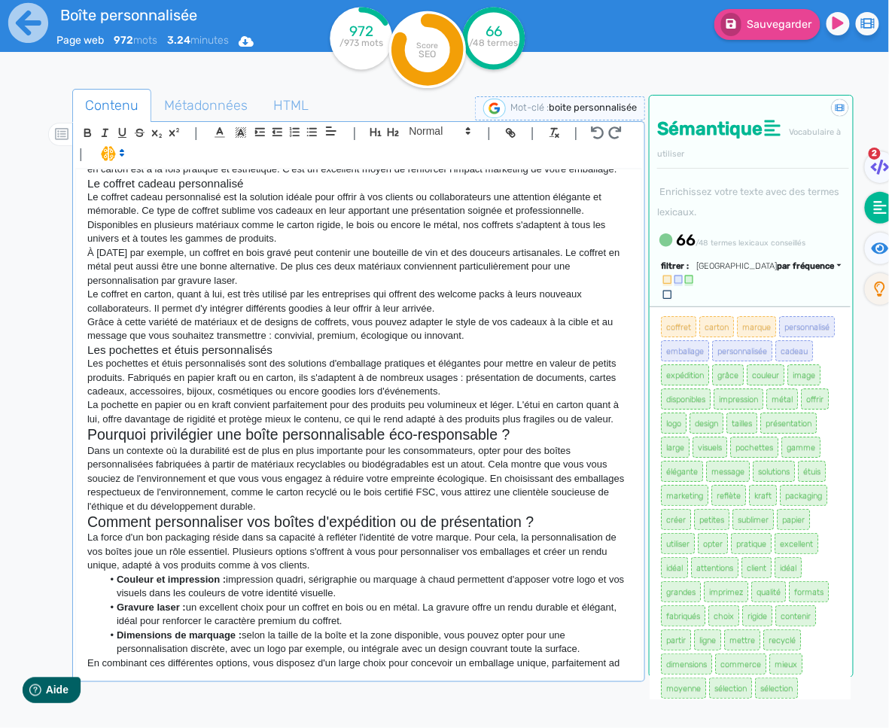
scroll to position [506, 0]
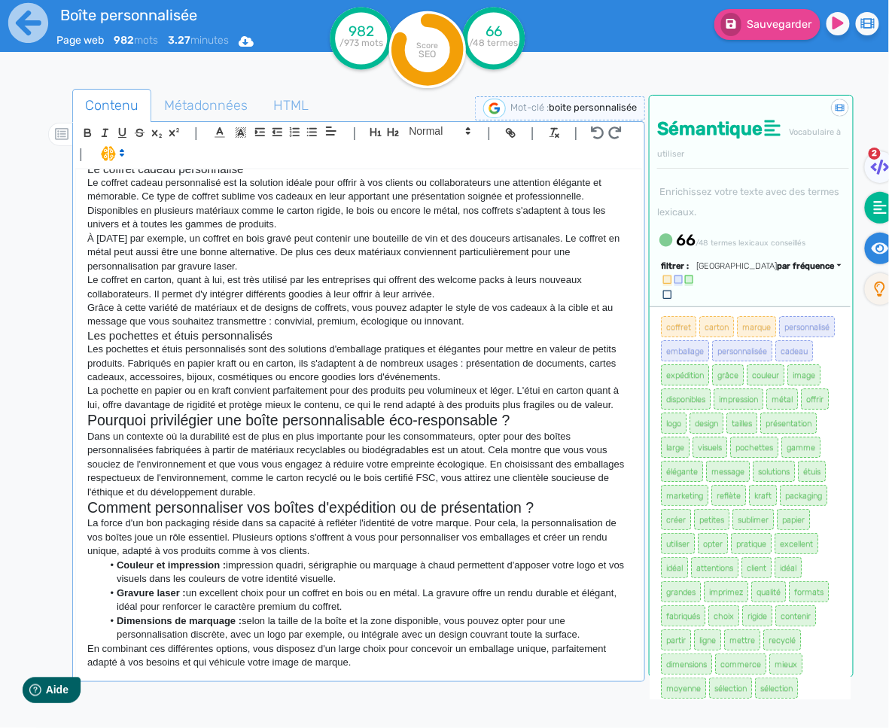
click at [868, 254] on fa-icon at bounding box center [879, 248] width 31 height 32
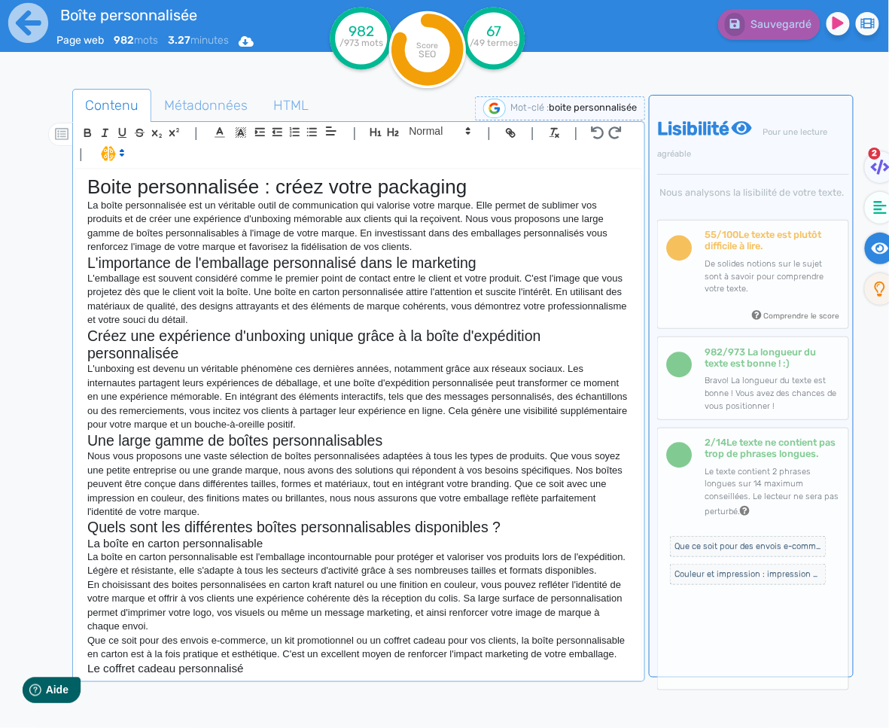
scroll to position [0, 0]
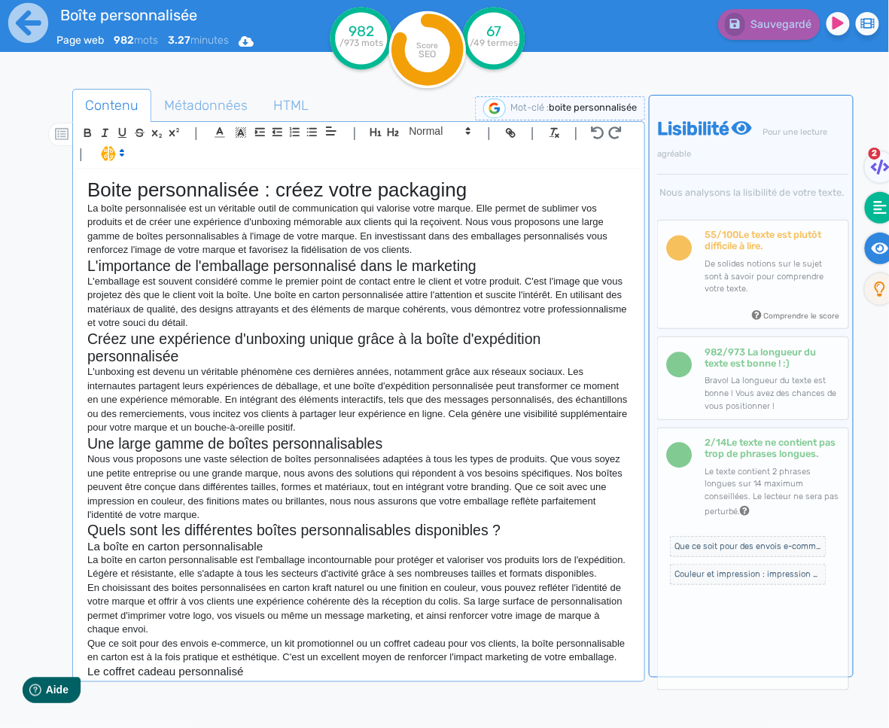
click at [884, 214] on fa-icon at bounding box center [879, 208] width 31 height 32
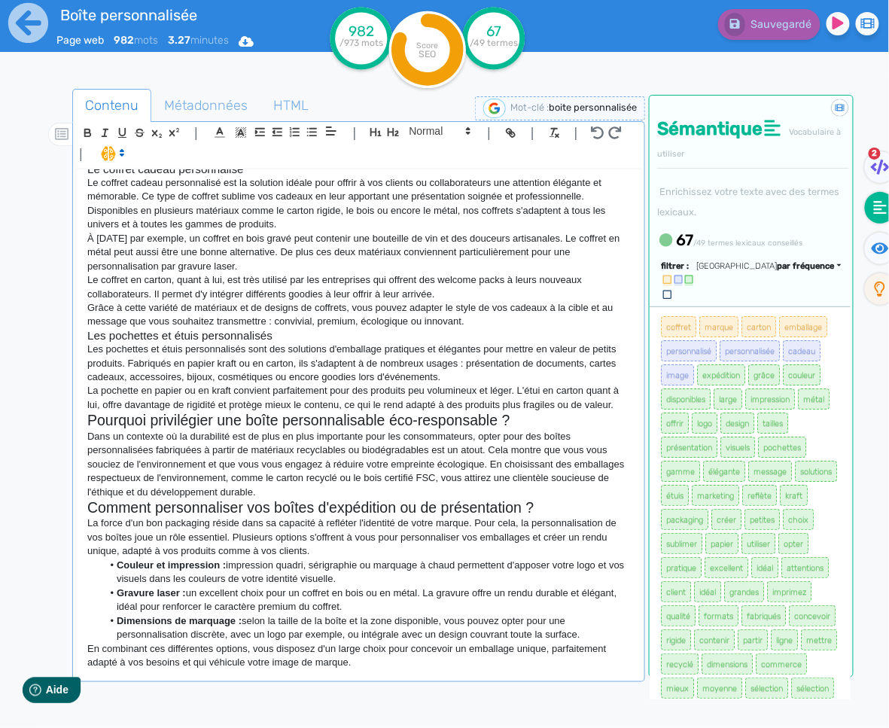
click at [401, 669] on p "En combinant ces différentes options, vous disposez d'un large choix pour conce…" at bounding box center [358, 656] width 542 height 28
click at [381, 671] on div "Boite personnalisée : créez votre packaging La boîte personnalisée est un vérit…" at bounding box center [358, 423] width 565 height 509
click at [199, 111] on span "Métadonnées" at bounding box center [206, 105] width 108 height 41
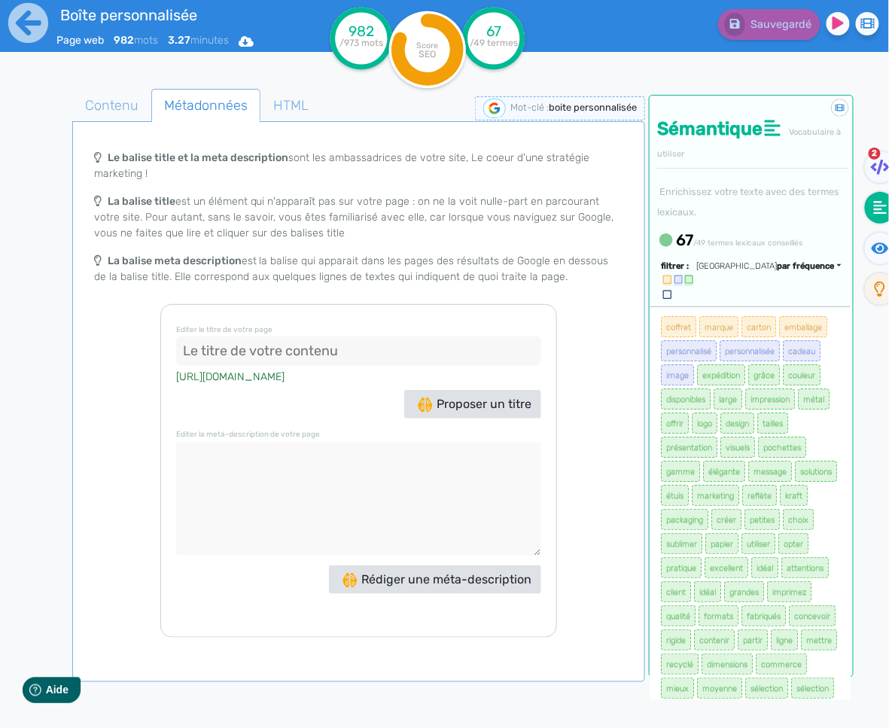
click at [324, 354] on input at bounding box center [358, 351] width 365 height 30
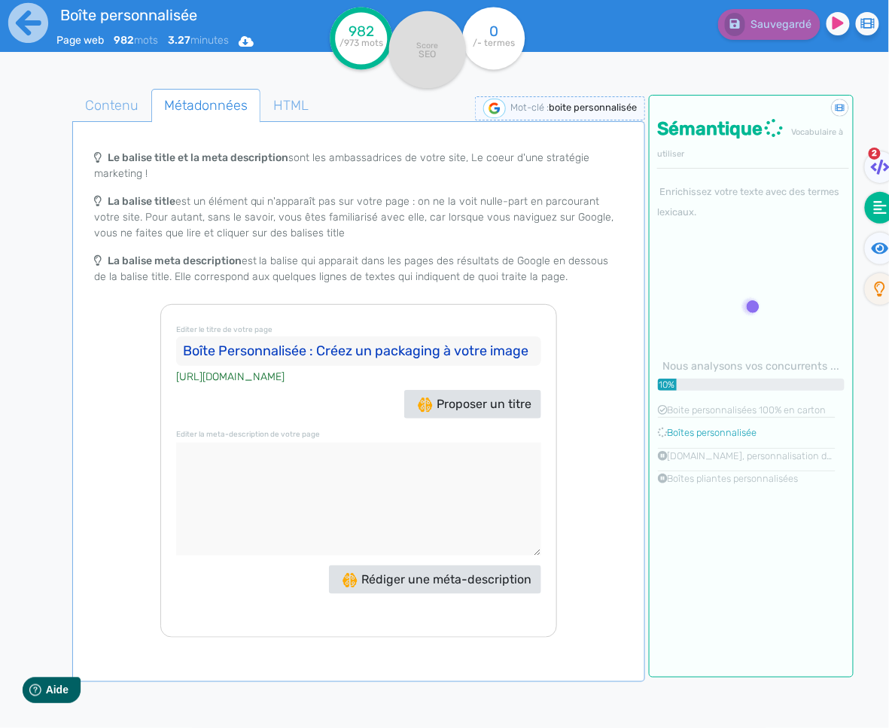
type input "Boîte Personnalisée : Créez un packaging à votre image"
click at [313, 481] on textarea at bounding box center [358, 498] width 365 height 113
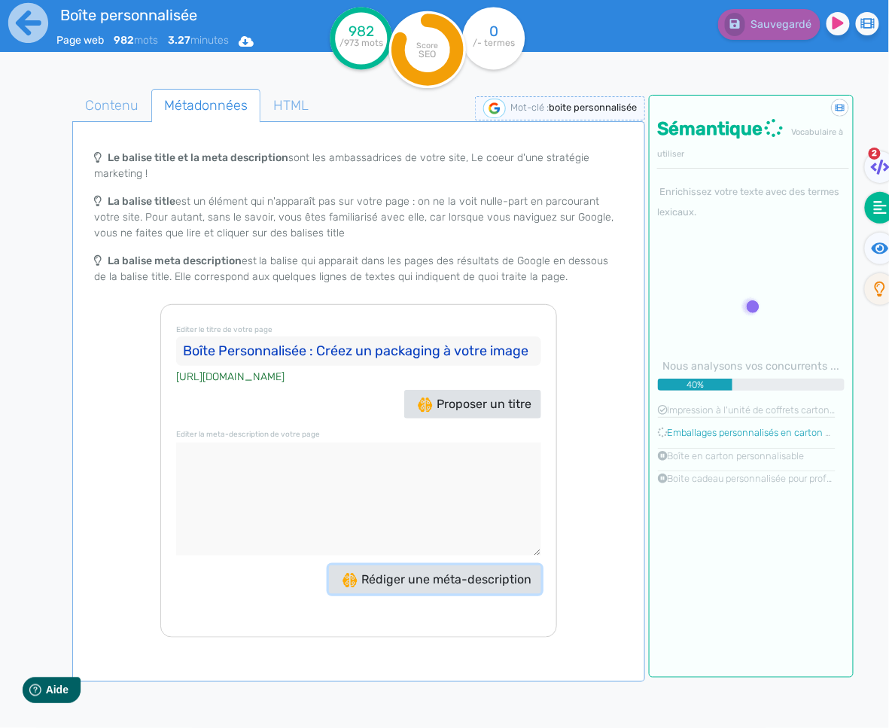
click at [430, 586] on span "Rédiger une méta-description" at bounding box center [436, 579] width 189 height 14
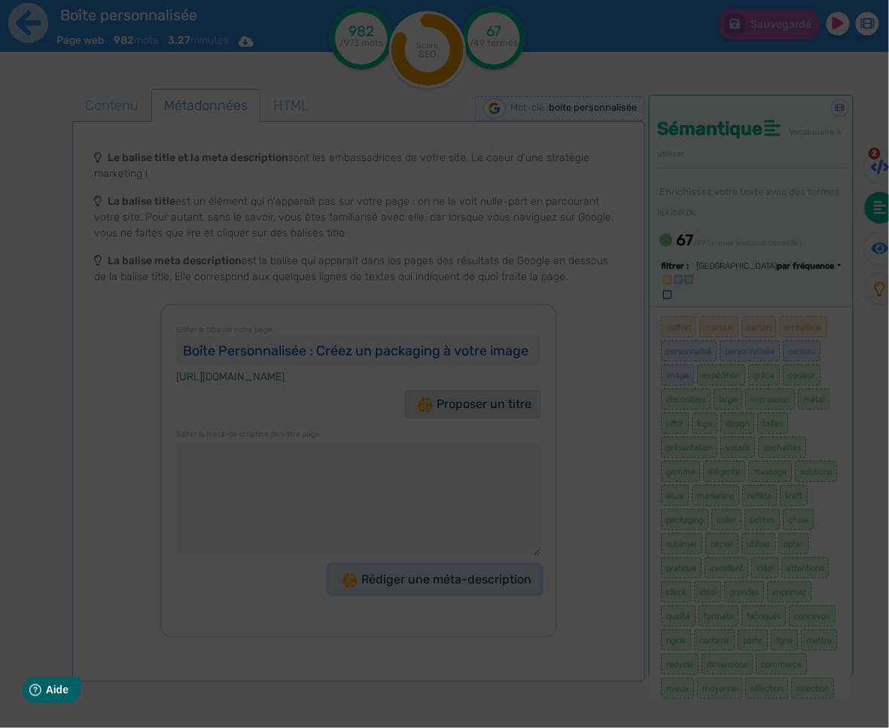
type textarea "Découvrez nos boîtes personnalisées pour sublimer vos produits et créer une exp…"
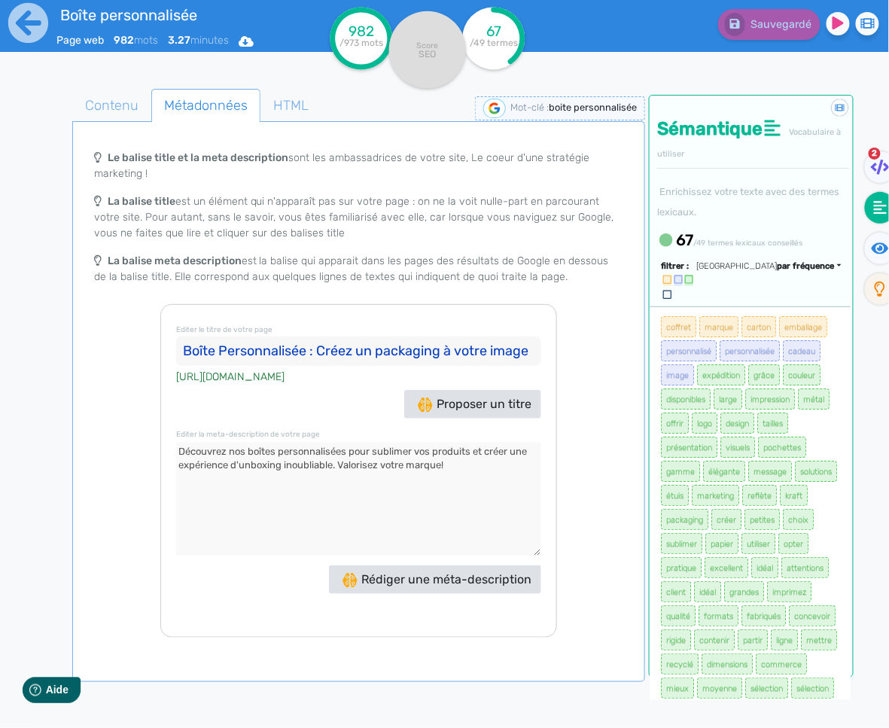
click at [876, 156] on span "2" at bounding box center [874, 153] width 12 height 12
click at [875, 163] on icon at bounding box center [879, 166] width 19 height 15
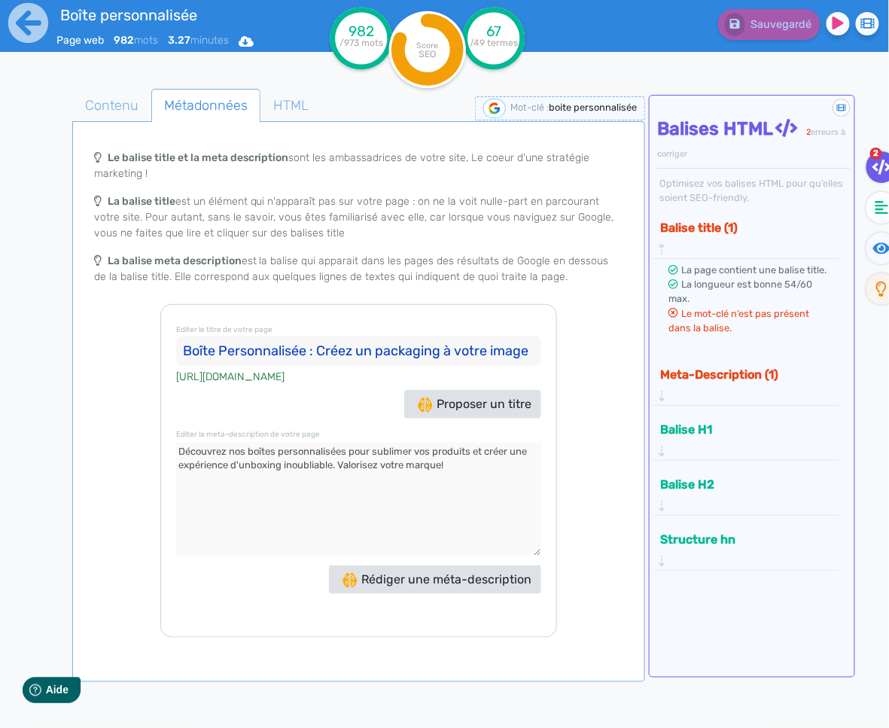
click at [201, 345] on input "Boîte Personnalisée : Créez un packaging à votre image" at bounding box center [358, 351] width 365 height 30
type input "Boite Personnalisée : Créez un packaging à votre image"
drag, startPoint x: 503, startPoint y: 488, endPoint x: 563, endPoint y: 398, distance: 108.1
click at [503, 488] on textarea at bounding box center [358, 498] width 365 height 113
click at [510, 482] on textarea at bounding box center [358, 498] width 365 height 113
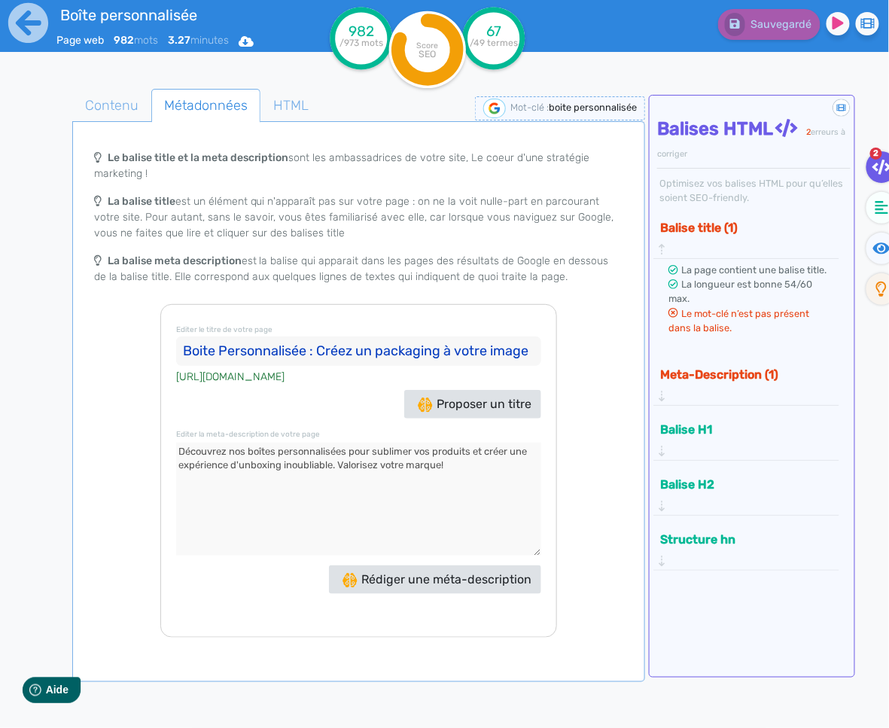
drag, startPoint x: 245, startPoint y: 463, endPoint x: 159, endPoint y: 457, distance: 86.0
click at [159, 457] on div "Le balise title et la meta description sont les ambassadrices de votre site, Le…" at bounding box center [358, 389] width 567 height 495
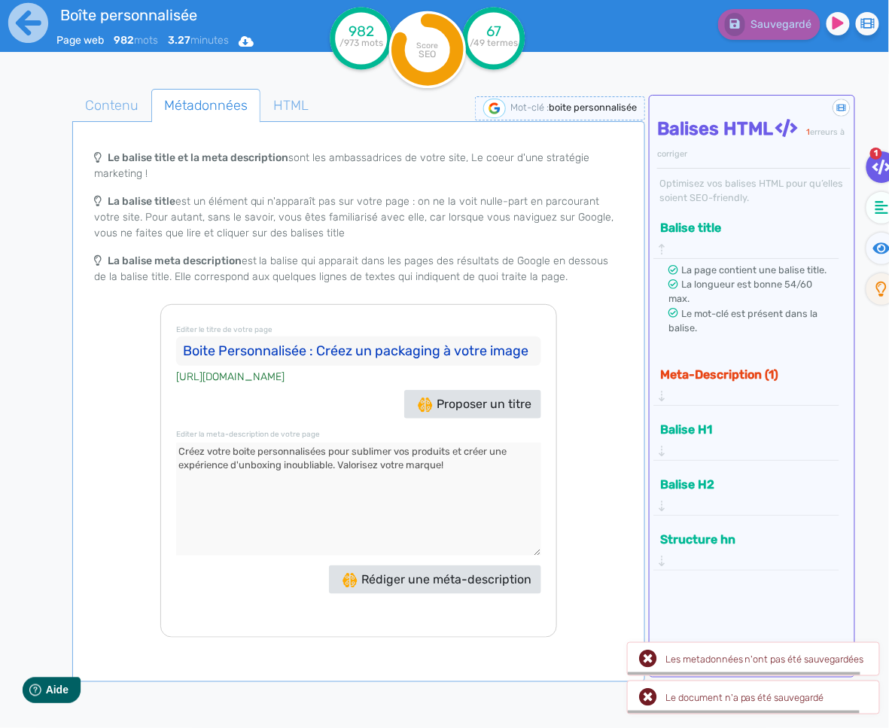
click at [323, 463] on textarea at bounding box center [358, 498] width 365 height 113
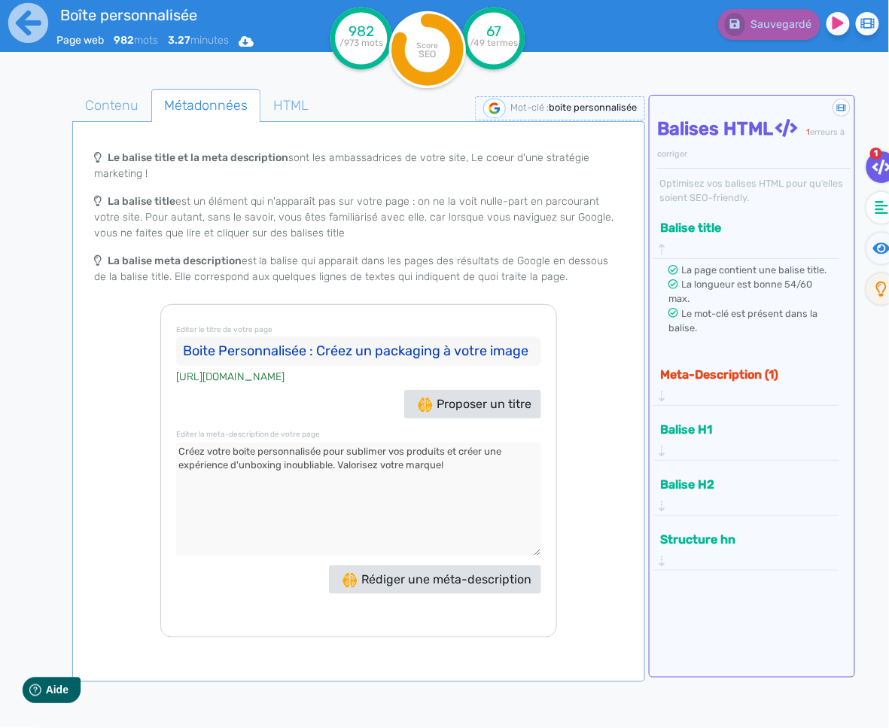
drag, startPoint x: 456, startPoint y: 476, endPoint x: 333, endPoint y: 478, distance: 122.6
click at [333, 478] on textarea at bounding box center [358, 498] width 365 height 113
type textarea "Créez votre boite personnalisée pour sublimer vos produits et créer une expérie…"
click at [695, 407] on div "Meta-Description La page contient une balise meta-description. La longueur est …" at bounding box center [746, 385] width 186 height 55
click at [702, 391] on div "Meta-Description" at bounding box center [745, 383] width 181 height 43
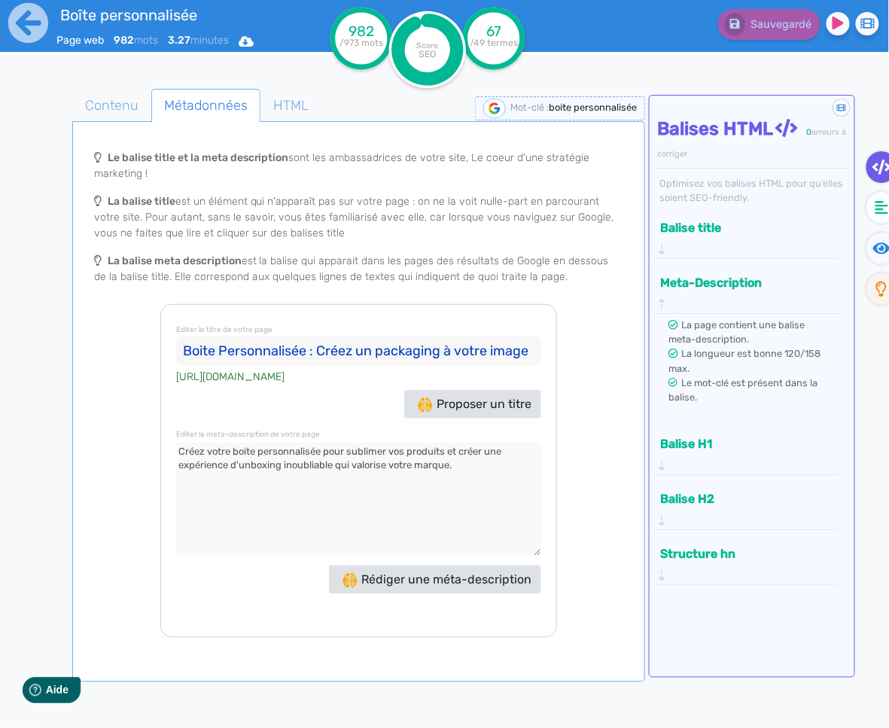
click at [465, 477] on textarea at bounding box center [358, 498] width 365 height 113
click at [115, 98] on span "Contenu" at bounding box center [111, 105] width 77 height 41
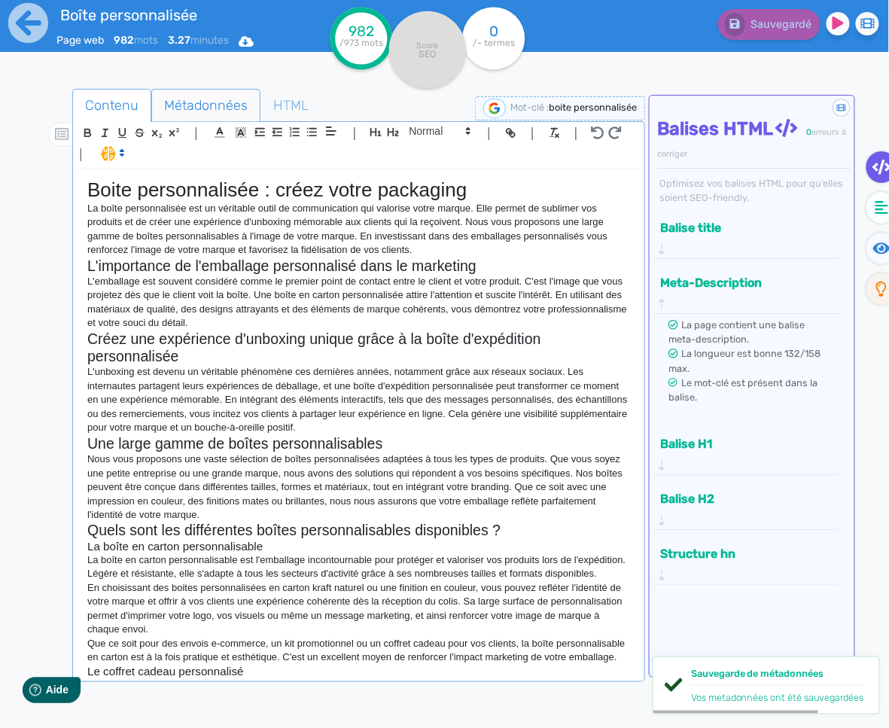
click at [206, 95] on span "Métadonnées" at bounding box center [206, 105] width 108 height 41
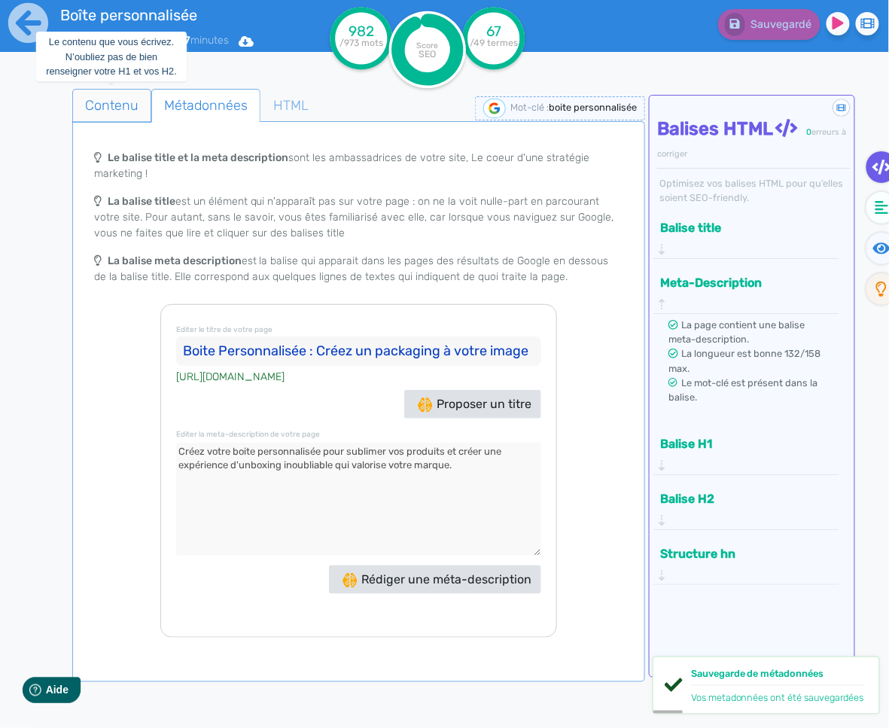
click at [120, 91] on span "Contenu" at bounding box center [111, 105] width 77 height 41
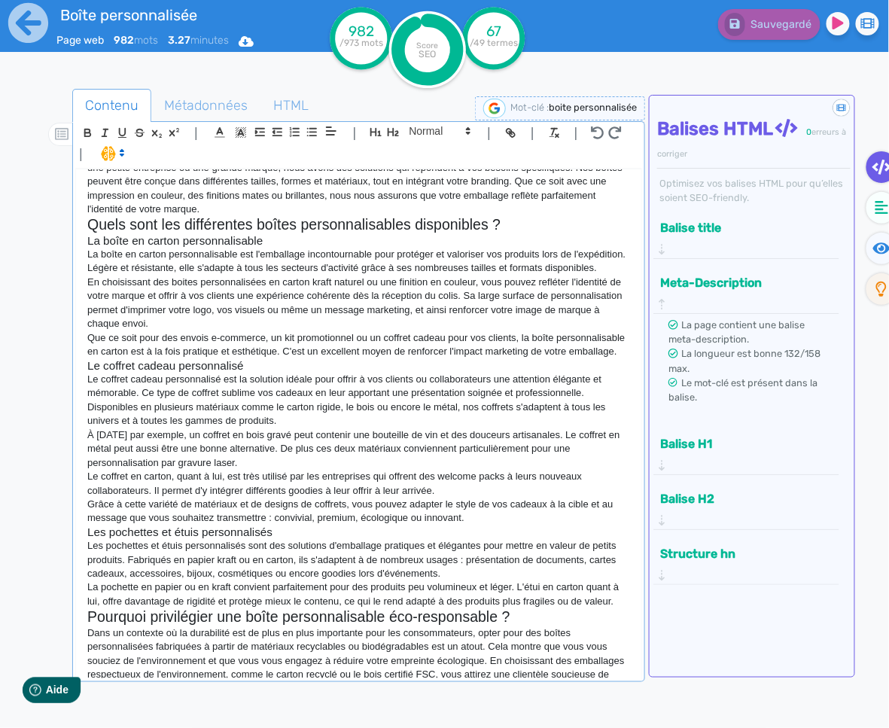
scroll to position [515, 0]
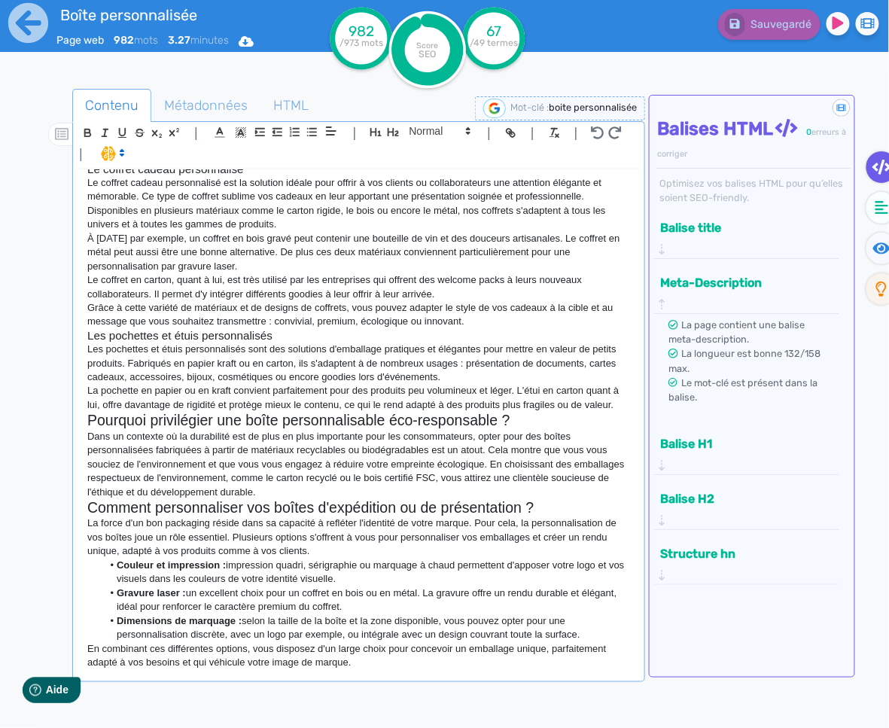
click at [381, 663] on p "En combinant ces différentes options, vous disposez d'un large choix pour conce…" at bounding box center [358, 656] width 542 height 28
click at [366, 676] on div "Boite personnalisée : créez votre packaging La boîte personnalisée est un vérit…" at bounding box center [358, 423] width 565 height 509
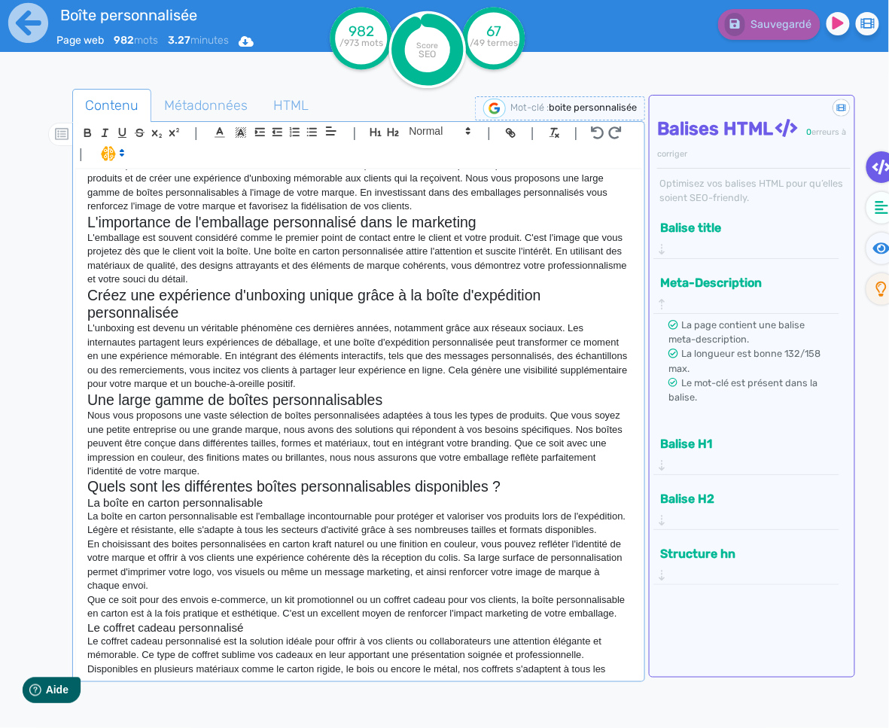
scroll to position [44, 0]
click at [35, 29] on icon at bounding box center [28, 23] width 40 height 40
